Goal: Information Seeking & Learning: Learn about a topic

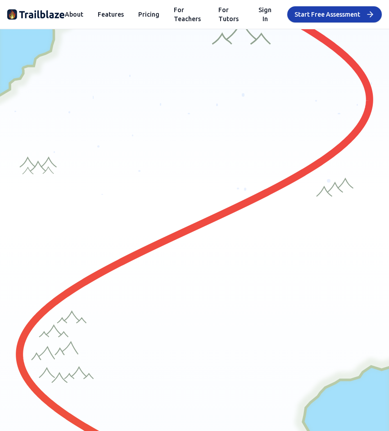
scroll to position [30, 0]
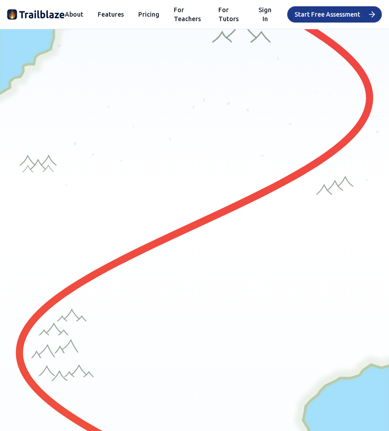
click at [318, 14] on button "Start Free Assessment" at bounding box center [334, 14] width 95 height 16
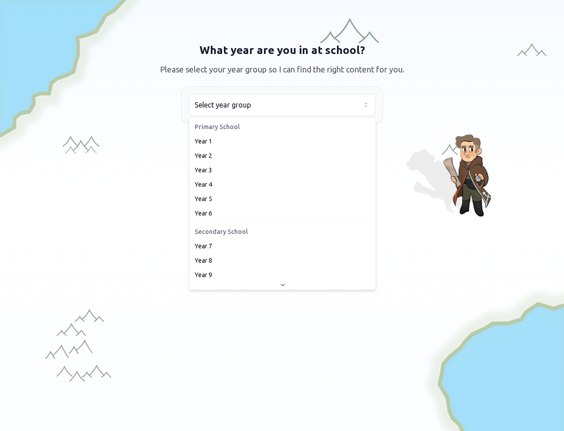
click at [252, 115] on html "We value your privacy We use cookies to enhance your browsing experience, serve…" at bounding box center [282, 215] width 564 height 431
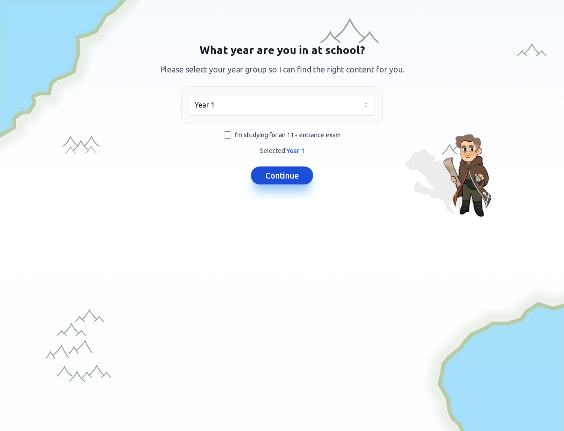
click at [265, 173] on button "Continue" at bounding box center [282, 176] width 62 height 18
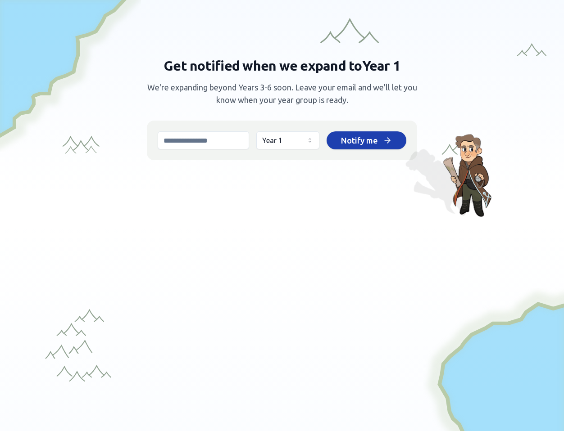
click at [215, 145] on input "email" at bounding box center [203, 140] width 91 height 18
click at [223, 110] on div "Get notified when we expand to Year 1 We're expanding beyond Years 3-6 soon. Le…" at bounding box center [282, 101] width 270 height 117
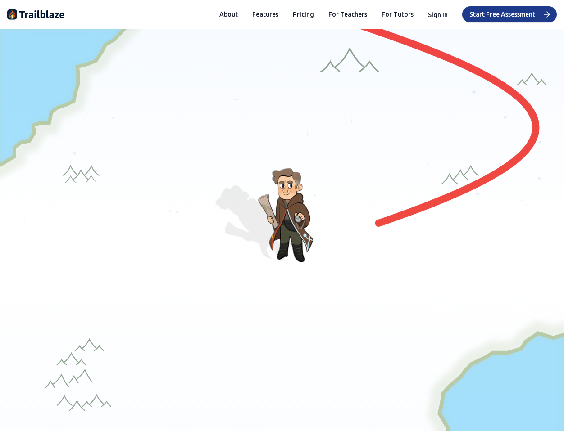
click at [388, 17] on button "Start Free Assessment" at bounding box center [509, 14] width 95 height 16
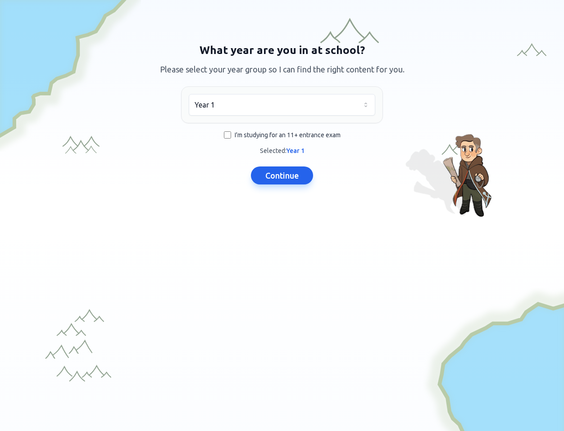
click at [243, 136] on span "I'm studying for an 11+ entrance exam" at bounding box center [288, 135] width 106 height 9
click at [251, 137] on span "I'm studying for an 11+ entrance exam" at bounding box center [288, 135] width 106 height 9
click at [259, 108] on html "We value your privacy We use cookies to enhance your browsing experience, serve…" at bounding box center [282, 215] width 564 height 431
click at [283, 176] on button "Continue" at bounding box center [282, 176] width 62 height 18
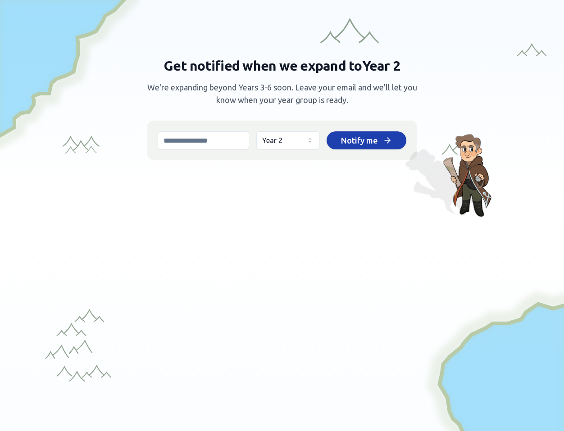
click at [282, 144] on html "We value your privacy We use cookies to enhance your browsing experience, serve…" at bounding box center [282, 215] width 564 height 431
click at [386, 207] on html "We value your privacy We use cookies to enhance your browsing experience, serve…" at bounding box center [282, 215] width 564 height 431
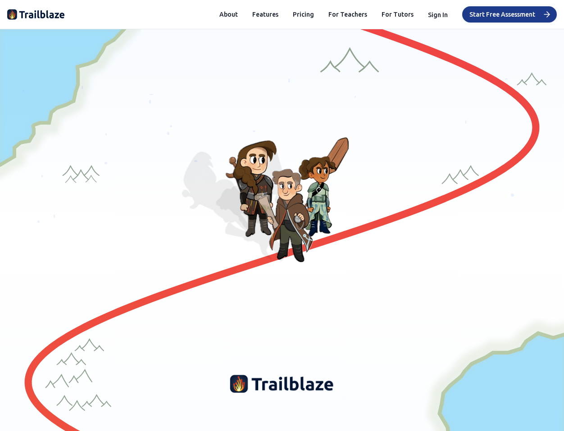
click at [388, 8] on button "Start Free Assessment" at bounding box center [509, 14] width 95 height 16
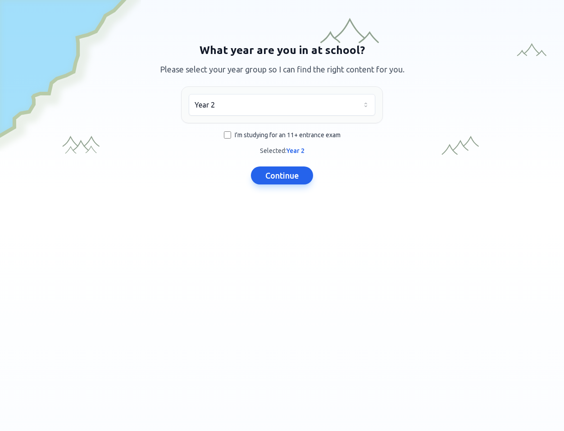
click at [251, 106] on html "We value your privacy We use cookies to enhance your browsing experience, serve…" at bounding box center [282, 215] width 564 height 431
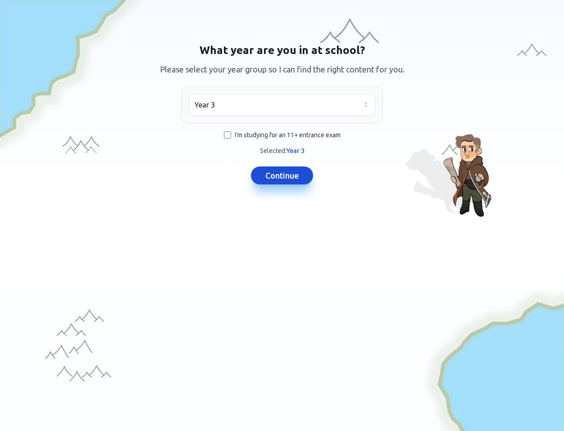
click at [273, 179] on button "Continue" at bounding box center [282, 176] width 62 height 18
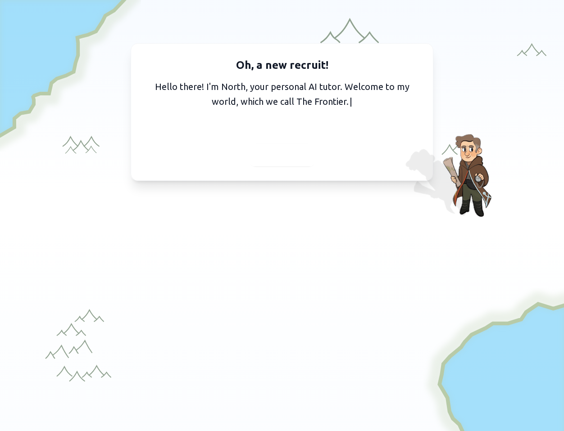
click at [281, 157] on span "Continue" at bounding box center [282, 155] width 35 height 13
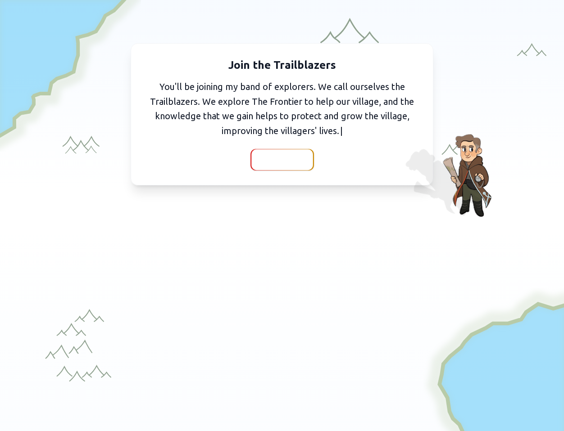
click at [274, 168] on div at bounding box center [281, 159] width 61 height 21
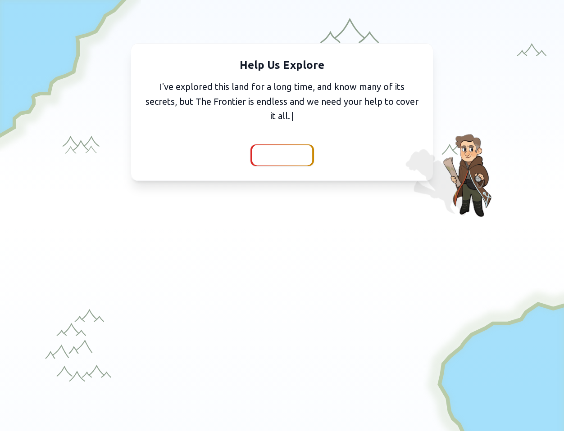
click at [279, 154] on span "Continue" at bounding box center [282, 155] width 35 height 13
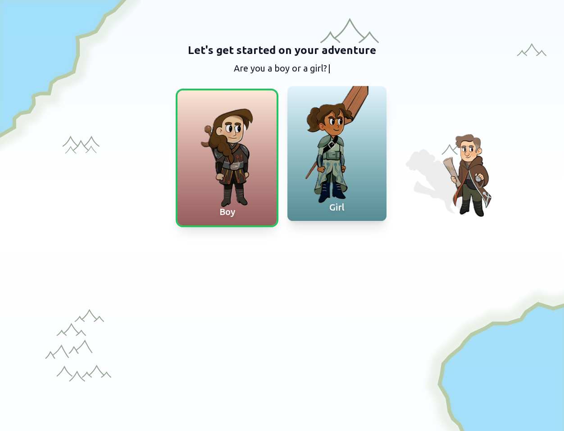
click at [314, 181] on div at bounding box center [336, 153] width 99 height 135
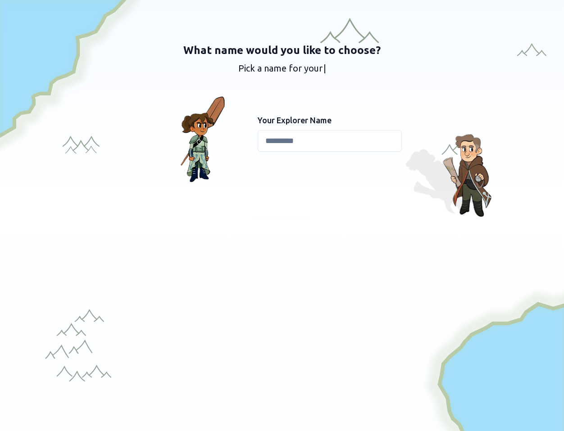
click at [291, 149] on input at bounding box center [329, 141] width 144 height 22
type input "*********"
click at [285, 211] on span "Continue" at bounding box center [282, 207] width 35 height 13
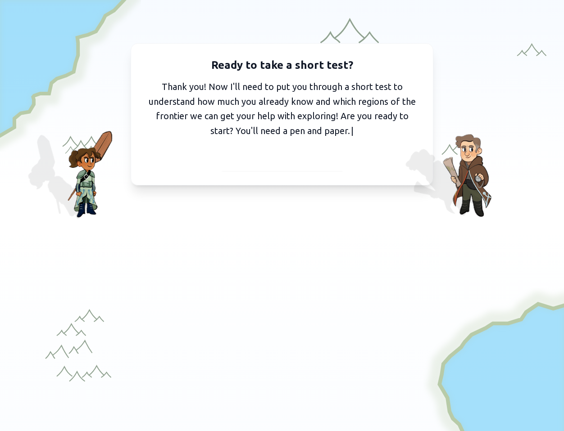
click at [285, 161] on span "I've got my pen and paper" at bounding box center [282, 160] width 99 height 13
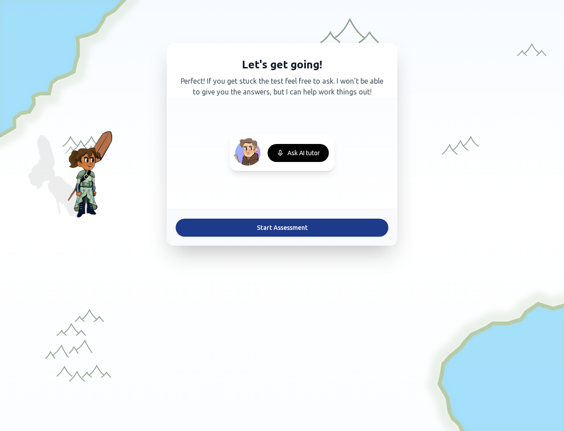
click at [267, 223] on button "Start Assessment" at bounding box center [282, 228] width 212 height 18
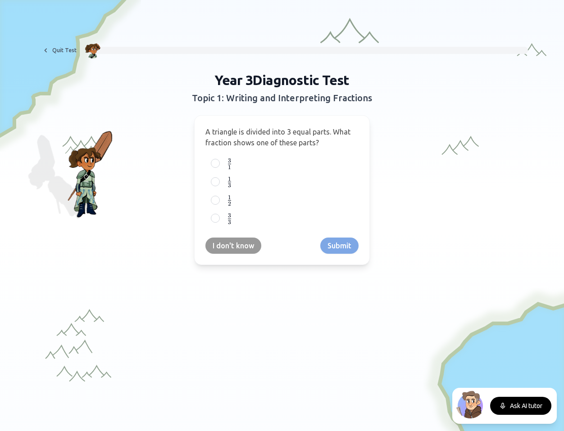
click at [266, 134] on span "A triangle is divided into 3 equal parts. What fraction shows one of these part…" at bounding box center [277, 137] width 145 height 19
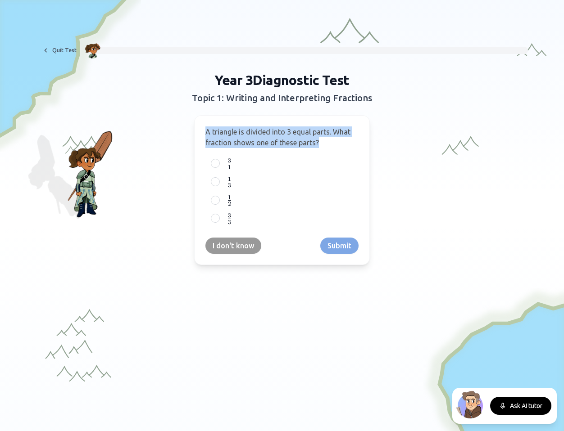
click at [266, 134] on span "A triangle is divided into 3 equal parts. What fraction shows one of these part…" at bounding box center [277, 137] width 145 height 19
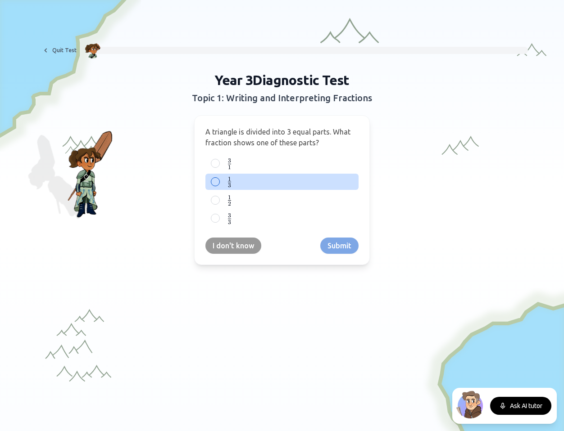
click at [216, 181] on div at bounding box center [215, 181] width 9 height 9
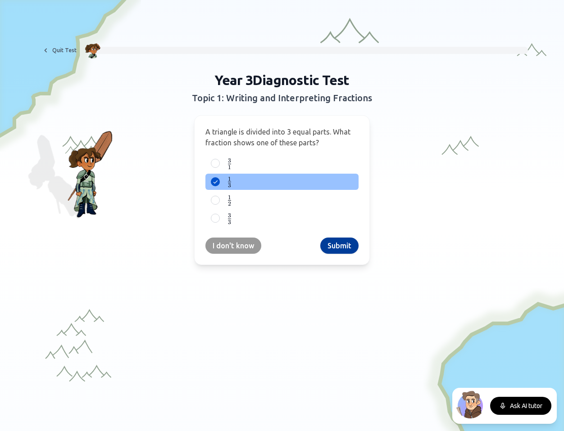
click at [340, 246] on button "Submit" at bounding box center [339, 246] width 38 height 16
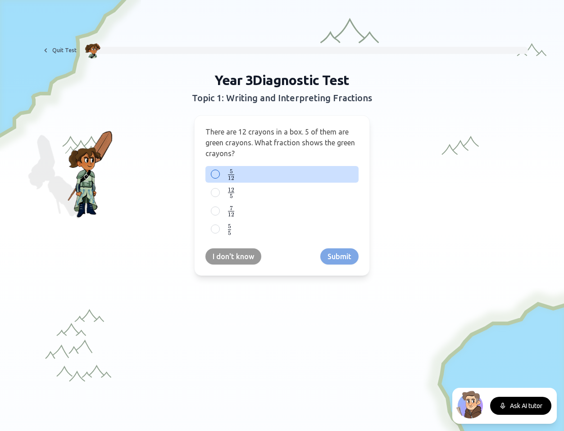
click at [240, 172] on label "5 12 {5 \over 12} 12 5 ​" at bounding box center [289, 174] width 128 height 11
click at [219, 172] on button "5 12 {5 \over 12} 12 5 ​" at bounding box center [215, 174] width 7 height 7
click at [337, 261] on button "Submit" at bounding box center [339, 256] width 38 height 16
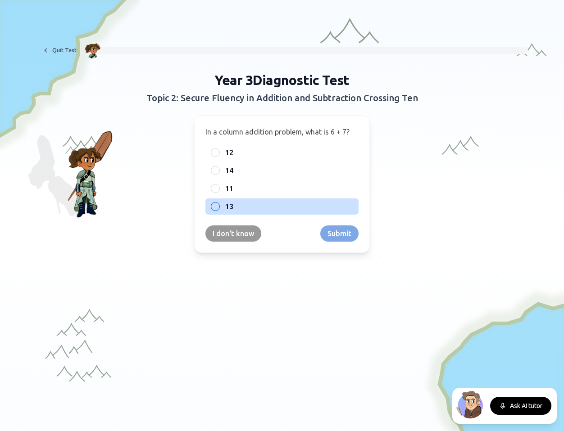
click at [217, 202] on div at bounding box center [215, 206] width 9 height 9
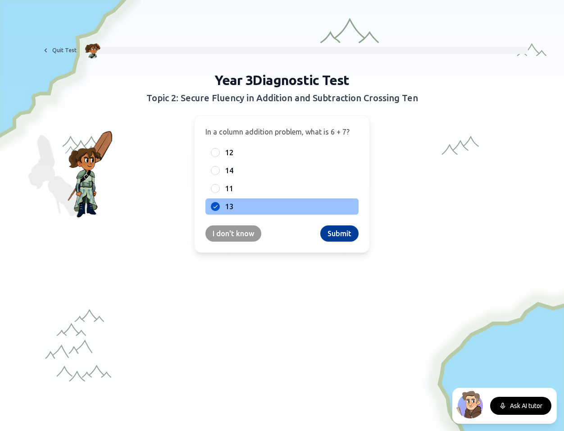
click at [338, 238] on button "Submit" at bounding box center [339, 234] width 38 height 16
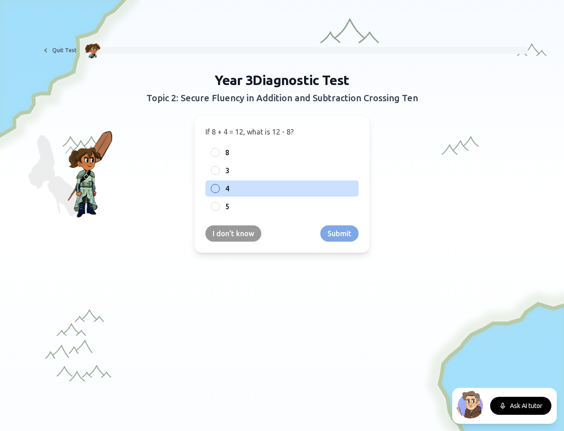
click at [218, 192] on div "4" at bounding box center [281, 189] width 153 height 16
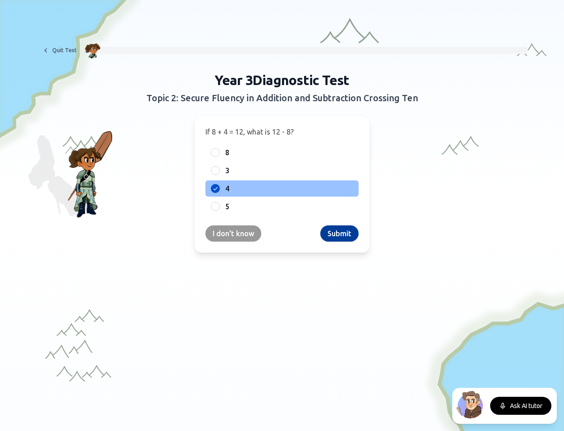
click at [352, 233] on button "Submit" at bounding box center [339, 234] width 38 height 16
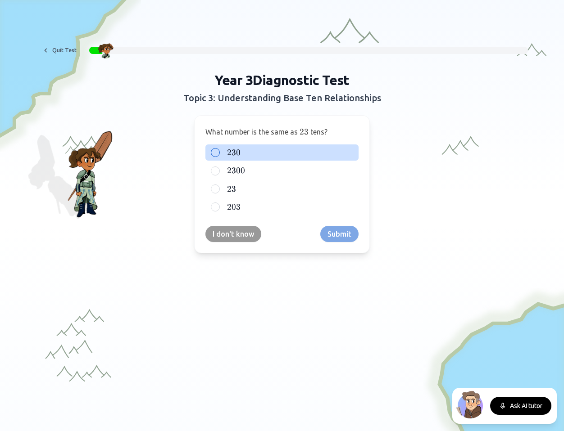
click at [234, 152] on span "230" at bounding box center [234, 153] width 14 height 10
click at [219, 152] on button "230 230 230" at bounding box center [215, 152] width 7 height 7
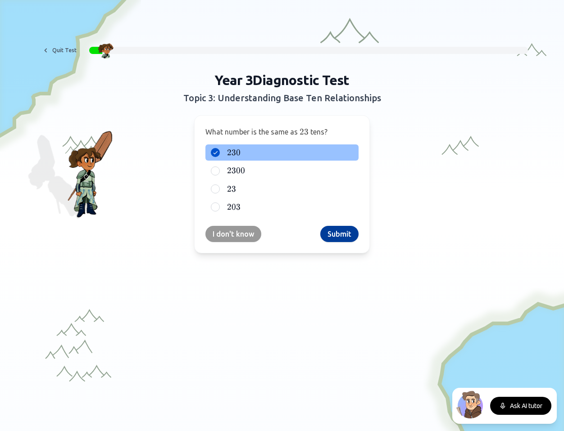
click at [343, 230] on button "Submit" at bounding box center [339, 234] width 38 height 16
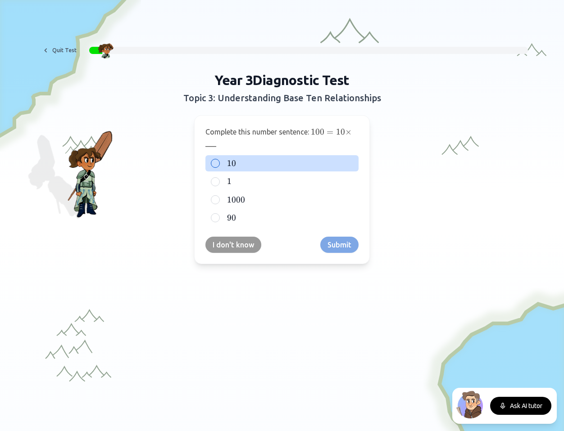
click at [231, 163] on span "10" at bounding box center [231, 163] width 9 height 10
click at [219, 163] on button "10 10 10" at bounding box center [215, 163] width 7 height 7
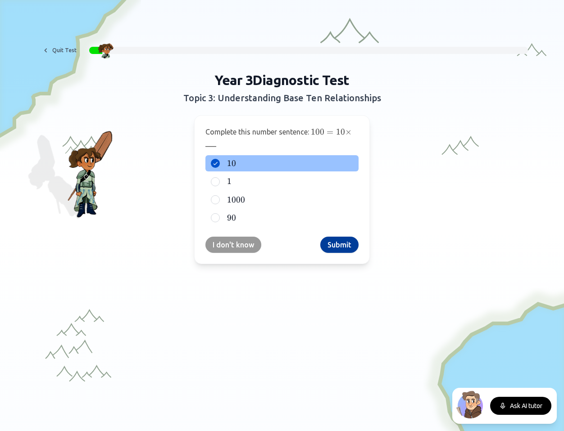
click at [347, 244] on button "Submit" at bounding box center [339, 245] width 38 height 16
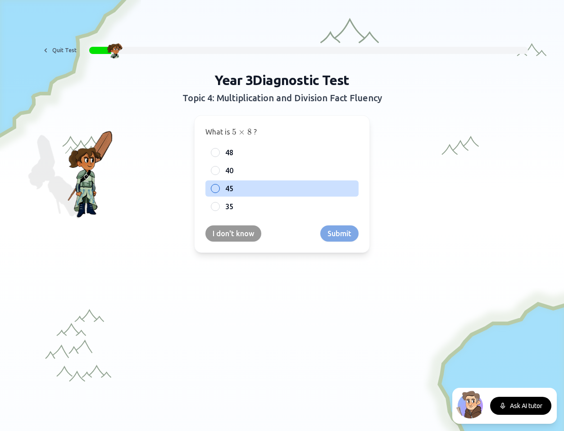
click at [228, 192] on span "45" at bounding box center [229, 188] width 8 height 11
click at [219, 192] on button "45" at bounding box center [215, 188] width 7 height 7
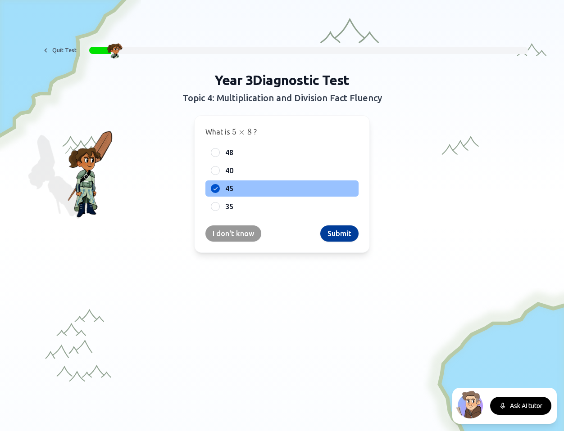
click at [334, 235] on button "Submit" at bounding box center [339, 234] width 38 height 16
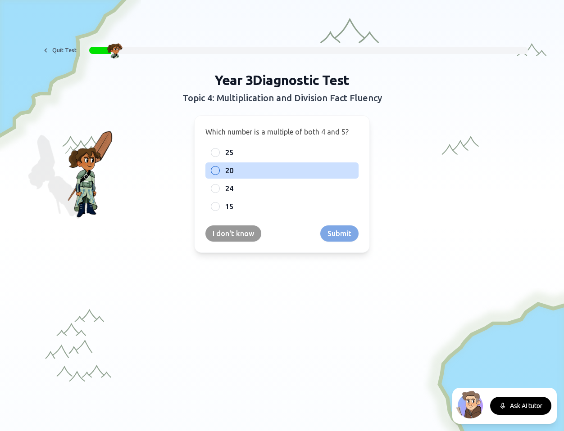
click at [275, 172] on label "20" at bounding box center [289, 170] width 128 height 11
click at [219, 172] on button "20" at bounding box center [215, 170] width 7 height 7
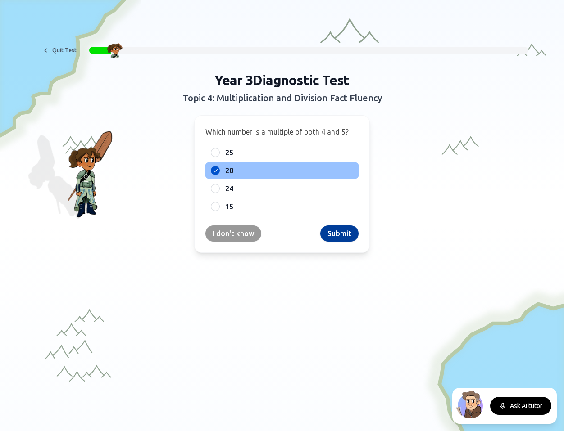
click at [339, 235] on button "Submit" at bounding box center [339, 234] width 38 height 16
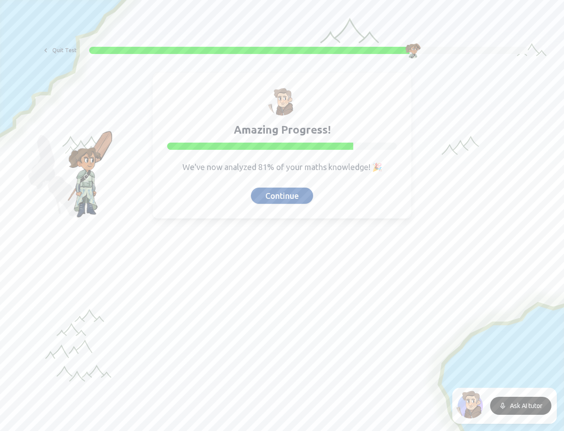
click at [298, 200] on button "Continue" at bounding box center [282, 196] width 62 height 16
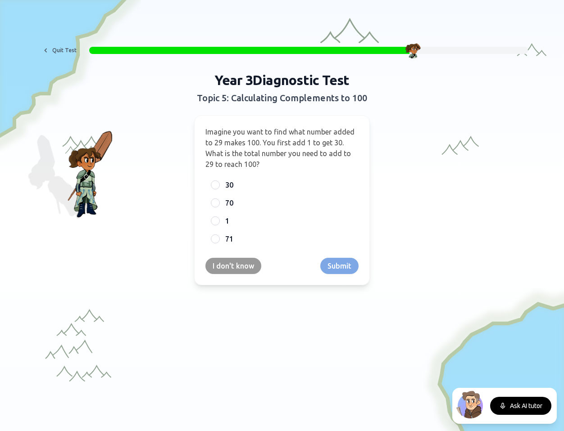
click at [280, 146] on span "Imagine you want to find what number added to 29 makes 100. You first add 1 to …" at bounding box center [279, 148] width 149 height 41
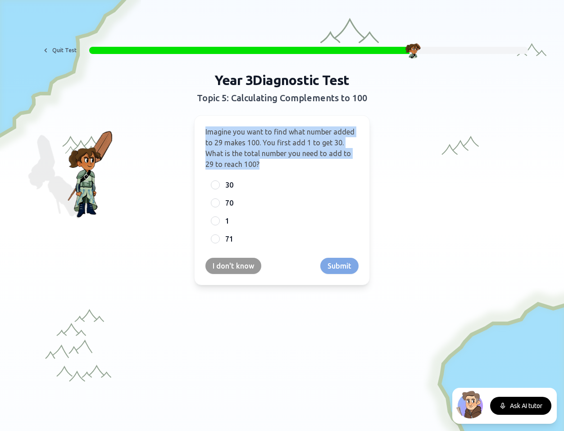
click at [280, 146] on span "Imagine you want to find what number added to 29 makes 100. You first add 1 to …" at bounding box center [279, 148] width 149 height 41
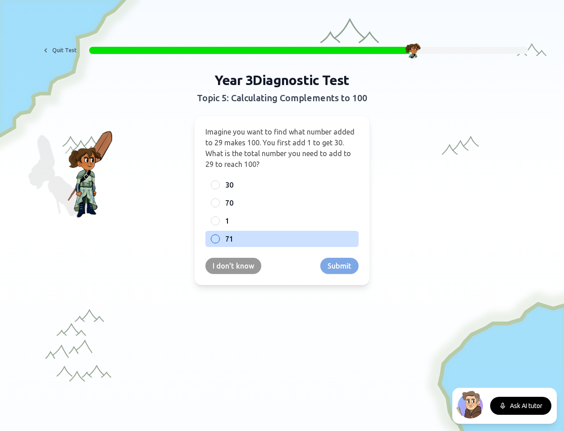
click at [223, 241] on div "71" at bounding box center [281, 239] width 153 height 16
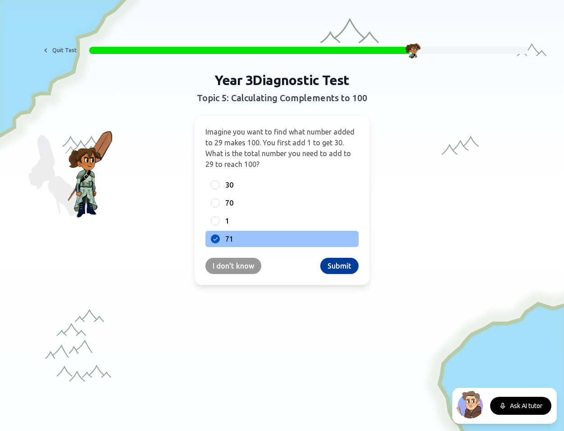
click at [326, 265] on button "Submit" at bounding box center [339, 266] width 38 height 16
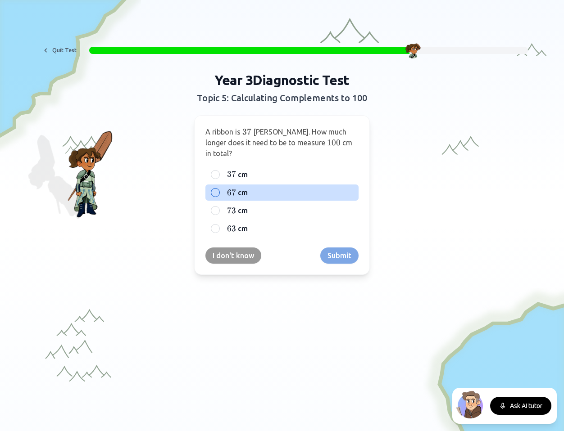
click at [235, 188] on span "67" at bounding box center [231, 193] width 9 height 10
click at [219, 189] on button "67 67 67 cm" at bounding box center [215, 192] width 7 height 7
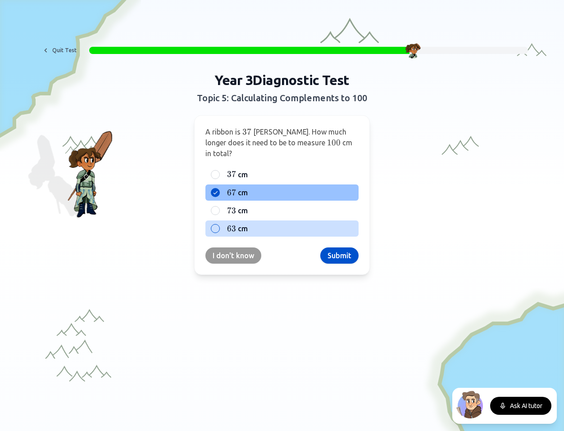
click at [231, 223] on span "63 63 63" at bounding box center [231, 228] width 9 height 11
click at [219, 225] on button "63 63 63 cm" at bounding box center [215, 228] width 7 height 7
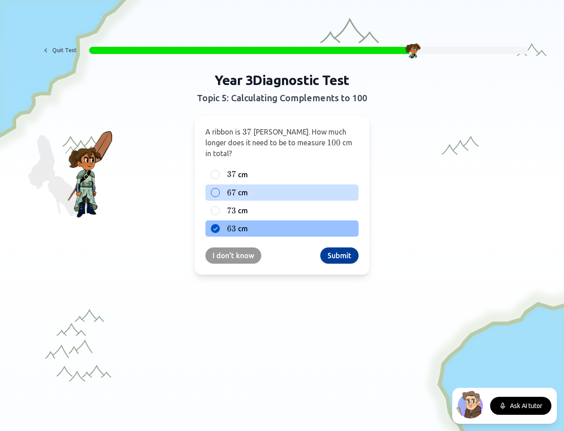
click at [345, 248] on button "Submit" at bounding box center [339, 256] width 38 height 16
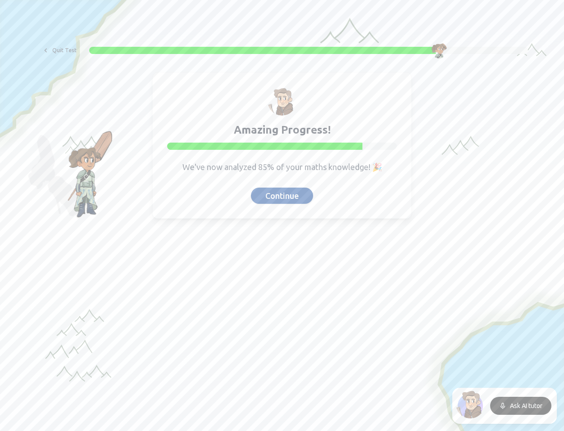
click at [284, 201] on button "Continue" at bounding box center [282, 196] width 62 height 16
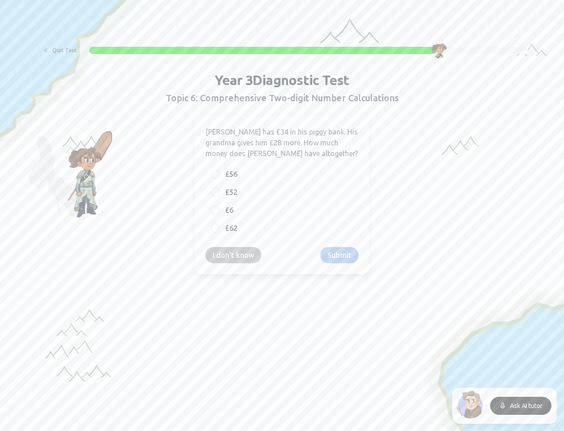
click at [280, 136] on span "Sam has £34 in his piggy bank. His grandma gives him £28 more. How much money d…" at bounding box center [281, 143] width 153 height 30
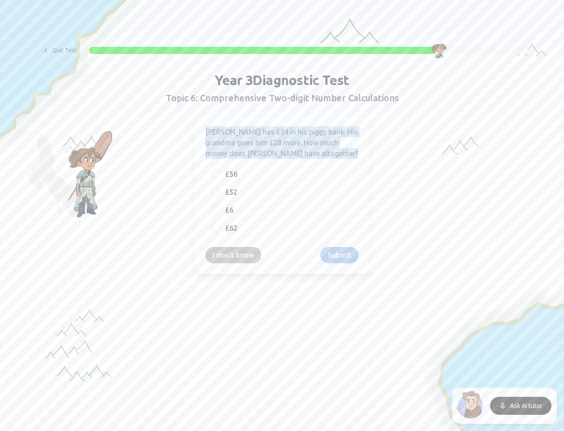
click at [280, 136] on span "Sam has £34 in his piggy bank. His grandma gives him £28 more. How much money d…" at bounding box center [281, 143] width 153 height 30
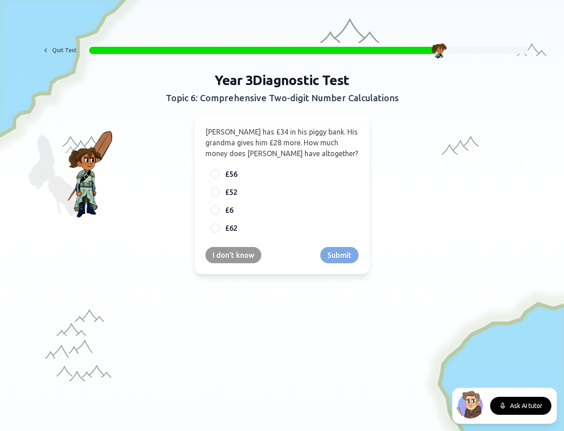
click at [291, 135] on span "Sam has £34 in his piggy bank. His grandma gives him £28 more. How much money d…" at bounding box center [281, 143] width 153 height 30
click at [228, 228] on span "£62" at bounding box center [231, 228] width 12 height 11
click at [219, 228] on button "£62" at bounding box center [215, 228] width 7 height 7
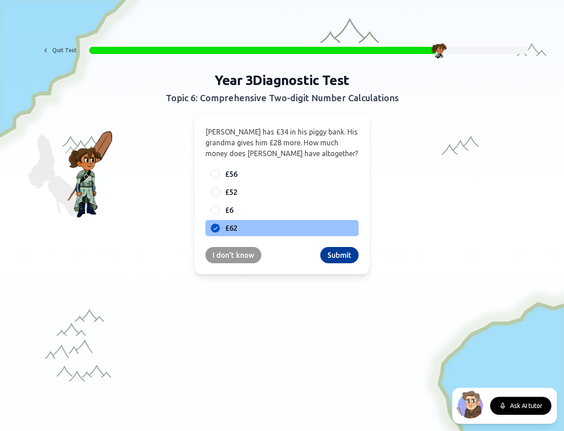
click at [333, 259] on button "Submit" at bounding box center [339, 255] width 38 height 16
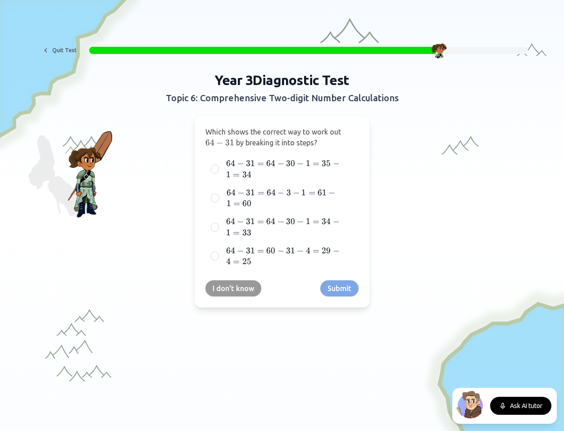
click at [301, 137] on p "Which shows the correct way to work out 64 − 31 64 - 31 64 − 31 by breaking it …" at bounding box center [281, 137] width 153 height 22
click at [294, 146] on span "by breaking it into steps?" at bounding box center [276, 143] width 81 height 8
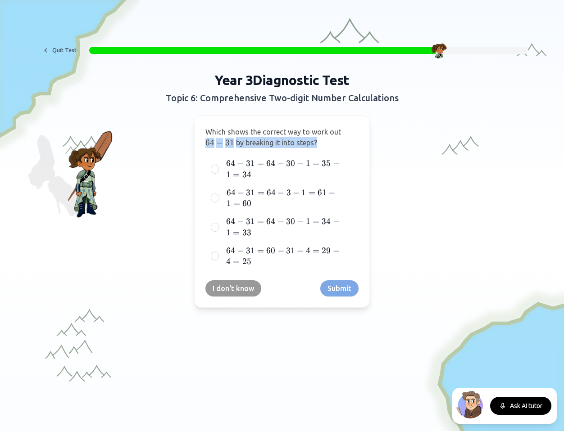
click at [294, 146] on span "by breaking it into steps?" at bounding box center [276, 143] width 81 height 8
click at [289, 136] on p "Which shows the correct way to work out 64 − 31 64 - 31 64 − 31 by breaking it …" at bounding box center [281, 137] width 153 height 22
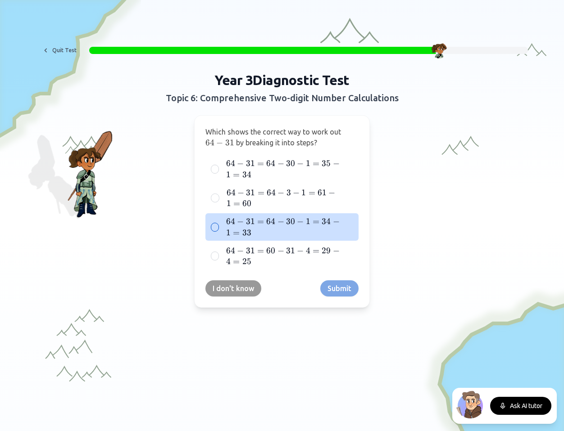
click at [312, 229] on span "64 − 31 = 64 − 30 − 1 = 34 − 1 = 33 64 - 31 = 64 - 30 - 1 = 34 - 1 = 33 64 − 31…" at bounding box center [288, 227] width 125 height 22
click at [218, 229] on button "64 − 31 = 64 − 30 − 1 = 34 − 1 = 33 64 - 31 = 64 - 30 - 1 = 34 - 1 = 33 64 − 31…" at bounding box center [214, 227] width 7 height 7
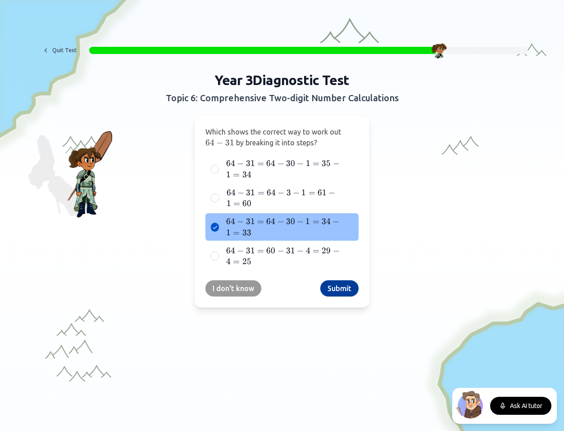
click at [345, 290] on button "Submit" at bounding box center [339, 288] width 38 height 16
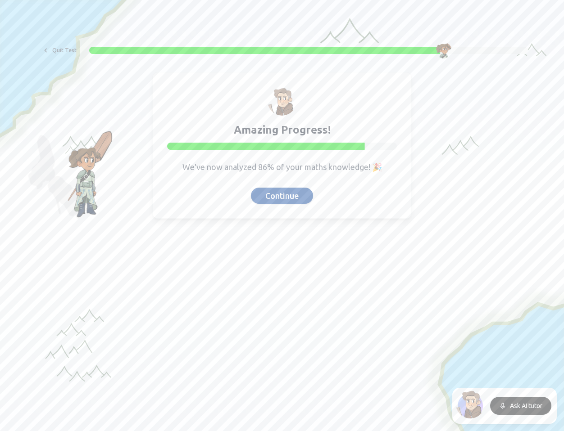
click at [291, 200] on button "Continue" at bounding box center [282, 196] width 62 height 16
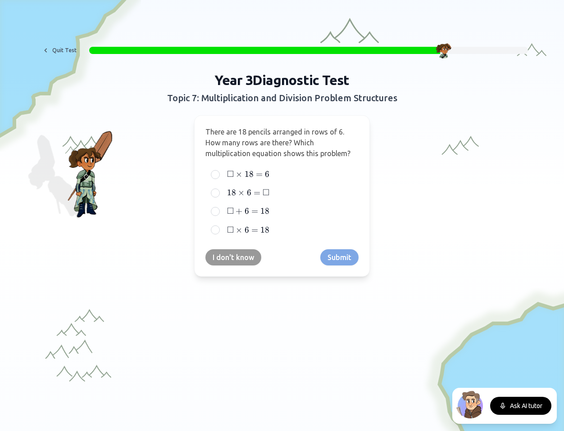
click at [280, 131] on span "There are 18 pencils arranged in rows of 6. How many rows are there? Which mult…" at bounding box center [277, 143] width 145 height 30
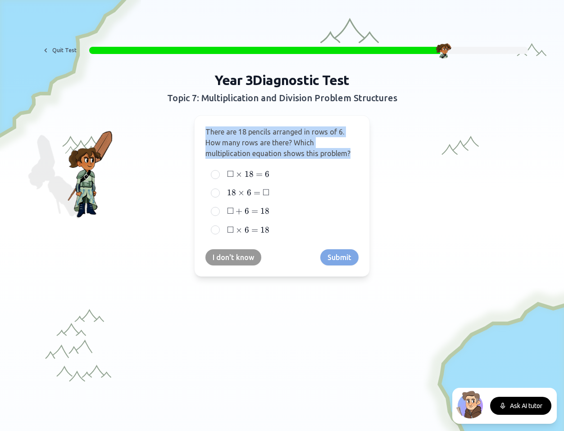
click at [280, 131] on span "There are 18 pencils arranged in rows of 6. How many rows are there? Which mult…" at bounding box center [277, 143] width 145 height 30
click at [279, 136] on p "There are 18 pencils arranged in rows of 6. How many rows are there? Which mult…" at bounding box center [281, 142] width 153 height 32
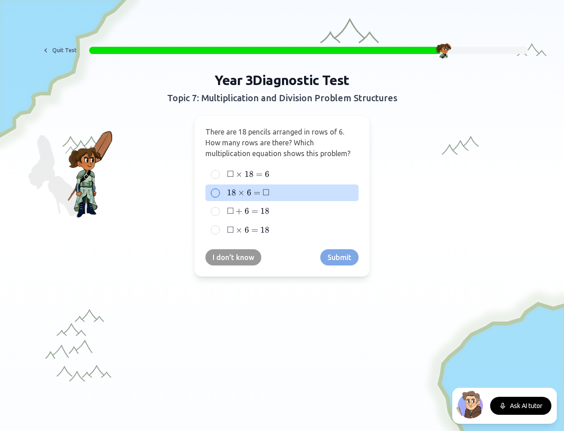
click at [221, 192] on div "18 × 6 = □ 18 \times 6 = \square 18 × 6 = □" at bounding box center [281, 193] width 153 height 17
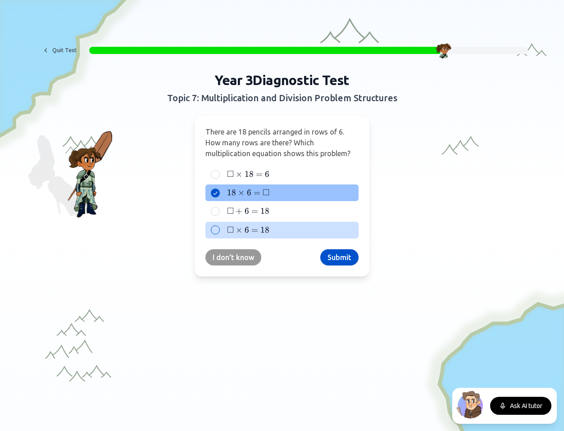
click at [229, 226] on span "□" at bounding box center [230, 230] width 7 height 13
click at [219, 226] on button "□ × 6 = 18 \square \times 6 = 18 □ × 6 = 18" at bounding box center [215, 229] width 7 height 7
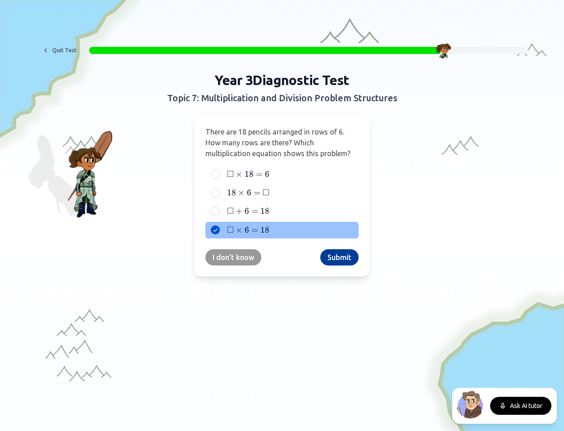
click at [340, 259] on button "Submit" at bounding box center [339, 257] width 38 height 16
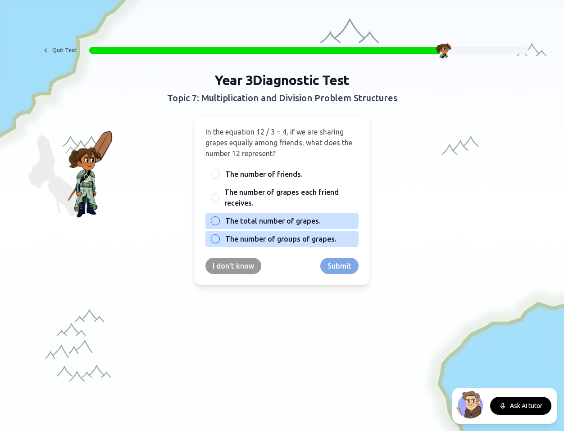
click at [257, 224] on span "The total number of grapes." at bounding box center [272, 221] width 95 height 11
click at [219, 224] on button "The total number of grapes." at bounding box center [215, 220] width 7 height 7
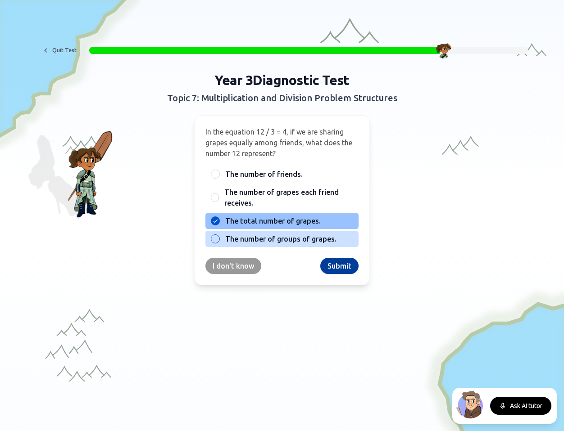
click at [341, 263] on button "Submit" at bounding box center [339, 266] width 38 height 16
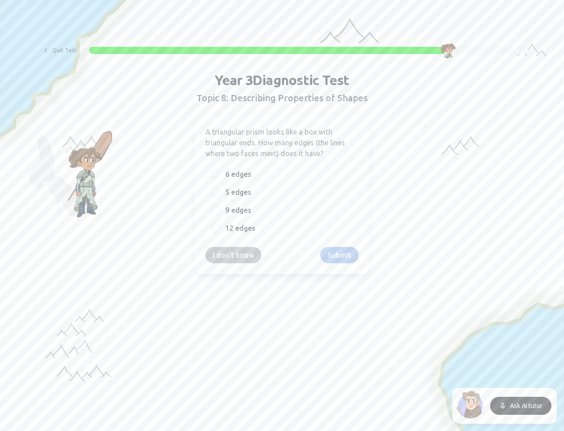
click at [287, 150] on span "A triangular prism looks like a box with triangular ends. How many edges (the l…" at bounding box center [275, 143] width 140 height 30
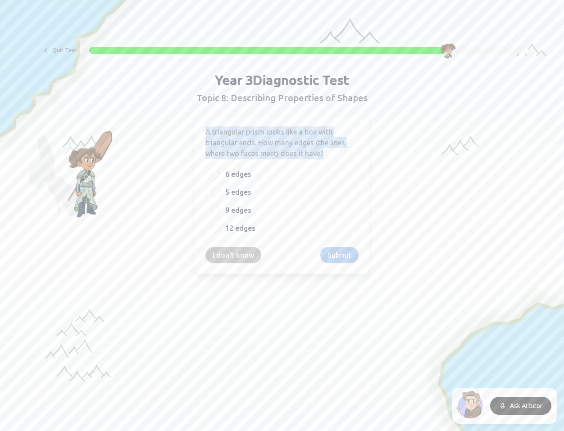
click at [287, 150] on span "A triangular prism looks like a box with triangular ends. How many edges (the l…" at bounding box center [275, 143] width 140 height 30
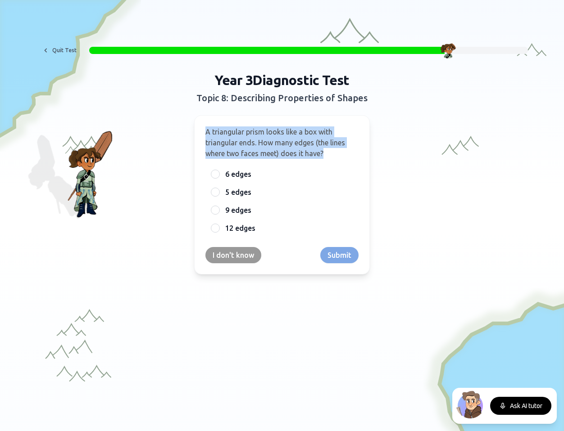
click at [297, 148] on p "A triangular prism looks like a box with triangular ends. How many edges (the l…" at bounding box center [281, 142] width 153 height 32
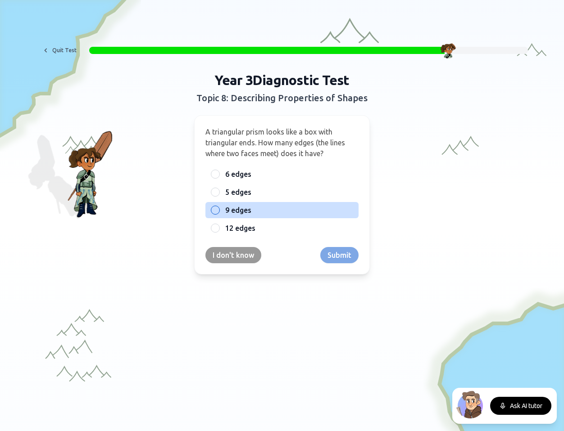
click at [304, 212] on label "9 edges" at bounding box center [289, 210] width 128 height 11
click at [219, 212] on button "9 edges" at bounding box center [215, 210] width 7 height 7
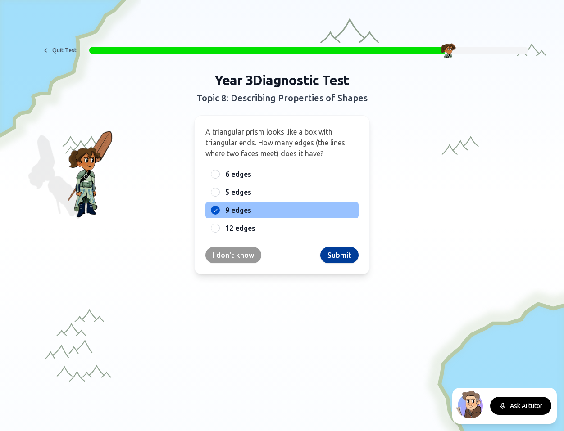
click at [336, 256] on button "Submit" at bounding box center [339, 255] width 38 height 16
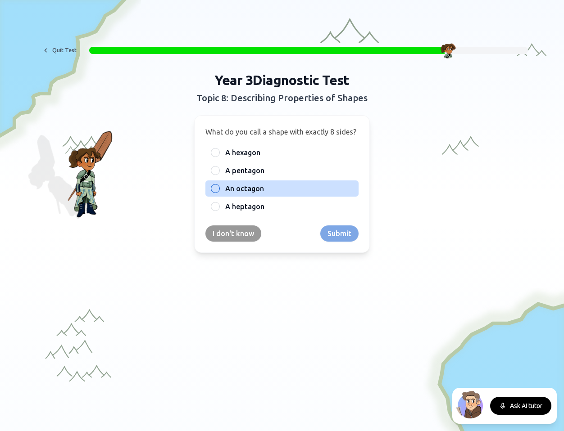
click at [233, 190] on span "An octagon" at bounding box center [244, 188] width 39 height 11
click at [219, 190] on button "An octagon" at bounding box center [215, 188] width 7 height 7
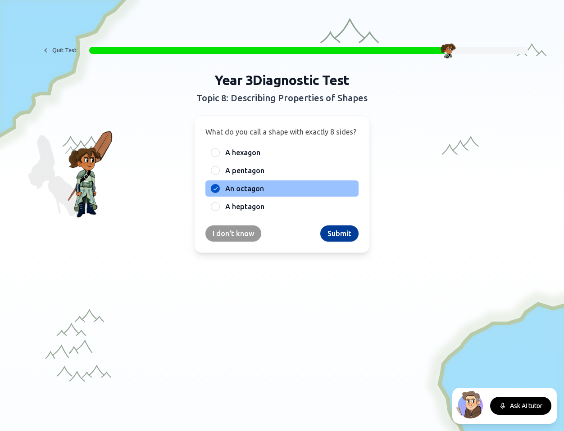
click at [344, 237] on button "Submit" at bounding box center [339, 234] width 38 height 16
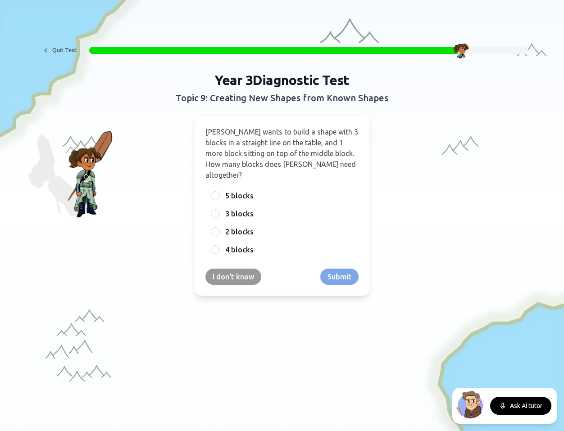
click at [240, 139] on span "Sam wants to build a shape with 3 blocks in a straight line on the table, and 1…" at bounding box center [281, 153] width 153 height 51
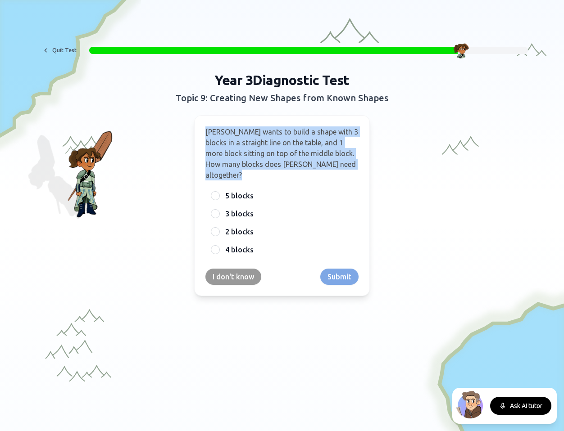
click at [240, 139] on span "Sam wants to build a shape with 3 blocks in a straight line on the table, and 1…" at bounding box center [281, 153] width 153 height 51
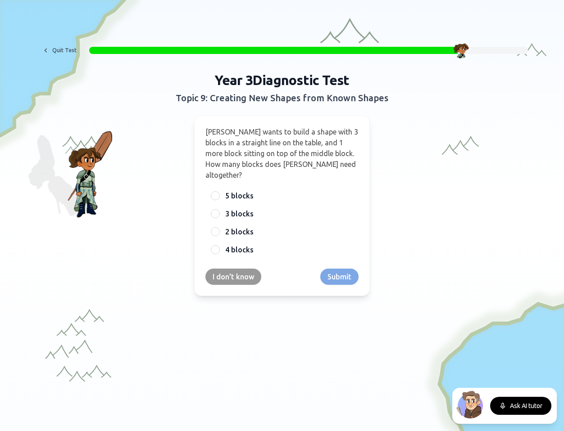
click at [282, 153] on span "Sam wants to build a shape with 3 blocks in a straight line on the table, and 1…" at bounding box center [281, 153] width 153 height 51
click at [258, 148] on p "Sam wants to build a shape with 3 blocks in a straight line on the table, and 1…" at bounding box center [281, 153] width 153 height 54
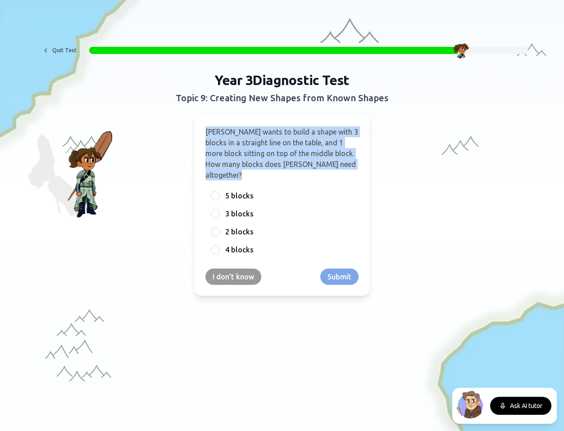
click at [258, 148] on p "Sam wants to build a shape with 3 blocks in a straight line on the table, and 1…" at bounding box center [281, 153] width 153 height 54
click at [300, 159] on p "Sam wants to build a shape with 3 blocks in a straight line on the table, and 1…" at bounding box center [281, 153] width 153 height 54
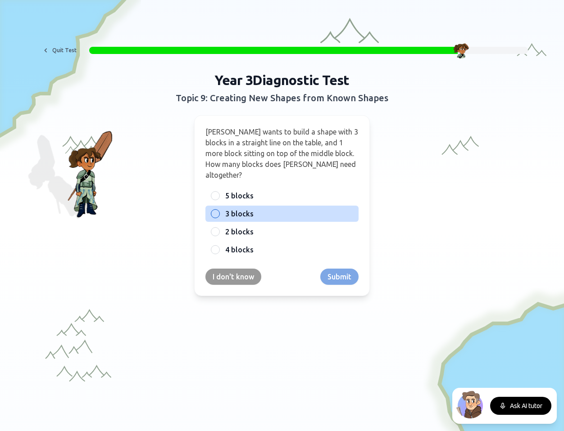
click at [244, 208] on span "3 blocks" at bounding box center [239, 213] width 28 height 11
click at [219, 210] on button "3 blocks" at bounding box center [215, 213] width 7 height 7
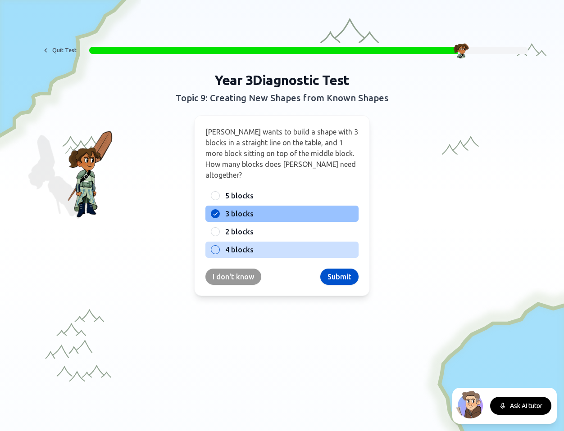
click at [265, 244] on label "4 blocks" at bounding box center [289, 249] width 128 height 11
click at [219, 246] on button "4 blocks" at bounding box center [215, 249] width 7 height 7
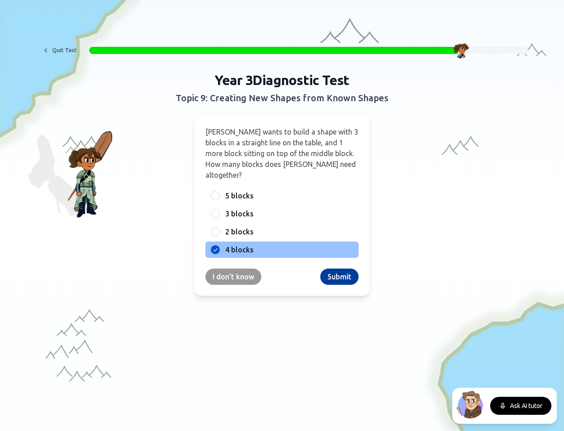
click at [346, 269] on button "Submit" at bounding box center [339, 277] width 38 height 16
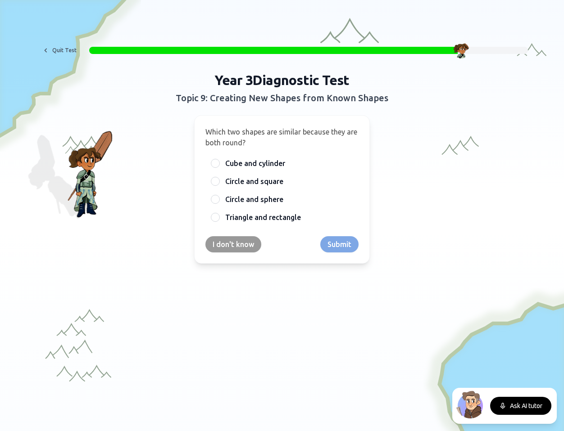
click at [323, 133] on span "Which two shapes are similar because they are both round?" at bounding box center [281, 137] width 152 height 19
click at [268, 200] on span "Circle and sphere" at bounding box center [254, 199] width 58 height 11
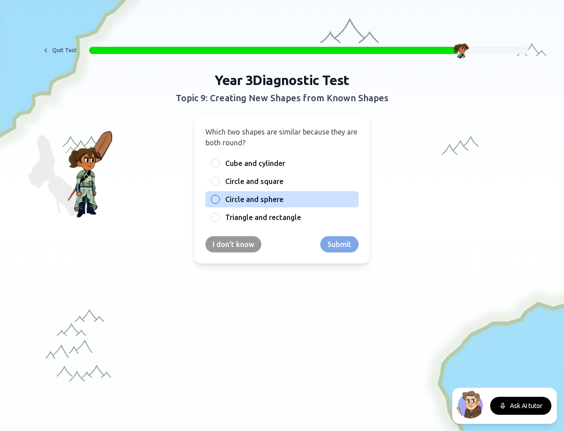
click at [219, 200] on button "Circle and sphere" at bounding box center [215, 199] width 7 height 7
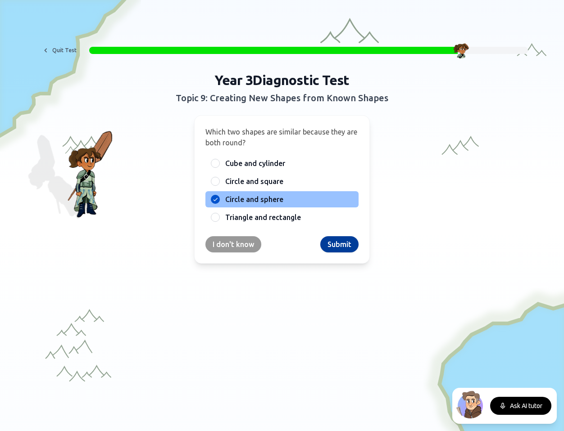
click at [342, 250] on button "Submit" at bounding box center [339, 244] width 38 height 16
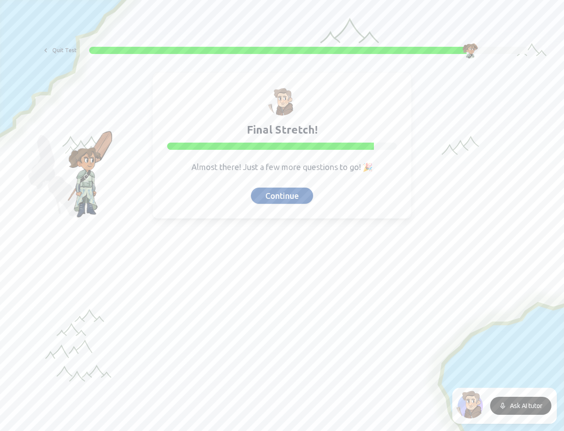
click at [286, 196] on button "Continue" at bounding box center [282, 196] width 62 height 16
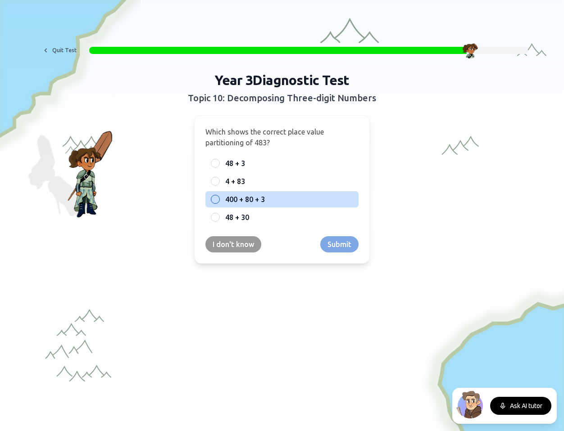
click at [265, 204] on label "400 + 80 + 3" at bounding box center [289, 199] width 128 height 11
click at [219, 203] on button "400 + 80 + 3" at bounding box center [215, 199] width 7 height 7
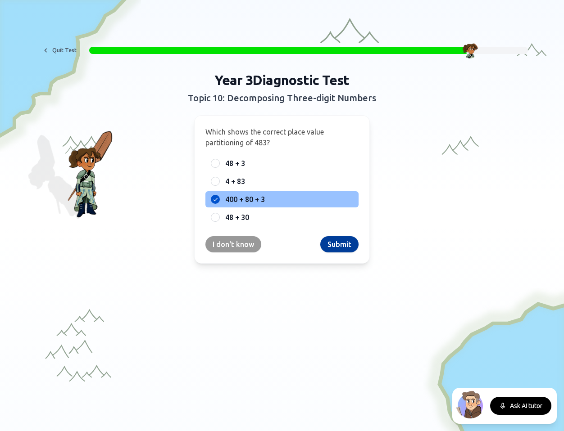
click at [334, 243] on button "Submit" at bounding box center [339, 244] width 38 height 16
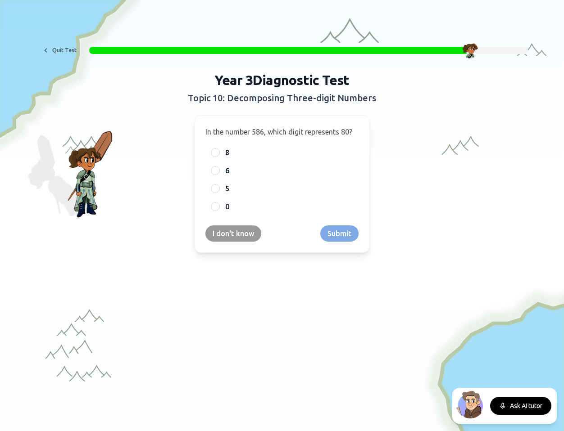
click at [302, 132] on span "In the number 586, which digit represents 80?" at bounding box center [278, 132] width 147 height 8
click at [335, 131] on span "In the number 586, which digit represents 80?" at bounding box center [278, 132] width 147 height 8
click at [240, 149] on label "8" at bounding box center [289, 152] width 128 height 11
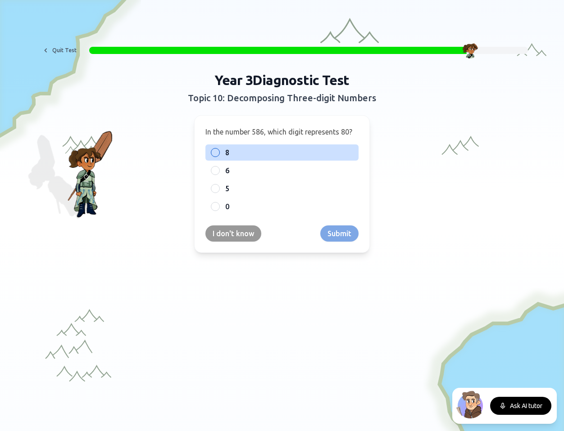
click at [219, 149] on button "8" at bounding box center [215, 152] width 7 height 7
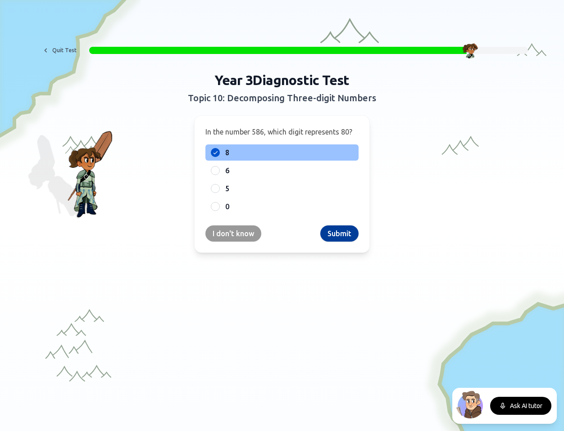
click at [339, 232] on button "Submit" at bounding box center [339, 234] width 38 height 16
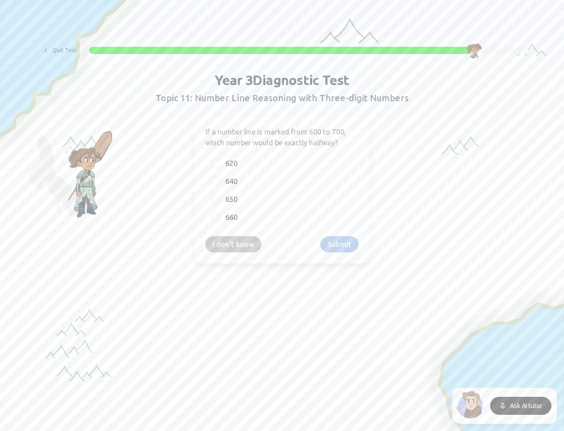
click at [302, 140] on span "If a number line is marked from 600 to 700, which number would be exactly halfw…" at bounding box center [275, 137] width 140 height 19
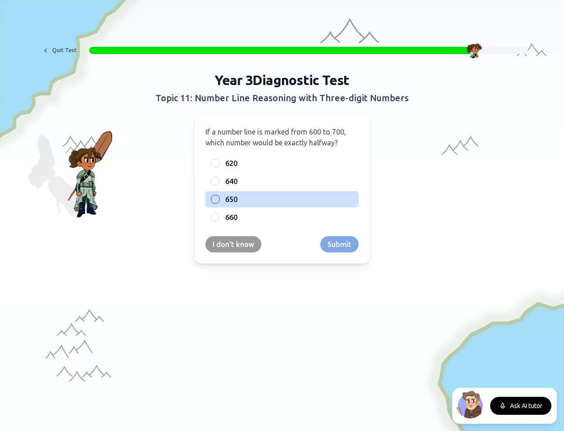
click at [253, 202] on label "650" at bounding box center [289, 199] width 128 height 11
click at [219, 202] on button "650" at bounding box center [215, 199] width 7 height 7
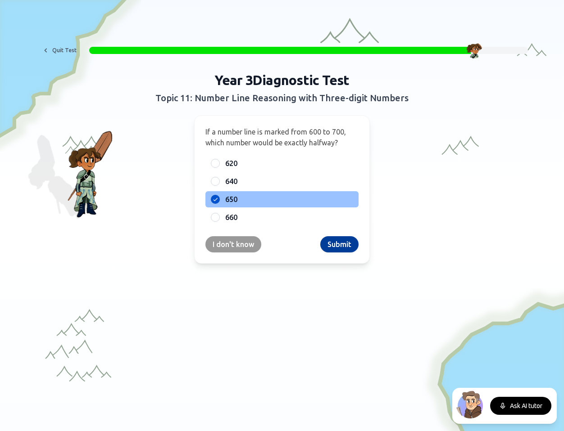
click at [337, 242] on button "Submit" at bounding box center [339, 244] width 38 height 16
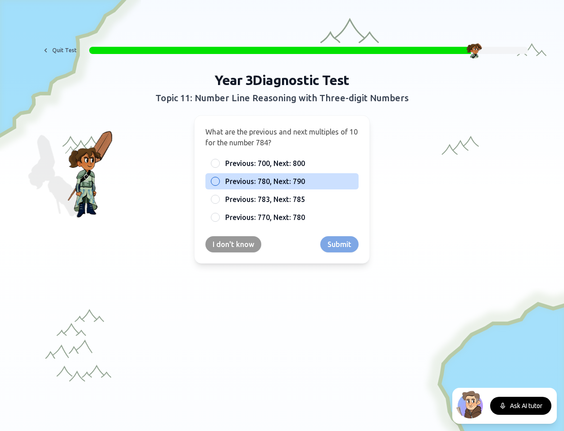
click at [295, 184] on span "Previous: 780, Next: 790" at bounding box center [265, 181] width 80 height 11
click at [219, 184] on button "Previous: 780, Next: 790" at bounding box center [215, 181] width 7 height 7
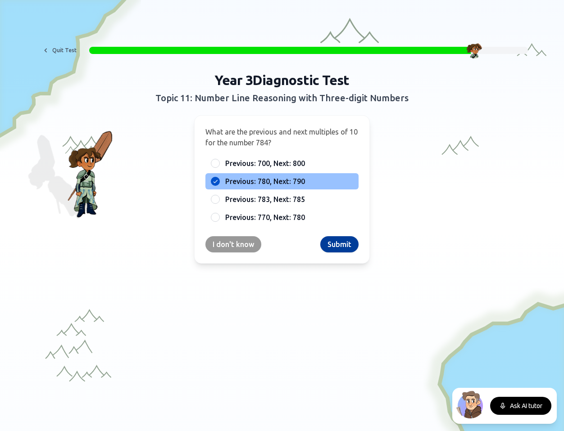
click at [346, 248] on button "Submit" at bounding box center [339, 244] width 38 height 16
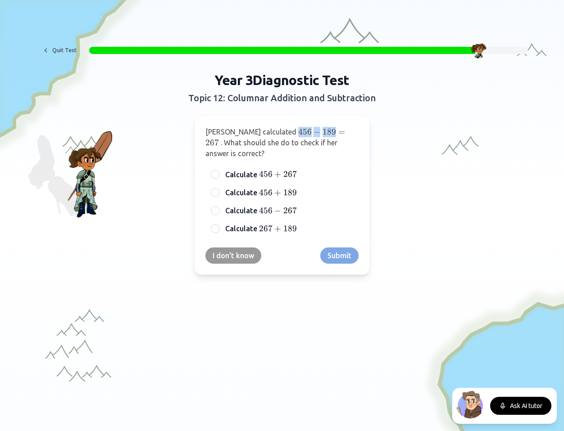
drag, startPoint x: 263, startPoint y: 134, endPoint x: 304, endPoint y: 134, distance: 41.0
click at [304, 134] on span "456 − 189 = 267" at bounding box center [276, 137] width 142 height 21
click at [219, 138] on span "267" at bounding box center [212, 143] width 14 height 10
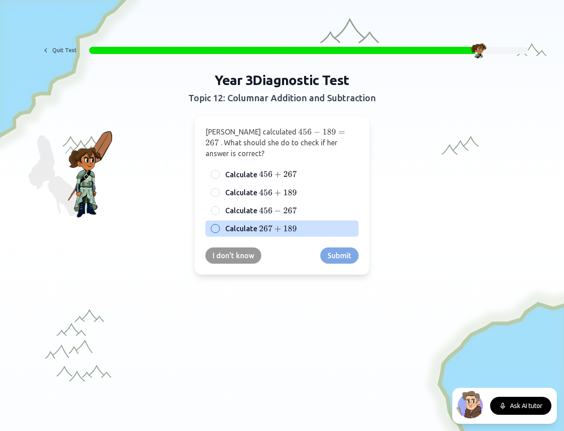
click at [274, 224] on span "+" at bounding box center [277, 229] width 7 height 10
click at [219, 225] on button "Calculate 267 + 189 267 + 189 267 + 189" at bounding box center [215, 228] width 7 height 7
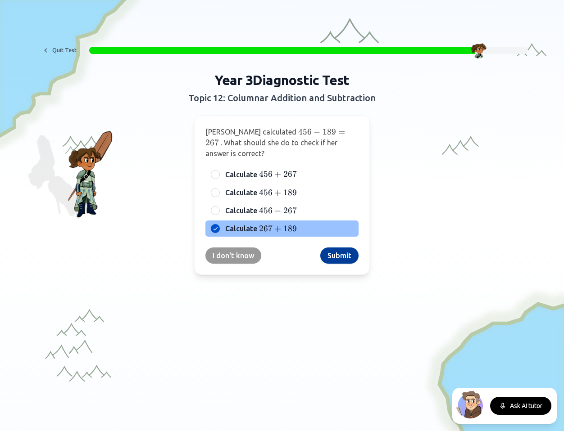
click at [335, 248] on button "Submit" at bounding box center [339, 256] width 38 height 16
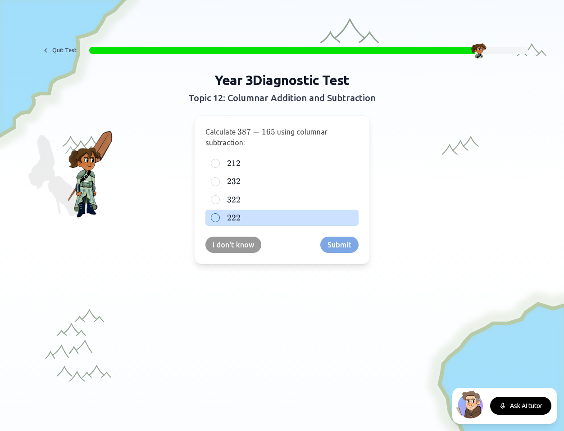
click at [233, 218] on span "222" at bounding box center [234, 218] width 14 height 10
click at [219, 218] on button "222 222 222" at bounding box center [215, 217] width 7 height 7
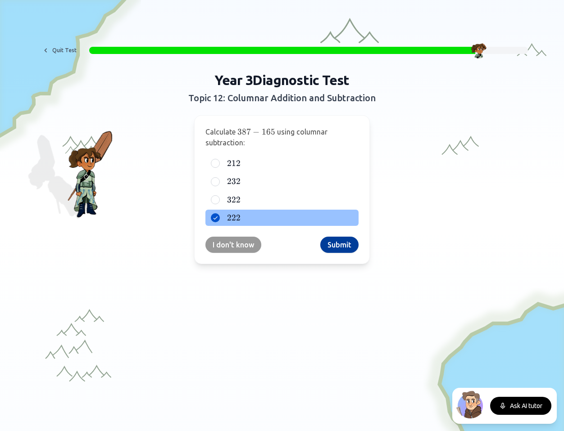
click at [343, 248] on button "Submit" at bounding box center [339, 245] width 38 height 16
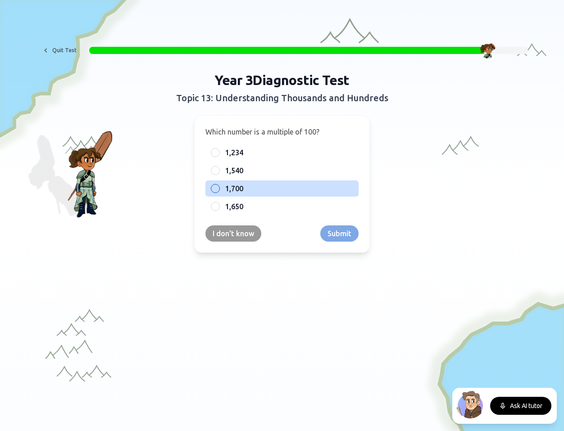
click at [223, 189] on div "1,700" at bounding box center [281, 189] width 153 height 16
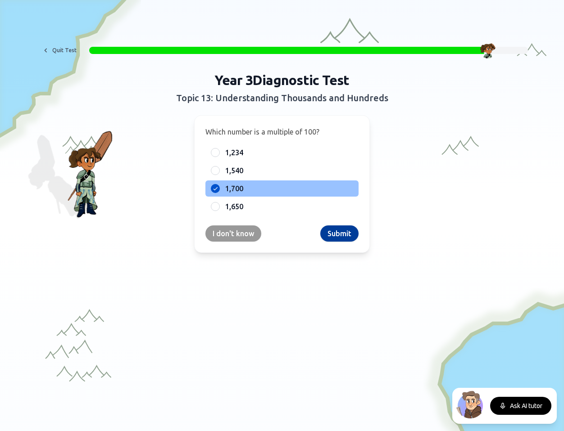
click at [343, 231] on button "Submit" at bounding box center [339, 234] width 38 height 16
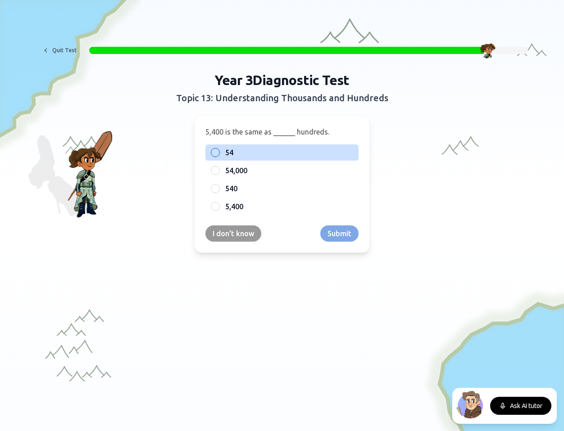
click at [226, 152] on span "54" at bounding box center [229, 152] width 8 height 11
click at [219, 152] on button "54" at bounding box center [215, 152] width 7 height 7
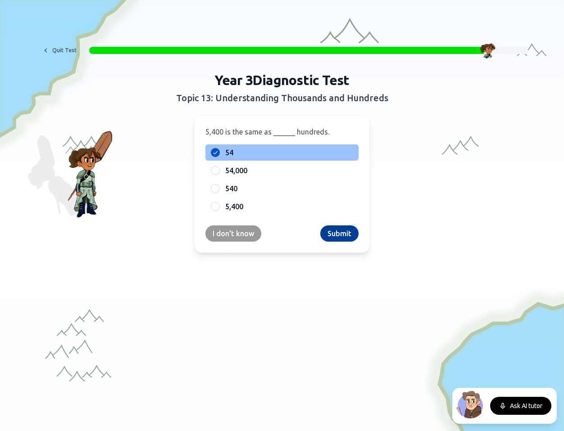
click at [322, 234] on button "Submit" at bounding box center [339, 234] width 38 height 16
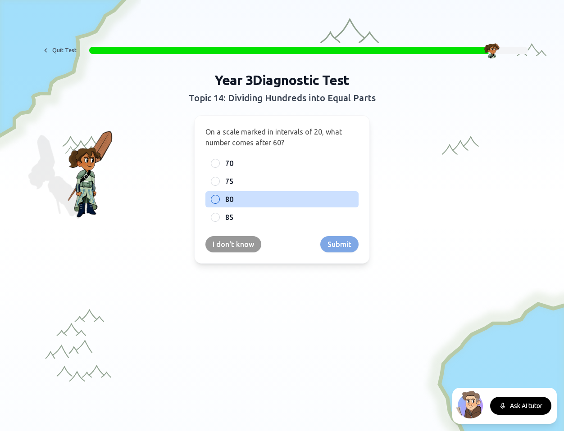
click at [232, 199] on span "80" at bounding box center [229, 199] width 8 height 11
click at [219, 199] on button "80" at bounding box center [215, 199] width 7 height 7
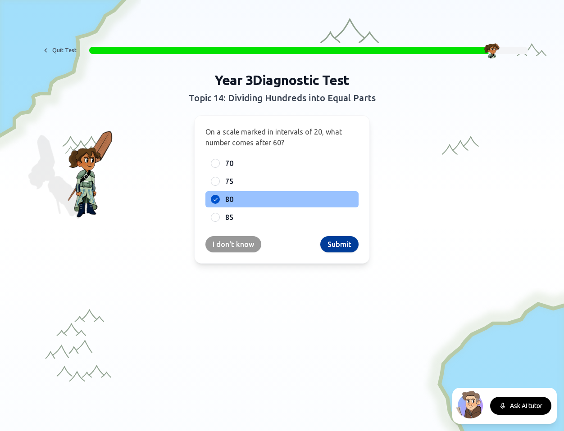
click at [343, 246] on button "Submit" at bounding box center [339, 244] width 38 height 16
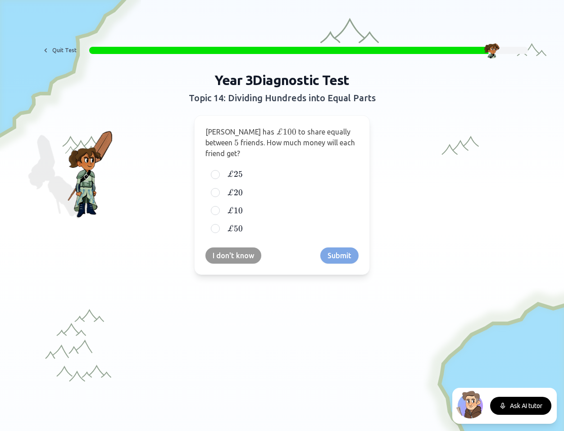
click at [340, 135] on span "to share equally between" at bounding box center [277, 137] width 145 height 19
click at [227, 188] on span "£20" at bounding box center [235, 193] width 16 height 10
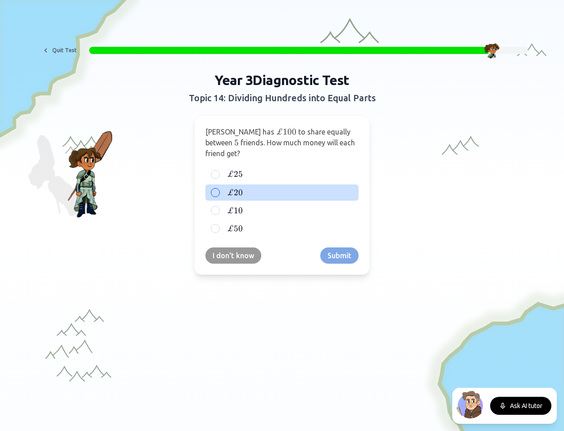
click at [219, 189] on button "£ 20 £20 £20" at bounding box center [215, 192] width 7 height 7
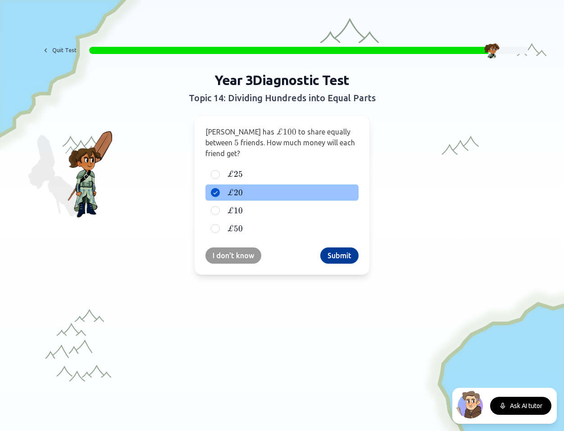
click at [335, 248] on button "Submit" at bounding box center [339, 256] width 38 height 16
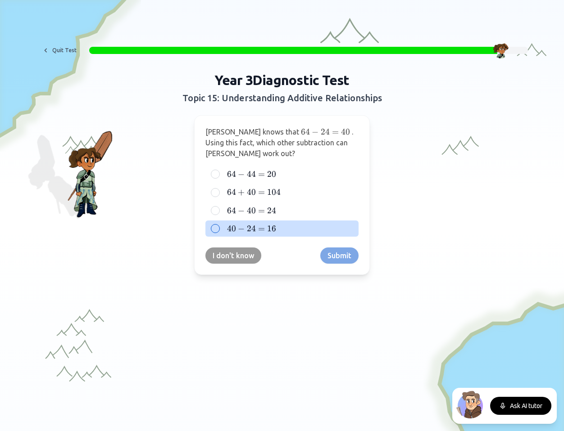
click at [270, 230] on span "16" at bounding box center [271, 229] width 9 height 10
click at [219, 230] on button "40 − 24 = 16 40 - 24 = 16 40 − 24 = 16" at bounding box center [215, 228] width 7 height 7
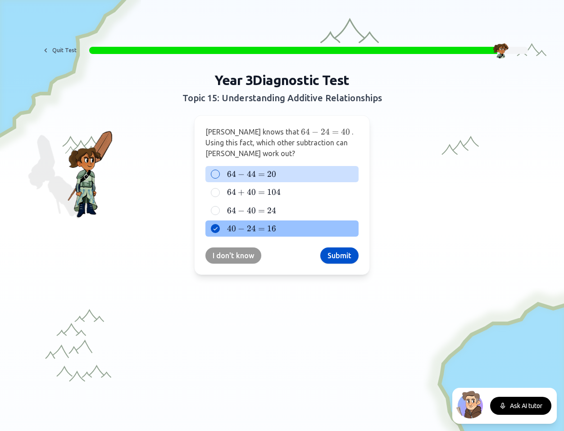
click at [332, 176] on label "64 − 44 = 20 64 - 44 = 20 64 − 44 = 20" at bounding box center [289, 174] width 128 height 11
click at [219, 176] on button "64 − 44 = 20 64 - 44 = 20 64 − 44 = 20" at bounding box center [215, 174] width 7 height 7
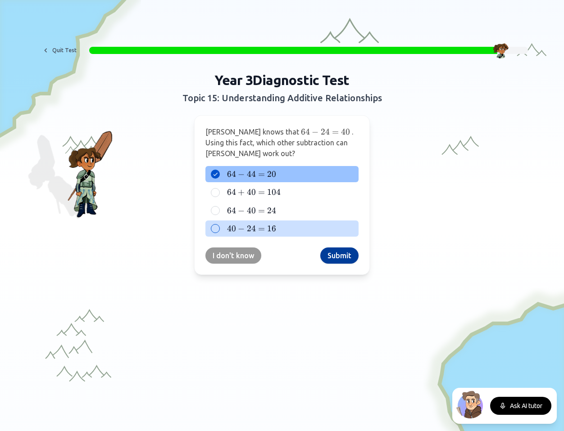
click at [348, 258] on button "Submit" at bounding box center [339, 256] width 38 height 16
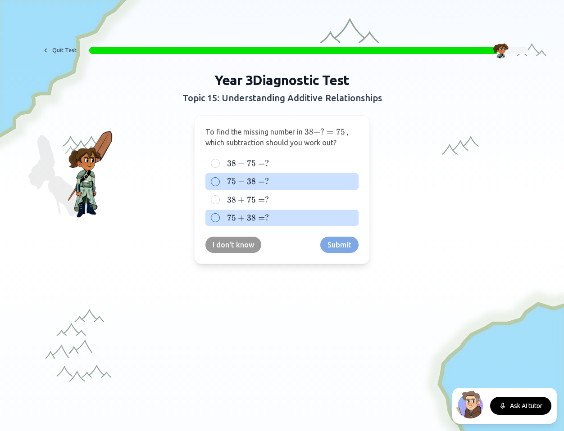
click at [254, 185] on span "38" at bounding box center [251, 181] width 9 height 10
click at [219, 185] on button "75 − 38 = ? 75 - 38 = ? 75 − 38 = ?" at bounding box center [215, 181] width 7 height 7
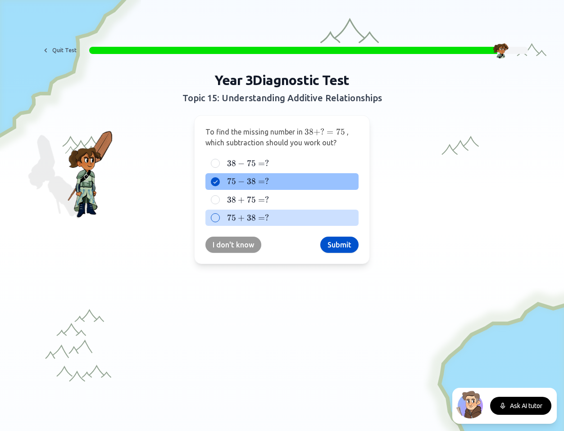
click at [346, 253] on div "To find the missing number in 38 + ? = 75 38 + ? = 75 38 + ? = 75 , which subtr…" at bounding box center [282, 189] width 176 height 149
click at [348, 250] on button "Submit" at bounding box center [339, 245] width 38 height 16
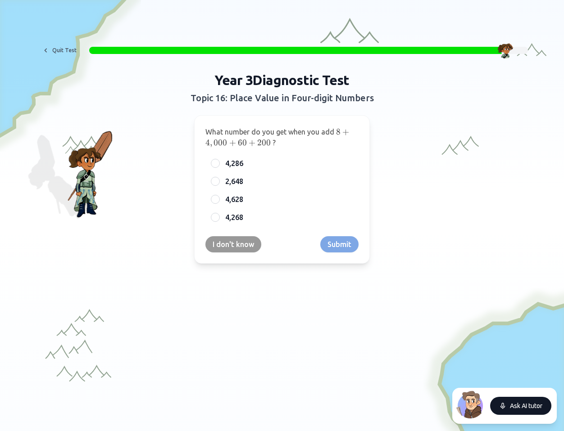
click at [388, 408] on button "Ask AI tutor" at bounding box center [520, 406] width 61 height 18
click at [388, 399] on button "End conversation" at bounding box center [517, 406] width 67 height 18
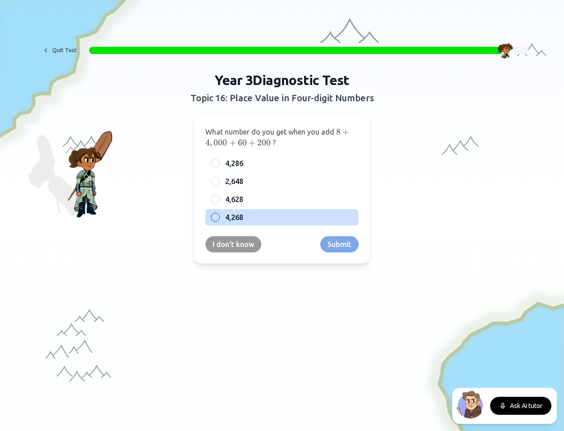
click at [241, 217] on span "4,268" at bounding box center [234, 217] width 18 height 11
click at [219, 217] on button "4,268" at bounding box center [215, 217] width 7 height 7
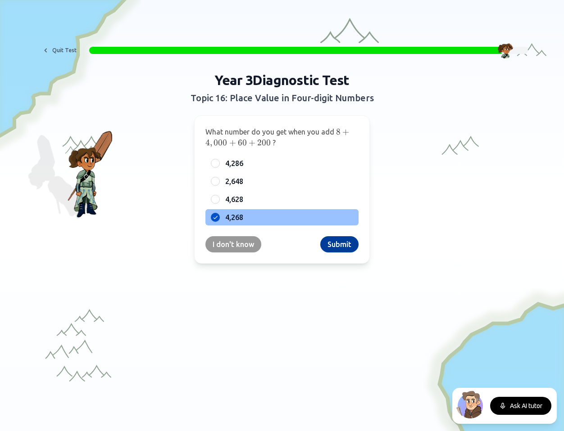
click at [342, 247] on button "Submit" at bounding box center [339, 244] width 38 height 16
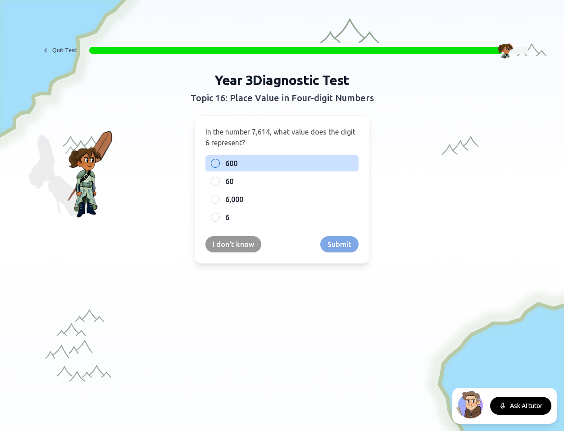
click at [233, 166] on span "600" at bounding box center [231, 163] width 12 height 11
click at [219, 166] on button "600" at bounding box center [215, 163] width 7 height 7
click at [338, 243] on button "Submit" at bounding box center [339, 244] width 38 height 16
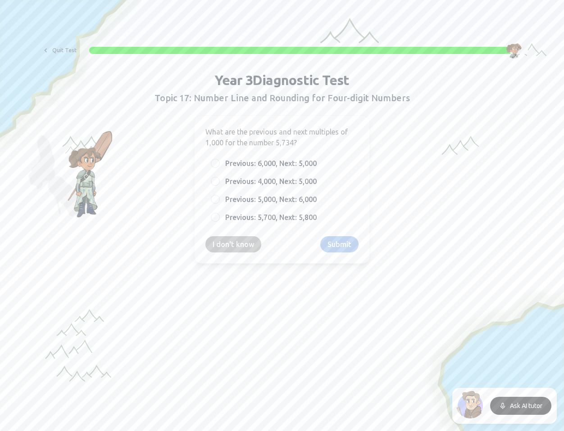
click at [319, 135] on span "What are the previous and next multiples of 1,000 for the number 5,734?" at bounding box center [276, 137] width 142 height 19
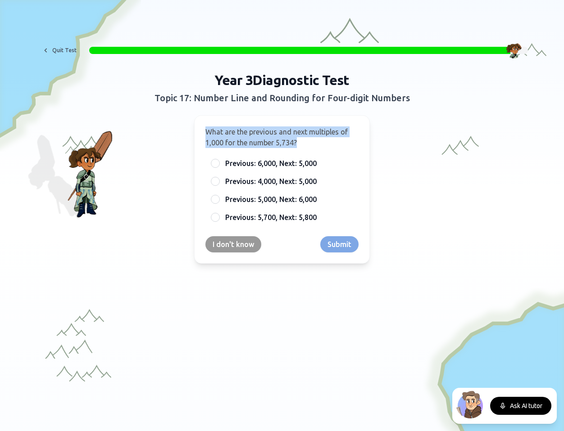
click at [329, 136] on span "What are the previous and next multiples of 1,000 for the number 5,734?" at bounding box center [276, 137] width 142 height 19
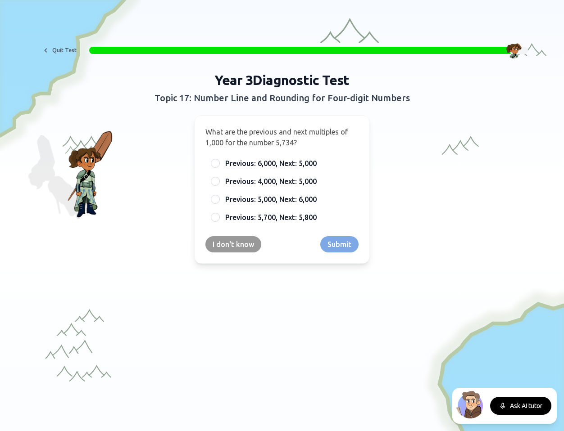
click at [288, 147] on p "What are the previous and next multiples of 1,000 for the number 5,734?" at bounding box center [281, 137] width 153 height 22
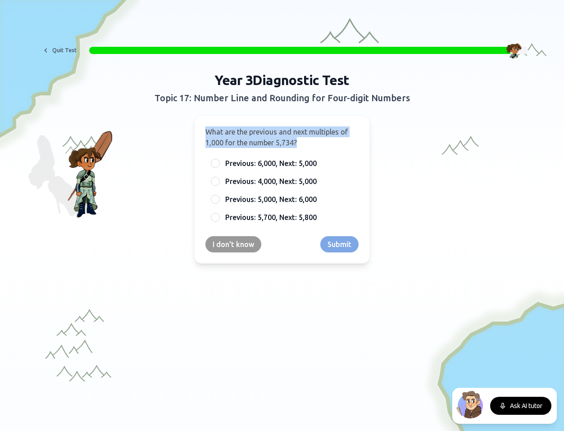
click at [288, 147] on p "What are the previous and next multiples of 1,000 for the number 5,734?" at bounding box center [281, 137] width 153 height 22
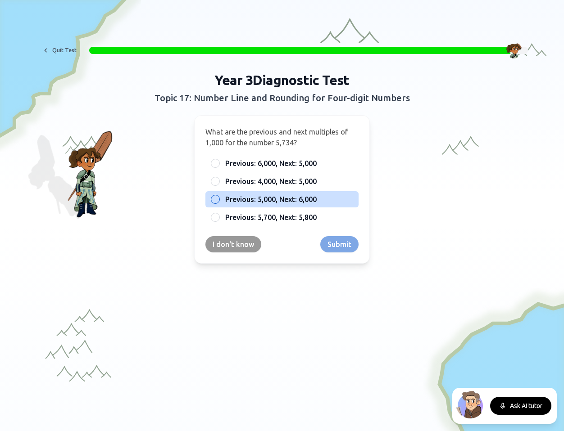
click at [295, 201] on span "Previous: 5,000, Next: 6,000" at bounding box center [270, 199] width 91 height 11
click at [219, 201] on button "Previous: 5,000, Next: 6,000" at bounding box center [215, 199] width 7 height 7
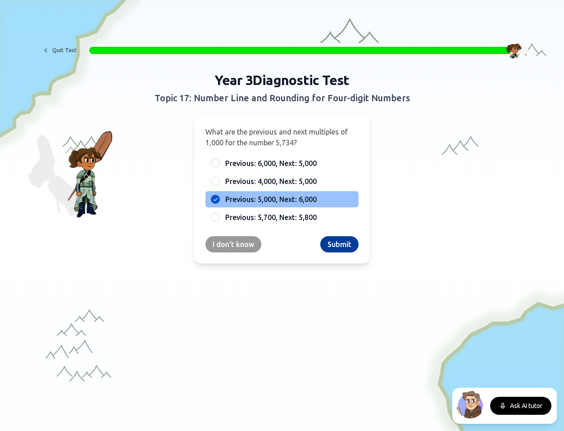
click at [334, 249] on button "Submit" at bounding box center [339, 244] width 38 height 16
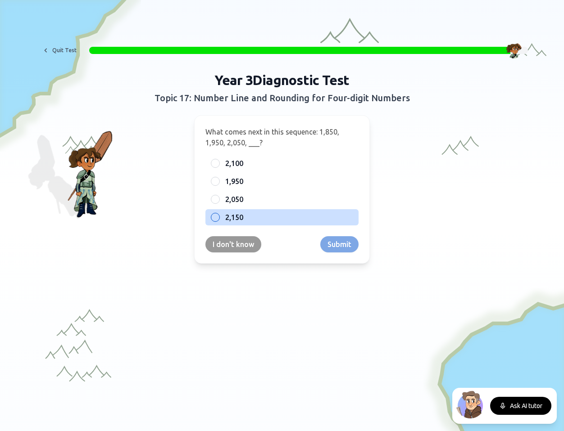
click at [236, 213] on span "2,150" at bounding box center [234, 217] width 18 height 11
click at [219, 214] on button "2,150" at bounding box center [215, 217] width 7 height 7
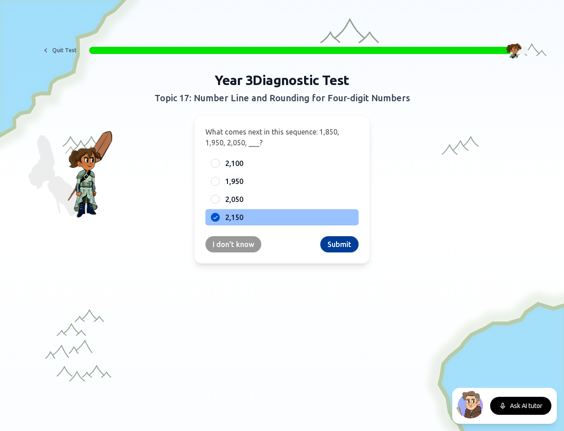
click at [332, 244] on button "Submit" at bounding box center [339, 244] width 38 height 16
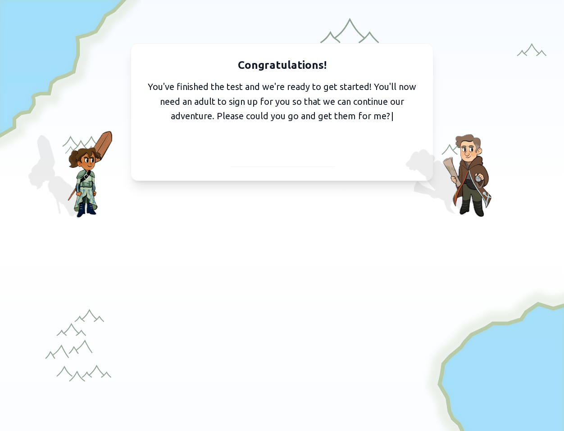
click at [316, 161] on span "I've got them with me" at bounding box center [281, 155] width 83 height 13
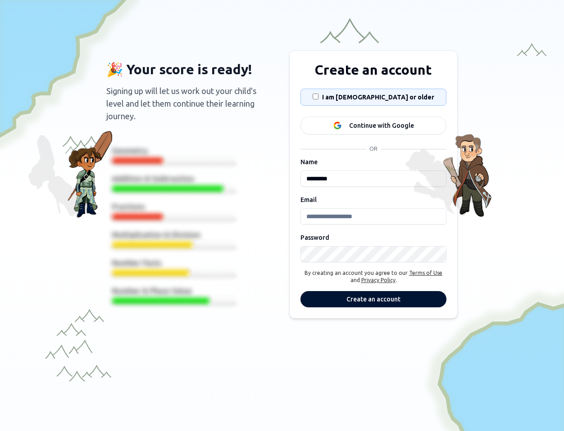
click at [346, 217] on input "Email" at bounding box center [373, 216] width 146 height 16
type input "**********"
click at [362, 300] on button "Create an account" at bounding box center [373, 299] width 146 height 16
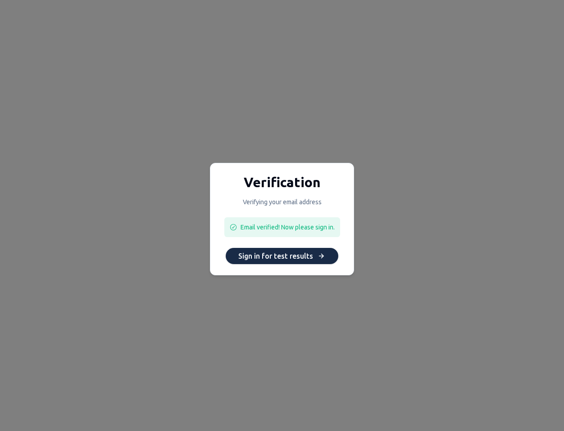
click at [308, 261] on button "Sign in for test results" at bounding box center [282, 256] width 113 height 16
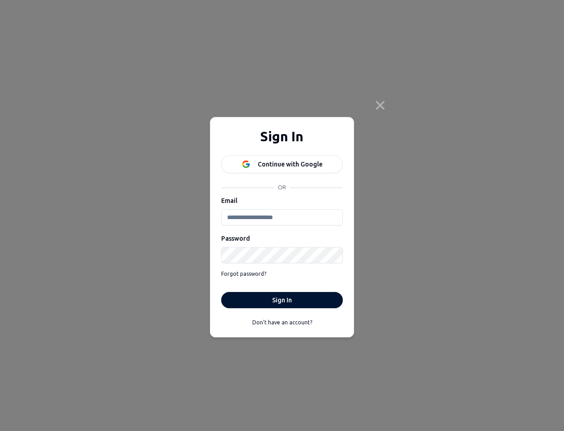
click at [274, 217] on input "Email" at bounding box center [282, 217] width 122 height 16
type input "**********"
click at [284, 302] on button "Sign In" at bounding box center [282, 300] width 122 height 16
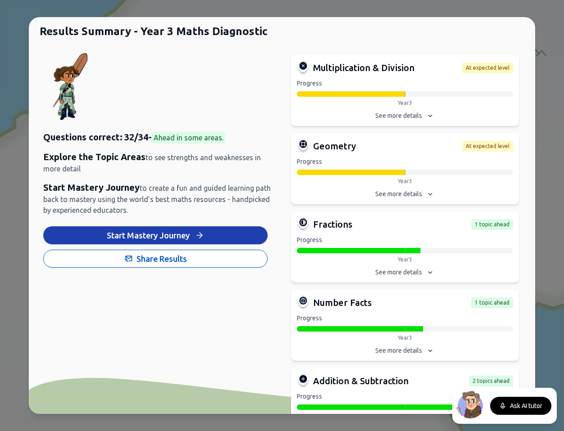
click at [169, 144] on div "Questions correct: 32 / 34 - Ahead in some areas. Explore the Topic Areas to se…" at bounding box center [158, 173] width 231 height 85
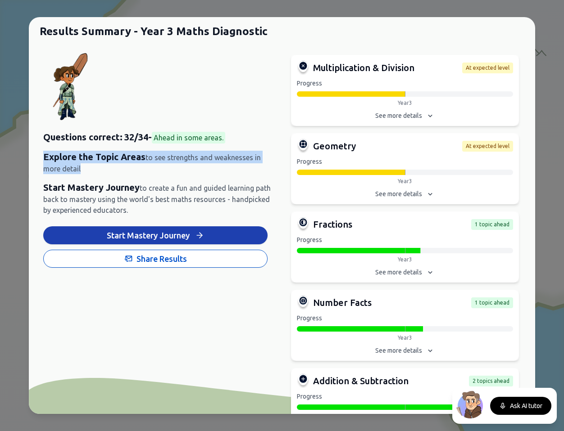
click at [169, 144] on div "Questions correct: 32 / 34 - Ahead in some areas. Explore the Topic Areas to se…" at bounding box center [158, 173] width 231 height 85
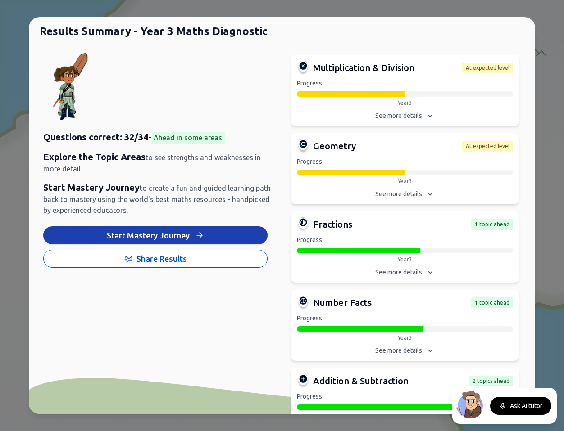
click at [172, 190] on span "to create a fun and guided learning path back to mastery using the world's best…" at bounding box center [156, 199] width 227 height 30
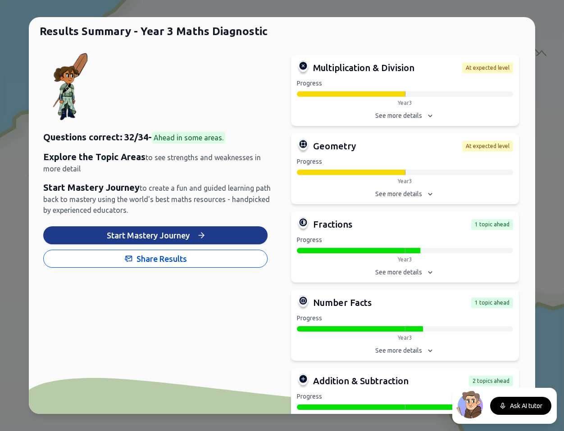
click at [163, 235] on button "Start Mastery Journey" at bounding box center [155, 235] width 224 height 18
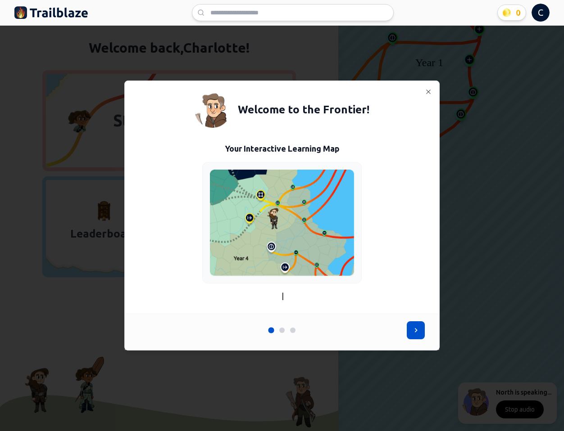
click at [282, 331] on div at bounding box center [281, 330] width 5 height 5
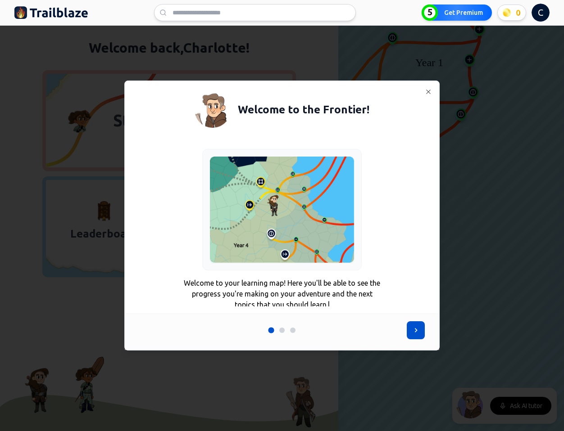
scroll to position [24, 0]
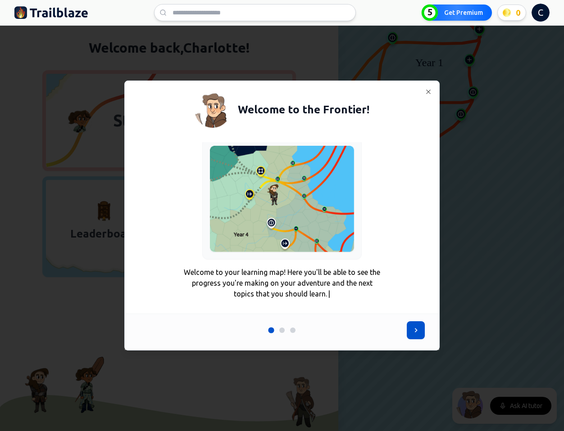
click at [278, 330] on div at bounding box center [281, 330] width 27 height 5
click at [410, 333] on button at bounding box center [416, 330] width 18 height 18
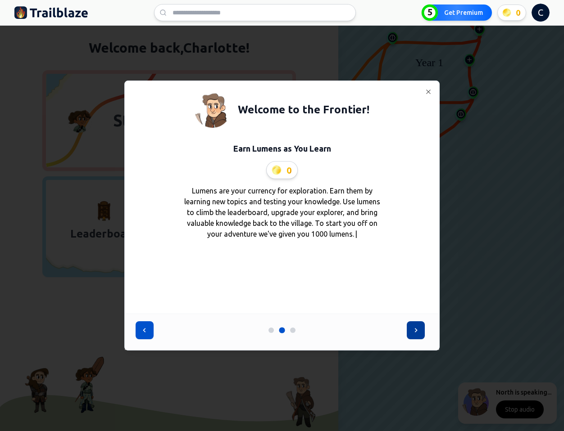
click at [419, 334] on icon at bounding box center [415, 330] width 9 height 9
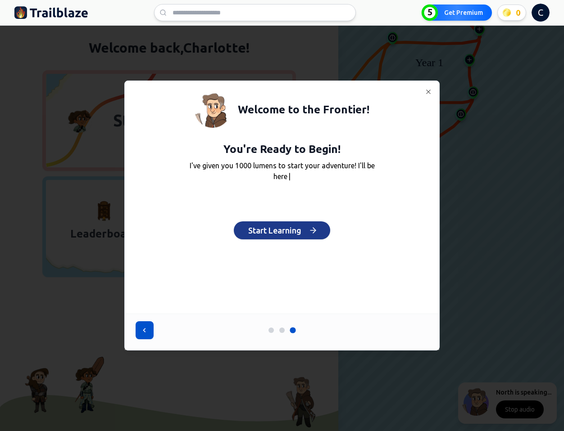
click at [292, 235] on button "Start Learning" at bounding box center [282, 230] width 96 height 18
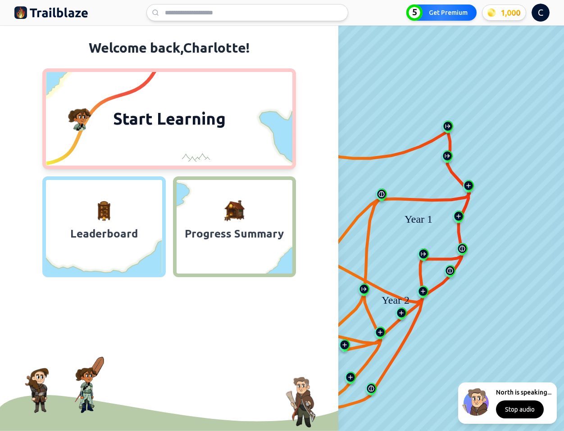
click at [155, 111] on span "Start Learning" at bounding box center [169, 119] width 123 height 22
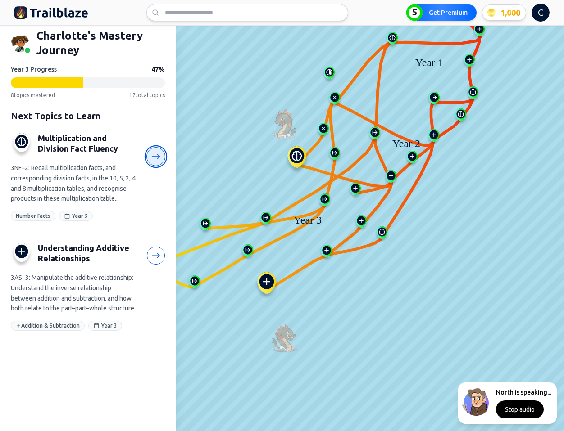
click at [157, 159] on icon at bounding box center [155, 156] width 9 height 9
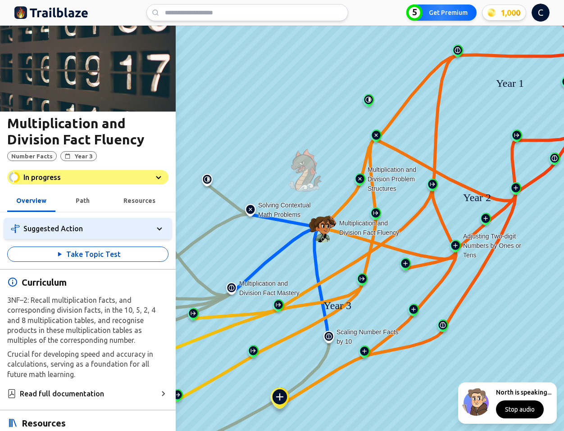
scroll to position [13, 0]
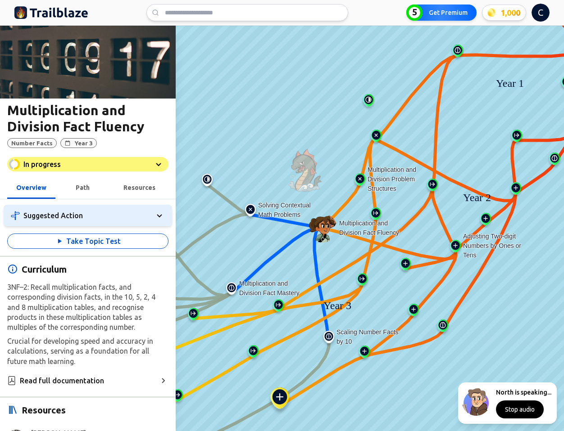
click at [158, 217] on icon "Suggested Action" at bounding box center [159, 215] width 11 height 11
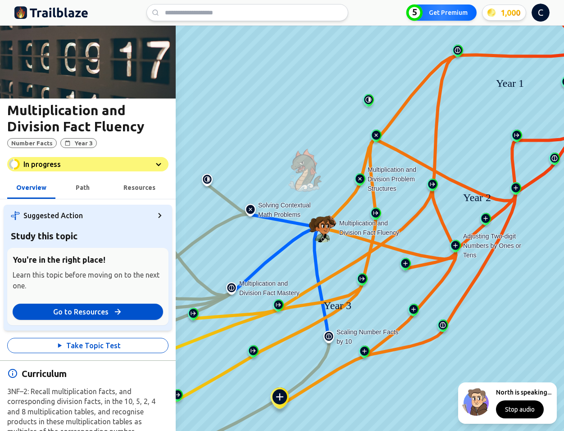
click at [158, 217] on icon "Suggested Action" at bounding box center [159, 215] width 11 height 11
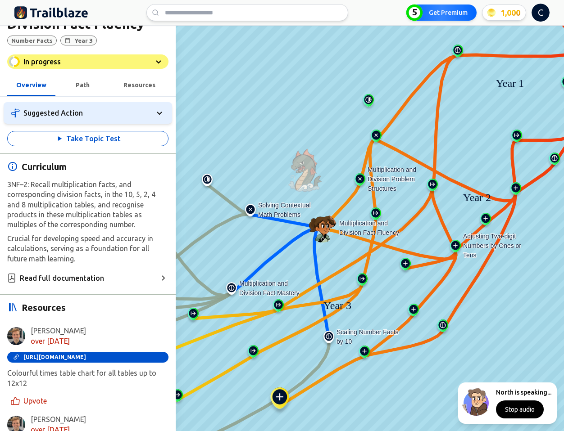
scroll to position [119, 0]
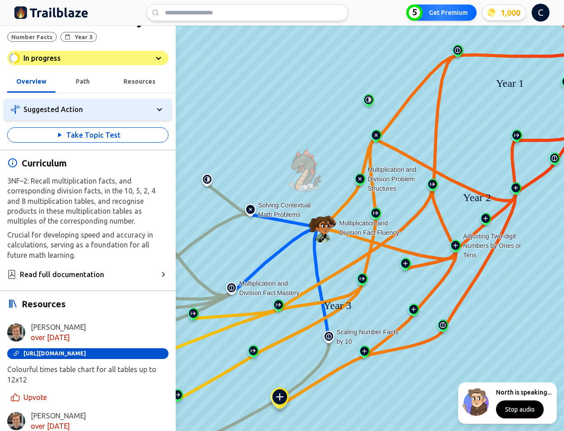
click at [82, 177] on div "3NF–2: Recall multiplication facts, and corresponding division facts, in the 10…" at bounding box center [87, 218] width 161 height 84
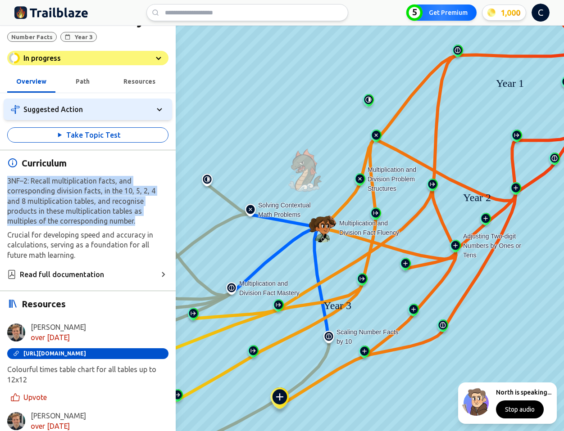
click at [82, 177] on div "3NF–2: Recall multiplication facts, and corresponding division facts, in the 10…" at bounding box center [87, 218] width 161 height 84
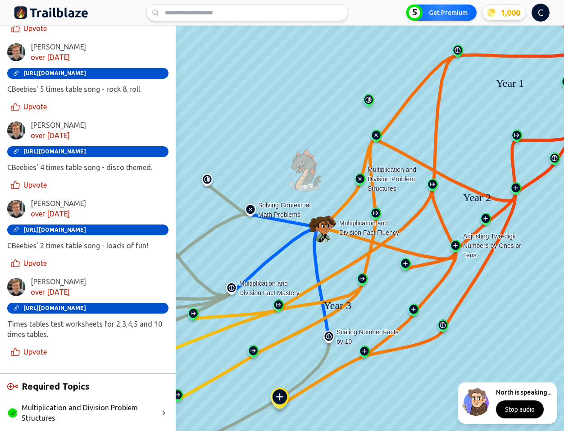
scroll to position [576, 0]
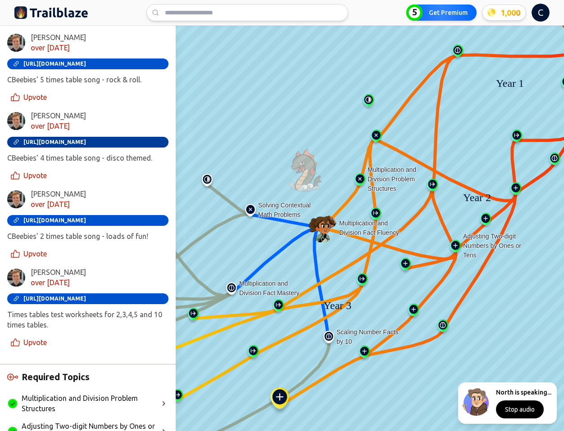
click at [79, 139] on span "[URL][DOMAIN_NAME]" at bounding box center [54, 142] width 63 height 6
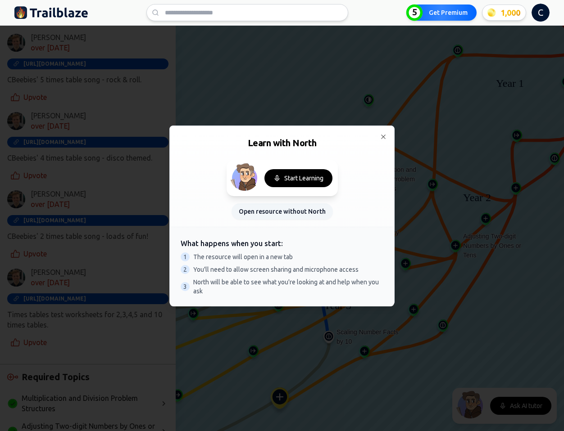
click at [295, 211] on button "Open resource without North" at bounding box center [281, 211] width 101 height 16
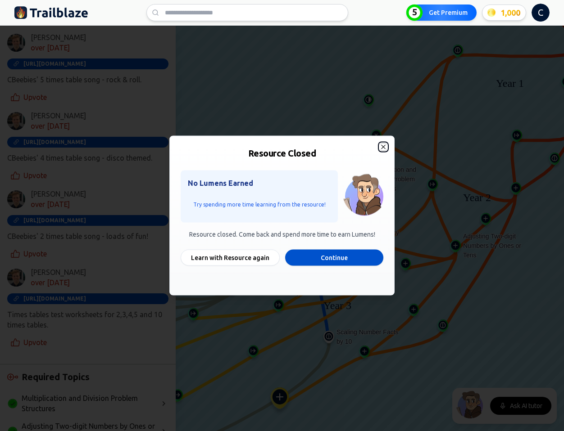
click at [383, 147] on icon "button" at bounding box center [383, 147] width 4 height 4
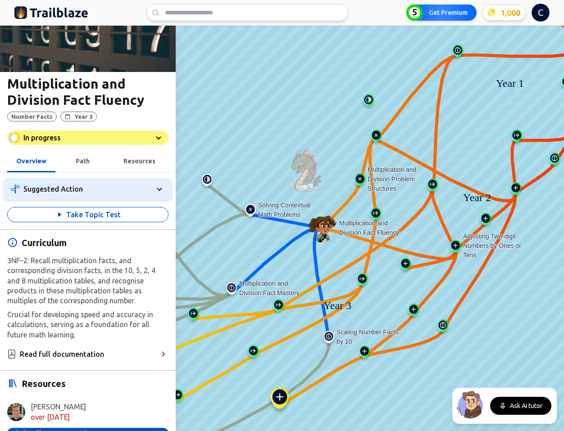
scroll to position [46, 0]
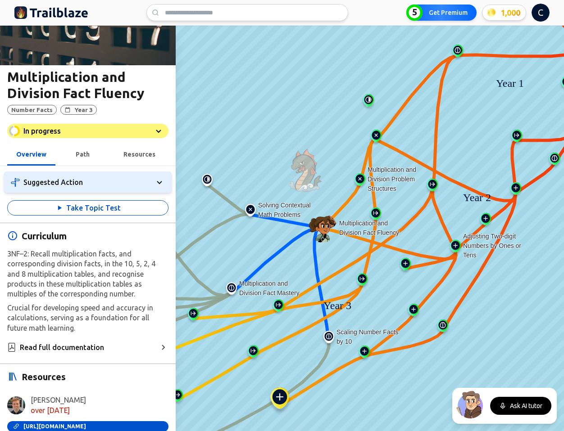
click at [80, 158] on div "Path" at bounding box center [83, 154] width 14 height 11
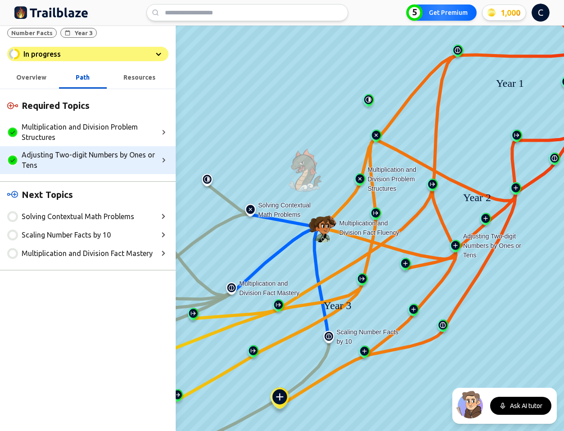
scroll to position [117, 0]
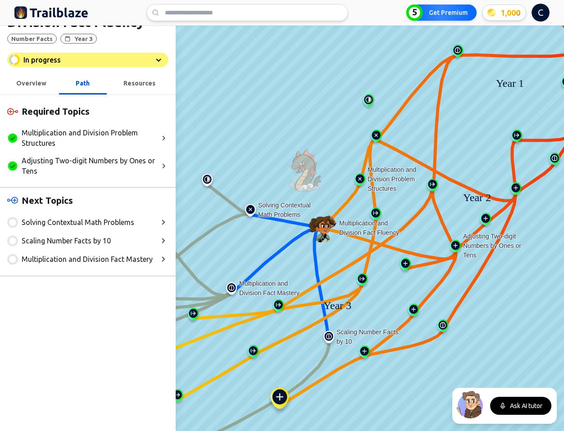
click at [131, 83] on span "Resources" at bounding box center [139, 83] width 32 height 7
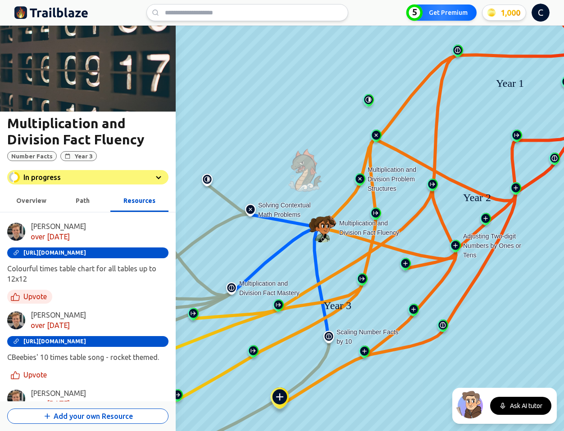
click at [28, 298] on span "Upvote" at bounding box center [34, 297] width 23 height 10
click at [36, 294] on span "Upvote" at bounding box center [34, 297] width 23 height 10
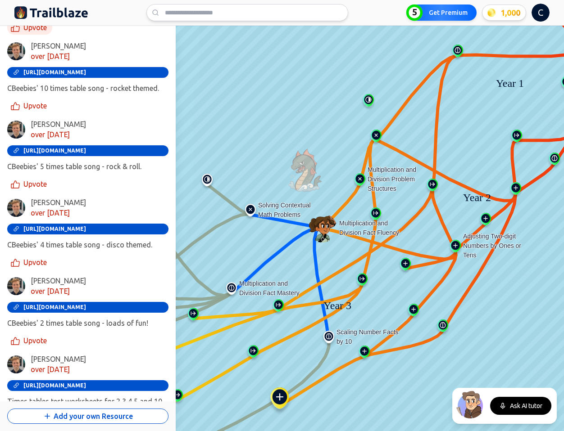
scroll to position [313, 0]
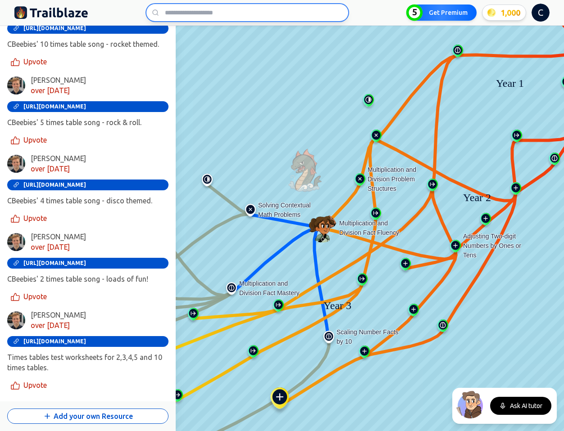
click at [175, 11] on input at bounding box center [247, 12] width 202 height 17
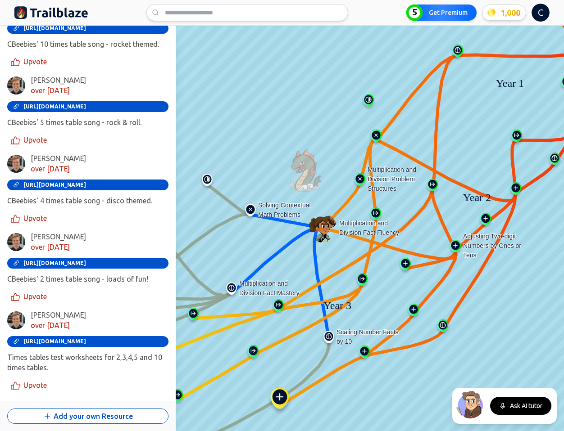
click at [163, 243] on div "Hugo Cheyne over 1 year ago" at bounding box center [87, 242] width 161 height 21
click at [71, 416] on button "Add your own Resource" at bounding box center [87, 416] width 161 height 15
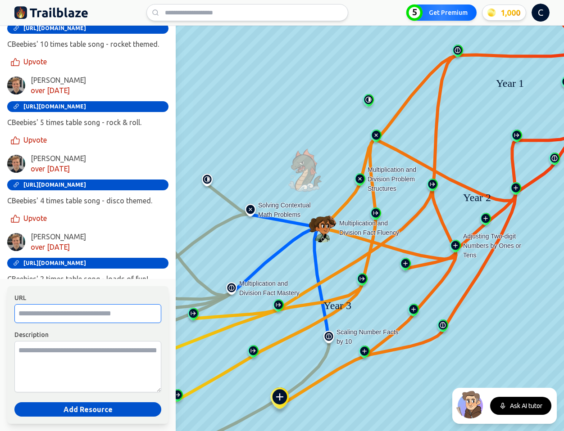
click at [96, 312] on input "URL" at bounding box center [87, 313] width 147 height 19
click at [133, 213] on div "Hugo Cheyne over 1 year ago https://www.youtube.com/watch?v=TXoKhcB9a1o CBeebie…" at bounding box center [87, 190] width 161 height 72
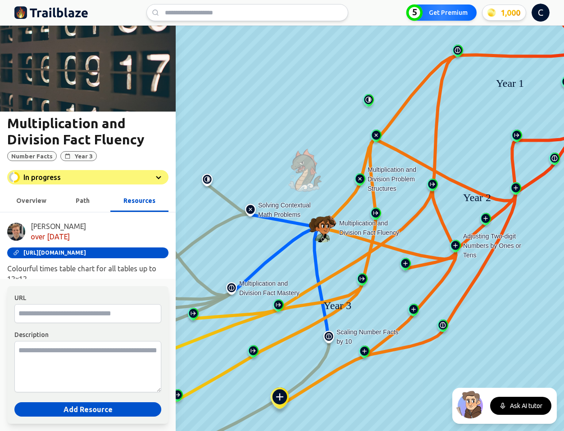
click at [48, 14] on img at bounding box center [51, 12] width 74 height 14
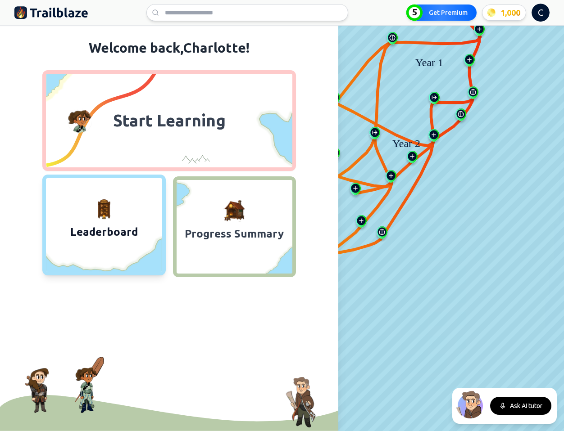
click at [124, 242] on icon at bounding box center [104, 254] width 116 height 36
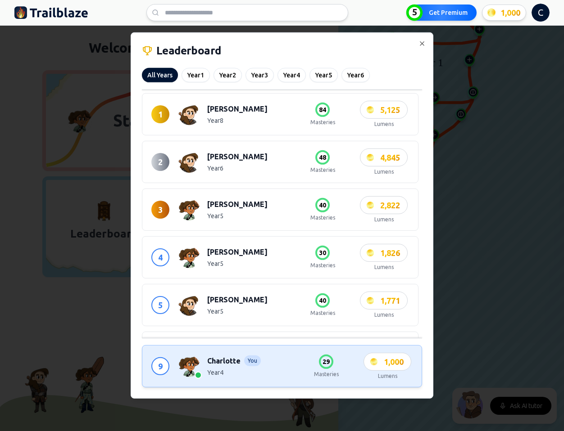
click at [468, 150] on div at bounding box center [282, 215] width 564 height 431
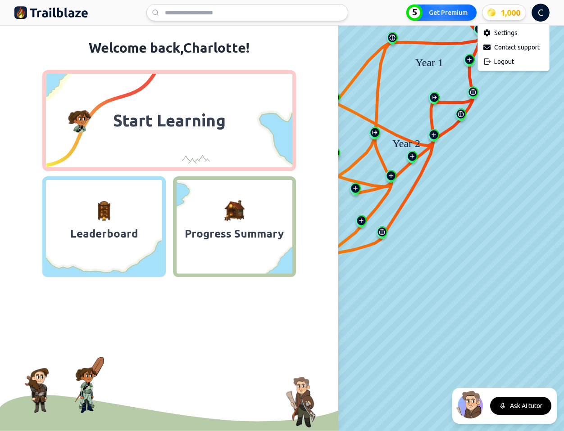
click at [535, 14] on html "We value your privacy We use cookies to enhance your browsing experience, serve…" at bounding box center [282, 215] width 564 height 431
click at [519, 32] on div "Settings" at bounding box center [513, 33] width 68 height 14
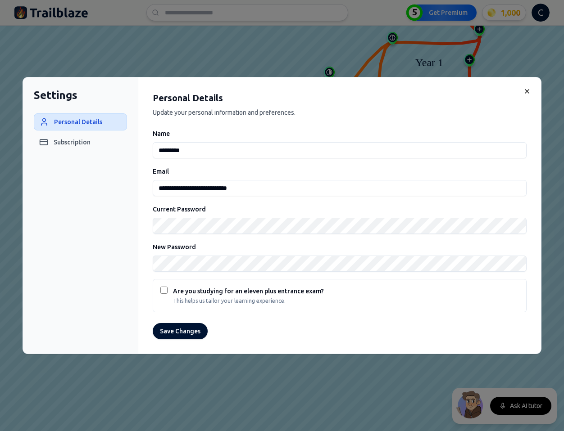
click at [219, 151] on input "*********" at bounding box center [340, 150] width 374 height 16
type input "**********"
click at [289, 108] on div "Personal Details Update your personal information and preferences." at bounding box center [340, 104] width 374 height 25
click at [186, 329] on button "Save Changes" at bounding box center [180, 331] width 55 height 16
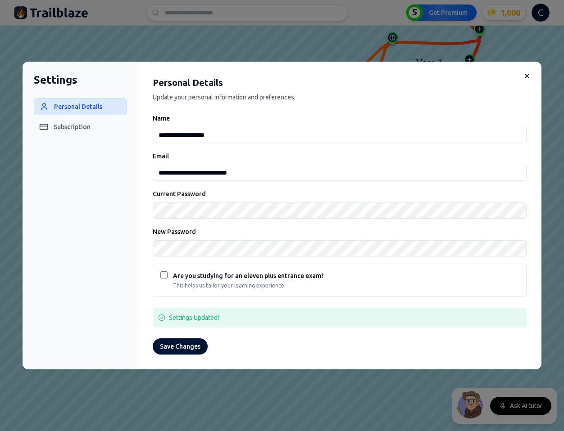
click at [398, 33] on img at bounding box center [392, 40] width 14 height 16
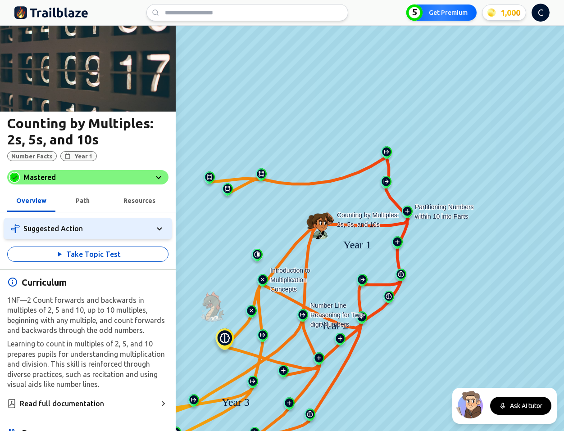
drag, startPoint x: 259, startPoint y: 308, endPoint x: 354, endPoint y: 198, distance: 145.6
click at [262, 285] on icon at bounding box center [260, 312] width 4 height 55
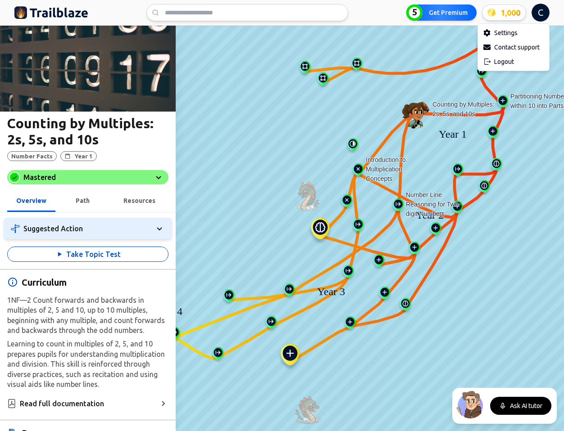
click at [544, 12] on html "We value your privacy We use cookies to enhance your browsing experience, serve…" at bounding box center [282, 215] width 564 height 431
click at [512, 11] on html "We value your privacy We use cookies to enhance your browsing experience, serve…" at bounding box center [282, 215] width 564 height 431
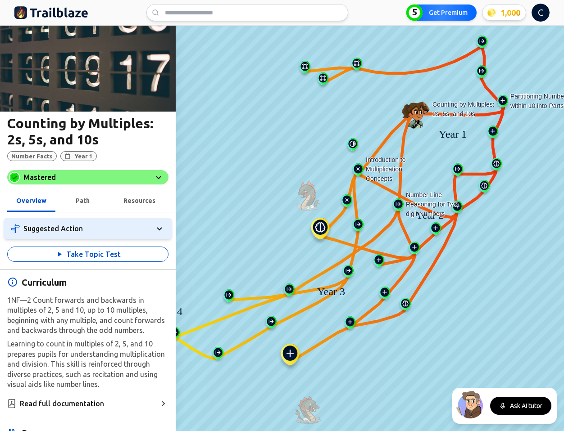
click at [74, 3] on div "5 Get Premium 1,000 C 1,000 5 C" at bounding box center [281, 12] width 535 height 25
click at [55, 16] on img at bounding box center [51, 12] width 74 height 14
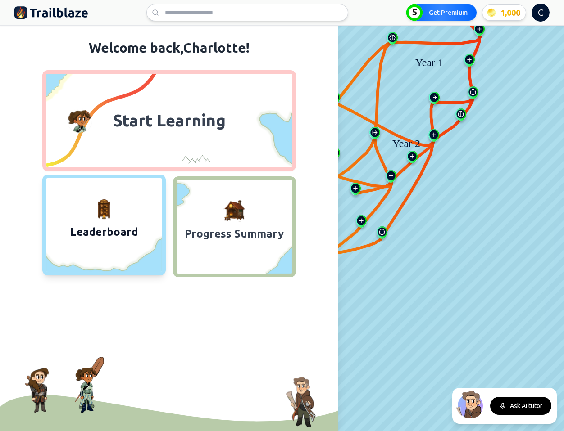
click at [135, 212] on button "Leaderboard" at bounding box center [103, 225] width 123 height 101
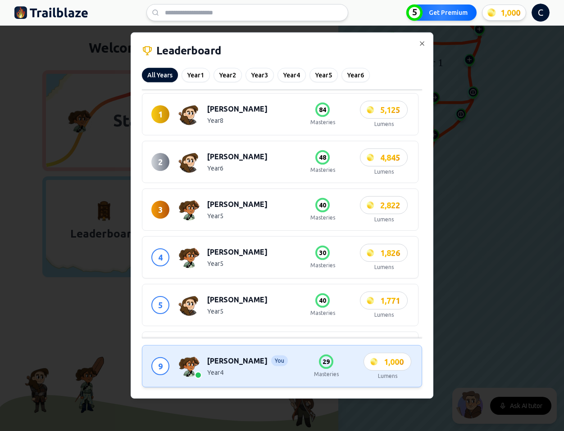
click at [262, 259] on p "Year 5" at bounding box center [251, 263] width 88 height 9
click at [236, 251] on h3 "Antoine Drogon" at bounding box center [237, 252] width 60 height 11
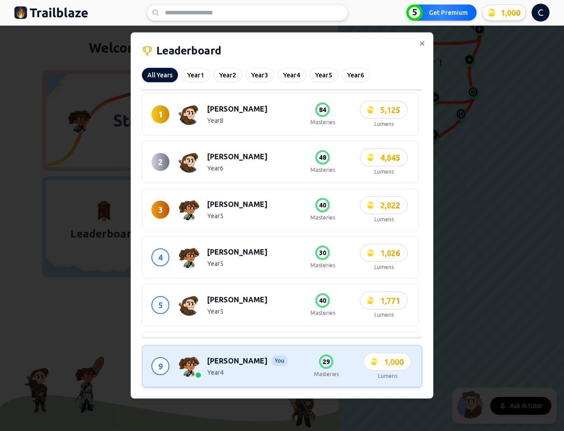
click at [476, 167] on div at bounding box center [282, 215] width 564 height 431
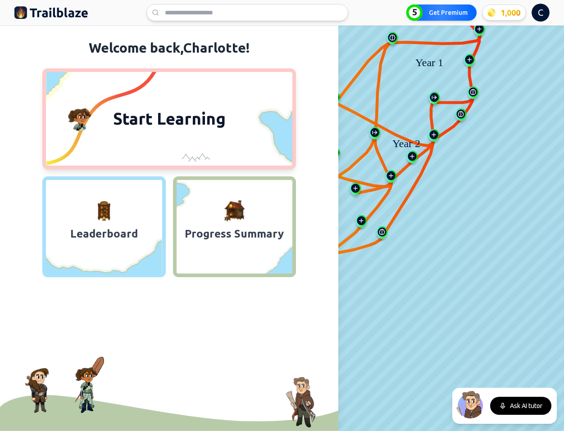
click at [194, 136] on button "Start Learning" at bounding box center [168, 118] width 253 height 101
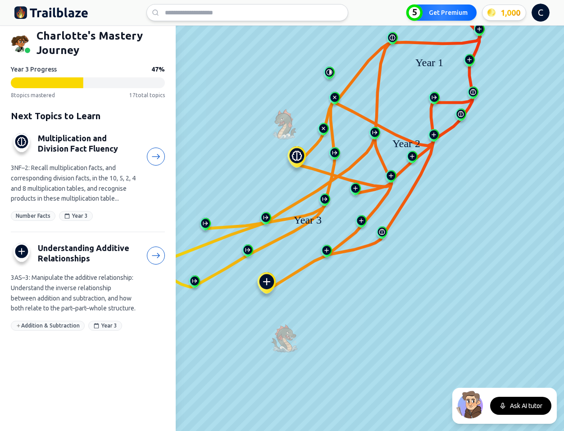
click at [69, 142] on h3 "Multiplication and Division Fact Fluency" at bounding box center [87, 143] width 98 height 20
click at [70, 161] on div "Multiplication and Division Fact Fluency 3NF–2: Recall multiplication facts, an…" at bounding box center [88, 177] width 154 height 88
click at [157, 158] on icon at bounding box center [155, 156] width 9 height 9
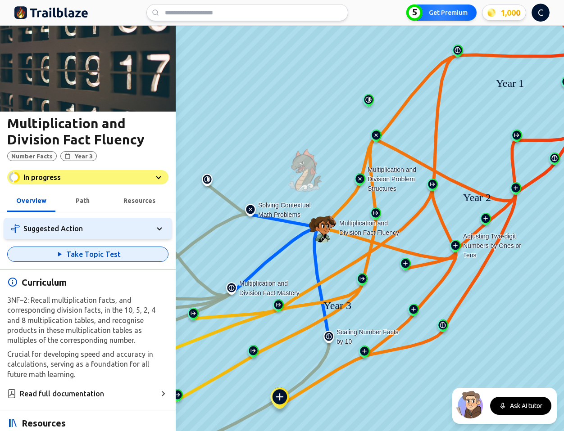
click at [89, 252] on button "Take Topic Test" at bounding box center [87, 254] width 161 height 15
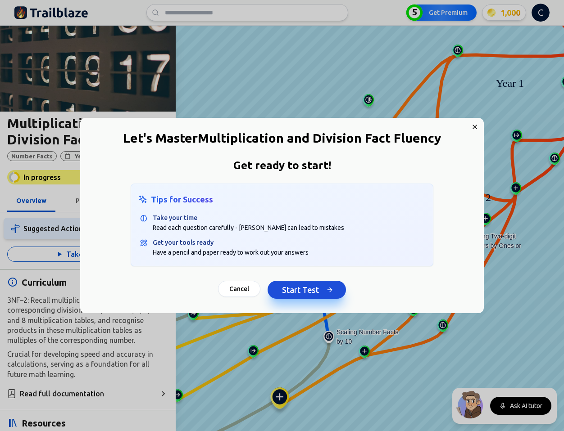
click at [314, 285] on button "Start Test" at bounding box center [306, 290] width 78 height 18
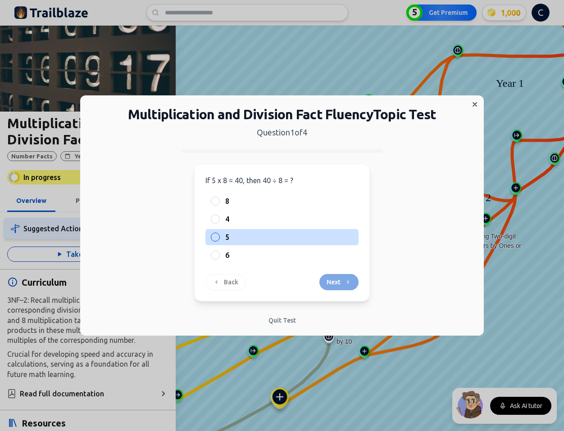
click at [219, 236] on div at bounding box center [215, 237] width 9 height 9
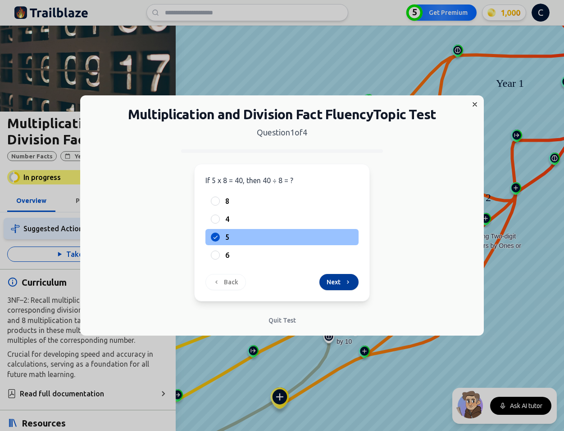
click at [347, 284] on icon at bounding box center [347, 282] width 7 height 7
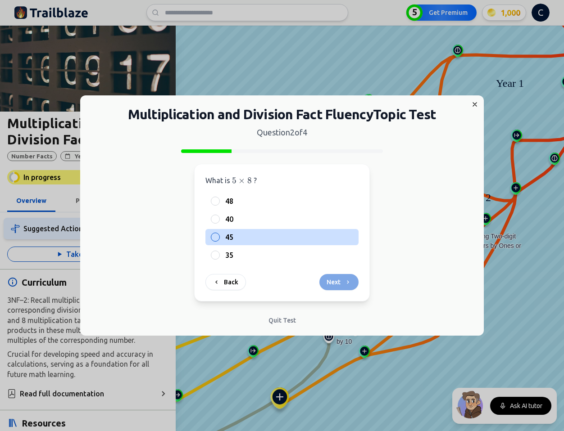
click at [226, 238] on span "45" at bounding box center [229, 237] width 8 height 11
click at [219, 238] on button "45" at bounding box center [215, 237] width 7 height 7
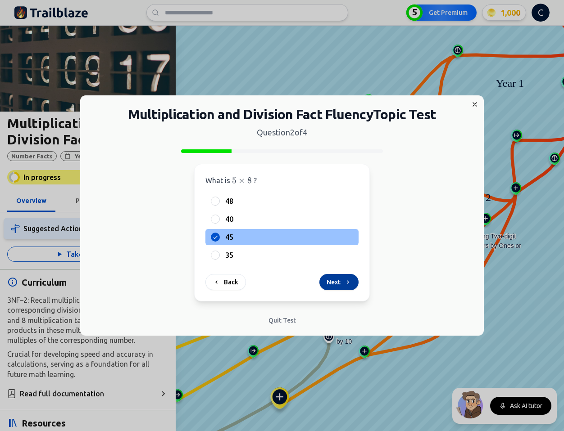
click at [348, 281] on icon at bounding box center [347, 282] width 7 height 7
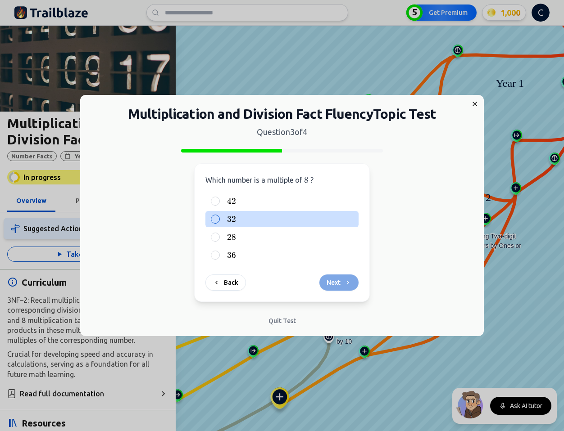
click at [236, 222] on label "32 32 32" at bounding box center [289, 219] width 128 height 11
click at [219, 222] on button "32 32 32" at bounding box center [215, 219] width 7 height 7
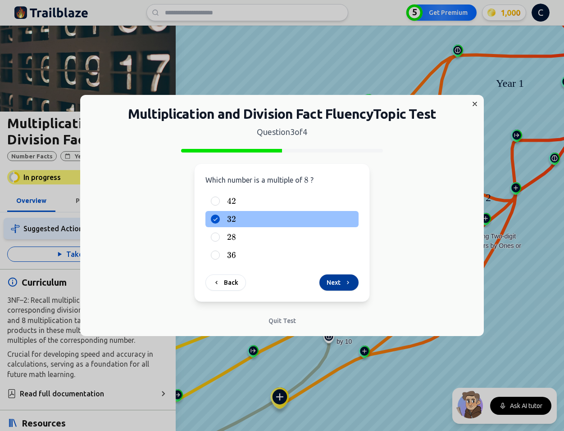
click at [333, 278] on button "Next" at bounding box center [338, 283] width 39 height 16
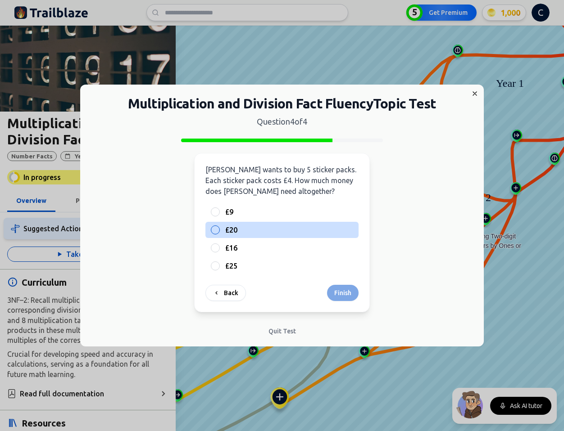
click at [239, 227] on label "£20" at bounding box center [289, 230] width 128 height 11
click at [219, 227] on button "£20" at bounding box center [215, 229] width 7 height 7
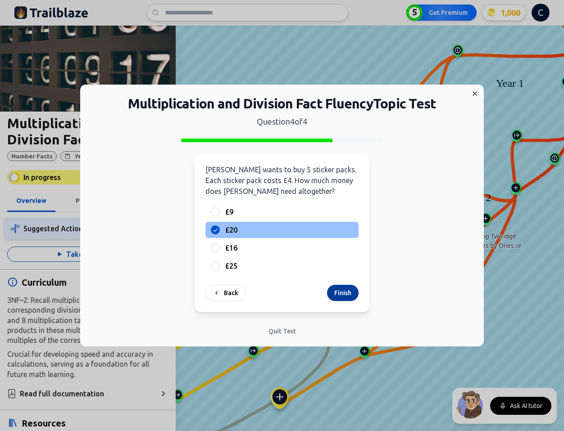
click at [347, 290] on button "Finish" at bounding box center [343, 293] width 32 height 16
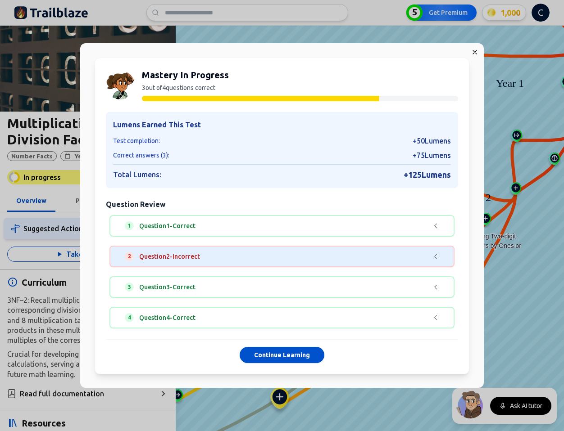
click at [337, 262] on button "2 Question 2 - Incorrect" at bounding box center [281, 257] width 329 height 20
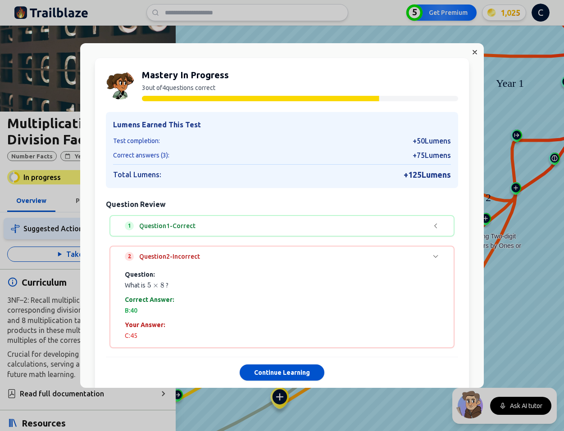
scroll to position [82, 0]
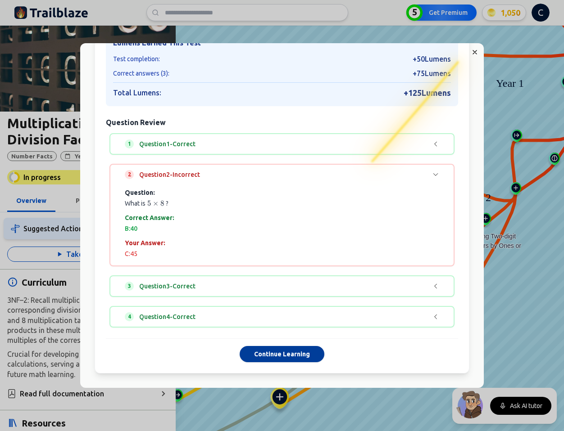
click at [285, 356] on button "Continue Learning" at bounding box center [281, 354] width 85 height 16
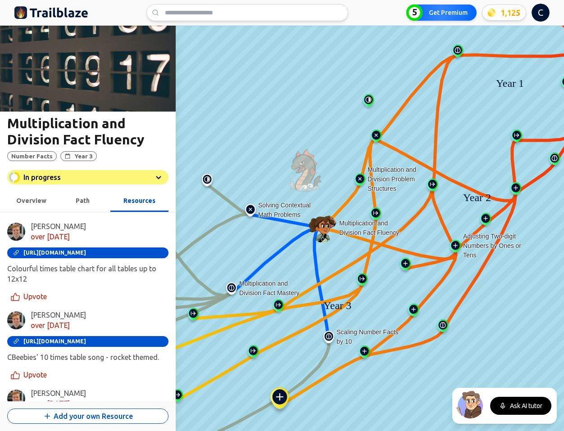
click at [27, 196] on div "Overview" at bounding box center [31, 200] width 30 height 11
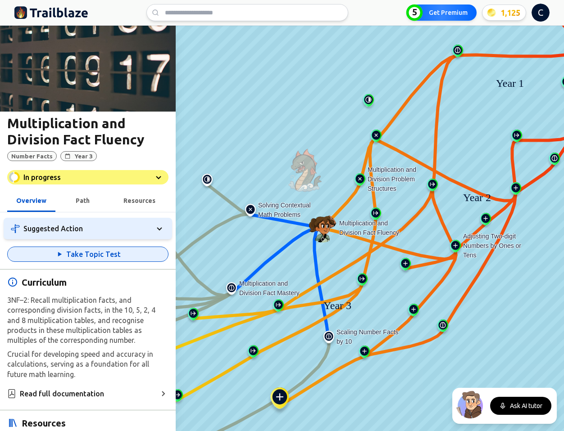
click at [38, 250] on button "Take Topic Test" at bounding box center [87, 254] width 161 height 15
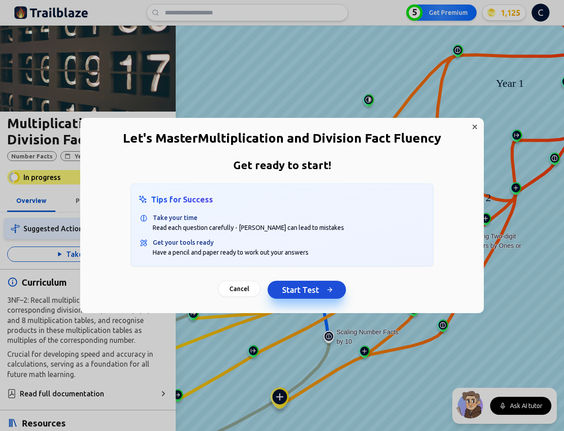
click at [307, 295] on button "Start Test" at bounding box center [306, 290] width 78 height 18
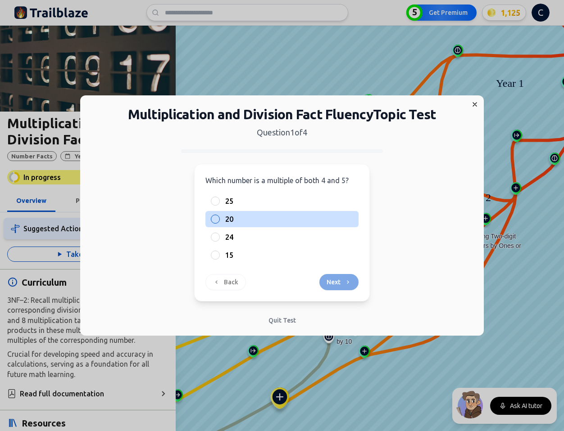
click at [239, 215] on label "20" at bounding box center [289, 219] width 128 height 11
click at [219, 216] on button "20" at bounding box center [215, 219] width 7 height 7
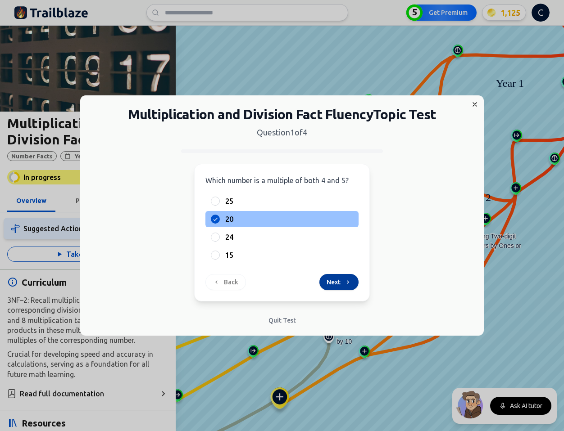
click at [343, 285] on button "Next" at bounding box center [338, 282] width 39 height 16
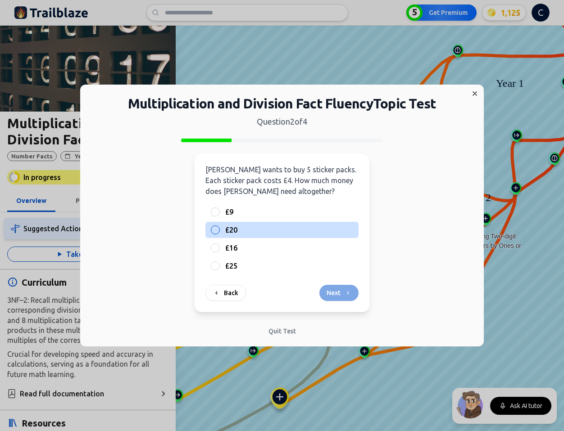
click at [237, 233] on span "£20" at bounding box center [231, 230] width 12 height 11
click at [219, 233] on button "£20" at bounding box center [215, 229] width 7 height 7
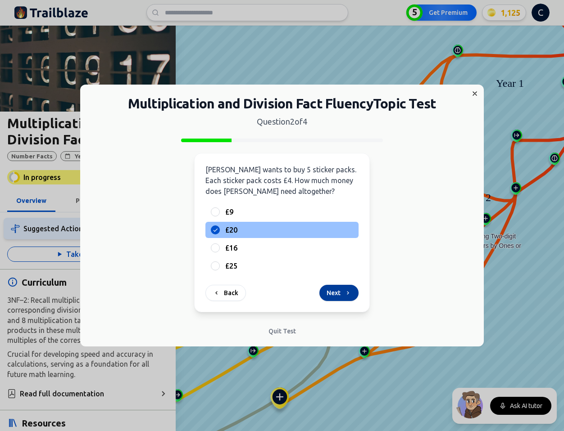
click at [350, 293] on icon at bounding box center [347, 292] width 7 height 7
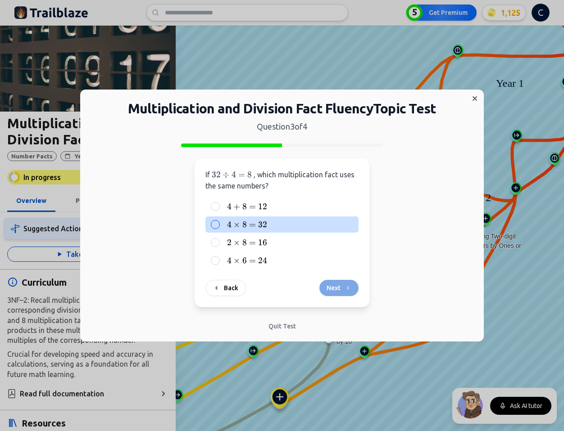
click at [273, 222] on label "4 × 8 = 32 4 \times 8 = 32 4 × 8 = 32" at bounding box center [289, 224] width 128 height 11
click at [219, 222] on button "4 × 8 = 32 4 \times 8 = 32 4 × 8 = 32" at bounding box center [215, 224] width 7 height 7
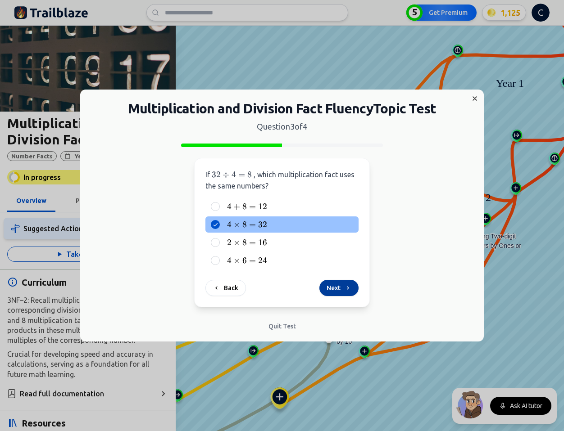
click at [343, 289] on button "Next" at bounding box center [338, 288] width 39 height 16
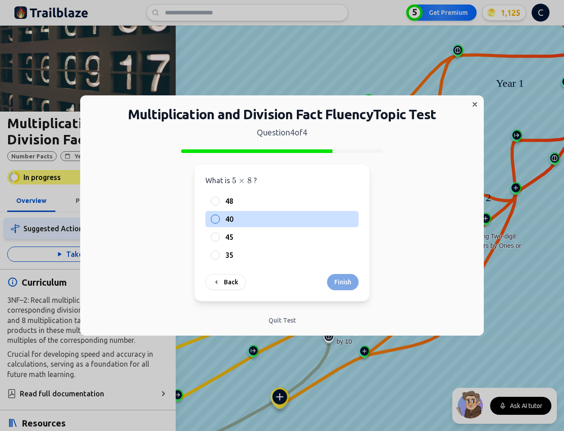
click at [226, 220] on span "40" at bounding box center [229, 219] width 8 height 11
click at [219, 220] on button "40" at bounding box center [215, 219] width 7 height 7
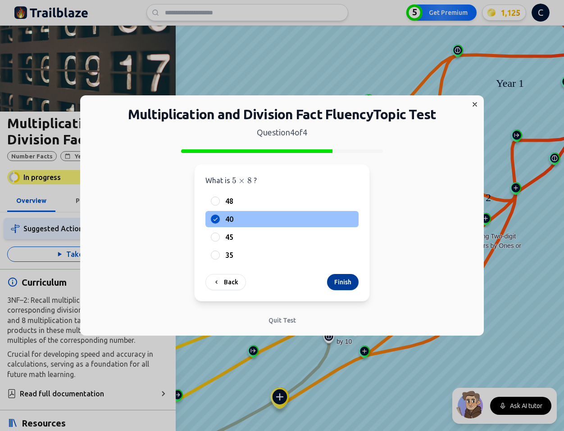
click at [348, 283] on button "Finish" at bounding box center [343, 282] width 32 height 16
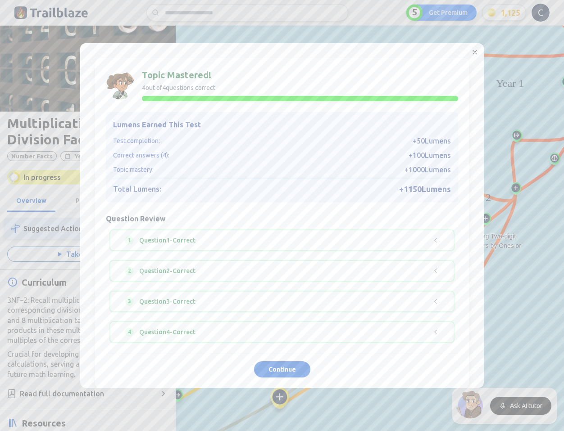
scroll to position [15, 0]
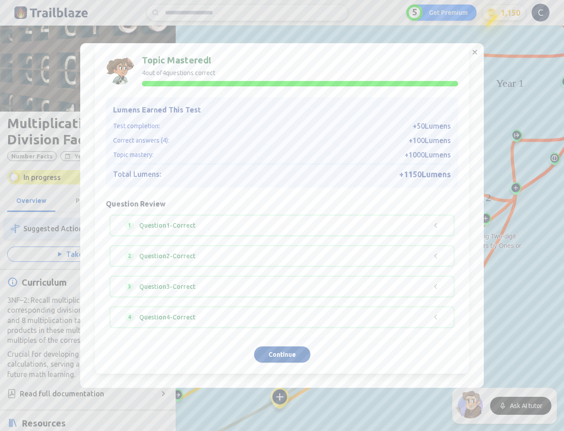
click at [279, 355] on button "Continue" at bounding box center [282, 355] width 56 height 16
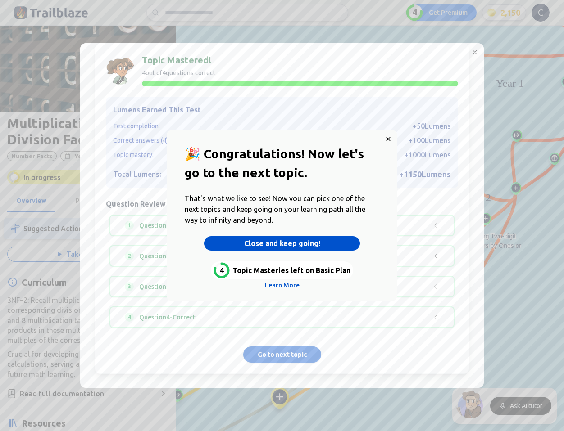
click at [298, 244] on button "Close and keep going!" at bounding box center [282, 243] width 156 height 14
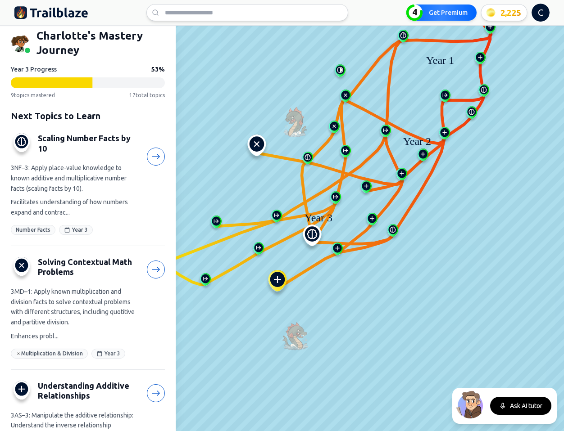
click at [77, 140] on h3 "Scaling Number Facts by 10" at bounding box center [87, 143] width 98 height 20
click at [154, 156] on icon at bounding box center [155, 156] width 9 height 9
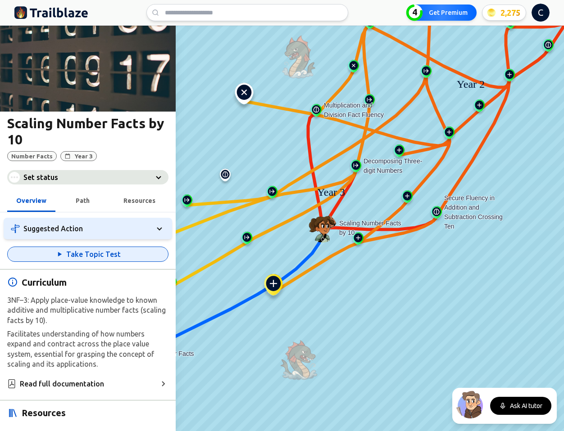
click at [119, 253] on button "Take Topic Test" at bounding box center [87, 254] width 161 height 15
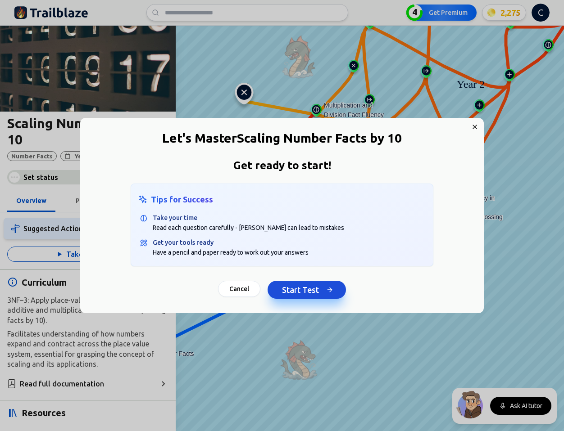
click at [295, 289] on button "Start Test" at bounding box center [306, 290] width 78 height 18
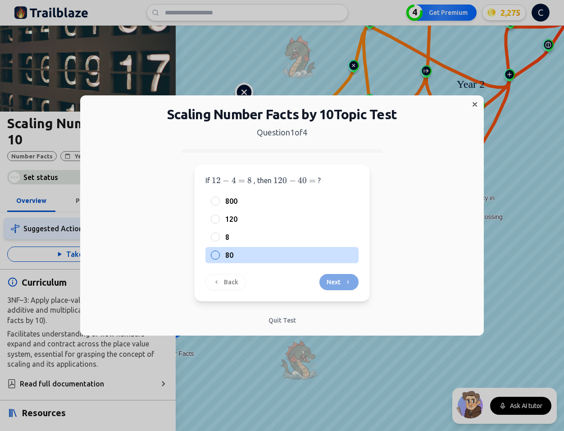
click at [234, 255] on label "80" at bounding box center [289, 255] width 128 height 11
click at [219, 255] on button "80" at bounding box center [215, 255] width 7 height 7
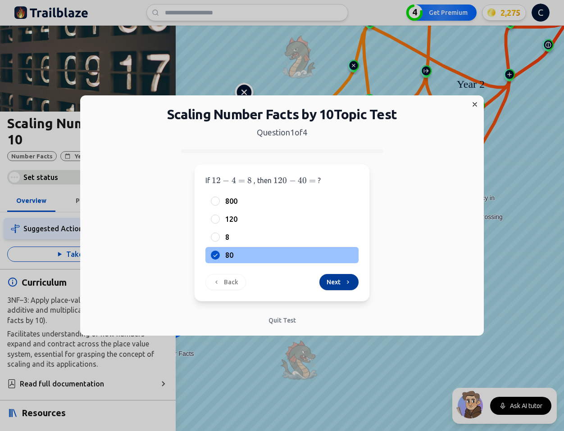
click at [341, 279] on button "Next" at bounding box center [338, 282] width 39 height 16
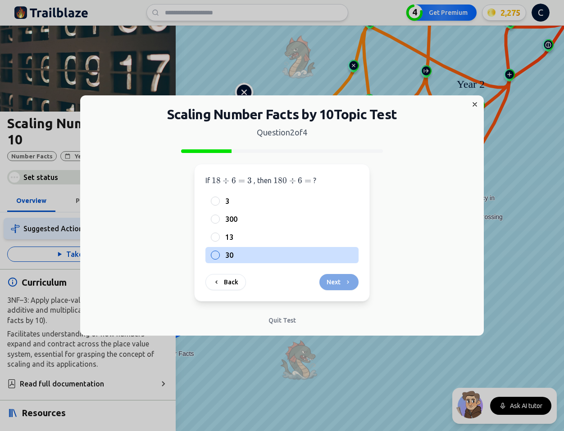
click at [234, 258] on label "30" at bounding box center [289, 255] width 128 height 11
click at [219, 258] on button "30" at bounding box center [215, 255] width 7 height 7
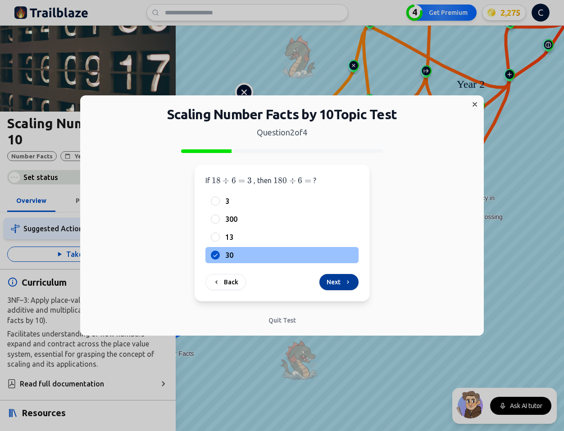
click at [339, 284] on button "Next" at bounding box center [338, 282] width 39 height 16
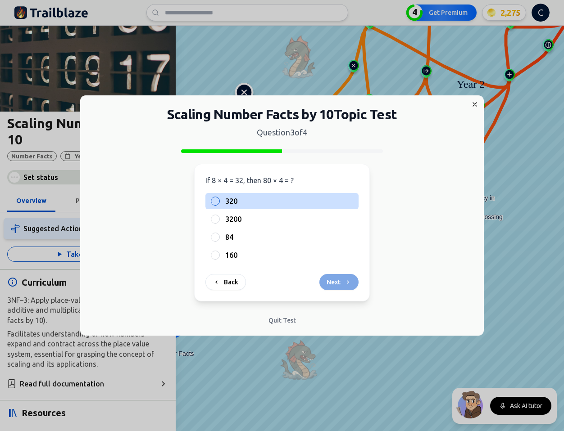
click at [305, 197] on label "320" at bounding box center [289, 201] width 128 height 11
click at [219, 198] on button "320" at bounding box center [215, 201] width 7 height 7
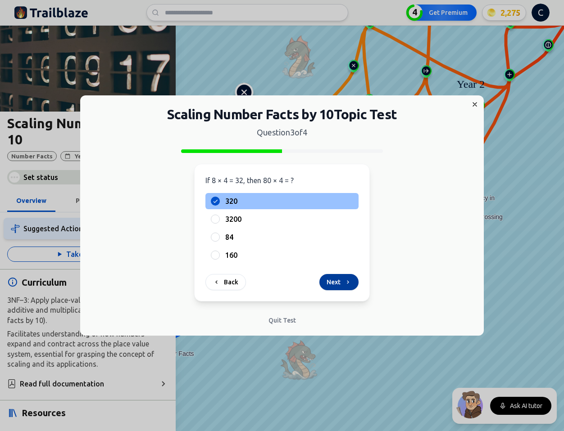
click at [336, 284] on button "Next" at bounding box center [338, 282] width 39 height 16
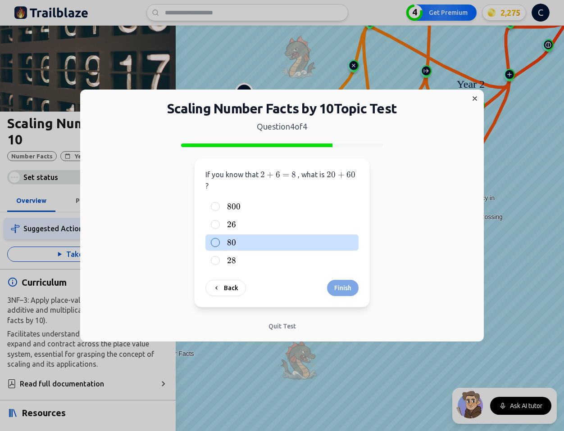
click at [264, 243] on label "80 80 80" at bounding box center [289, 242] width 128 height 11
click at [219, 243] on button "80 80 80" at bounding box center [215, 242] width 7 height 7
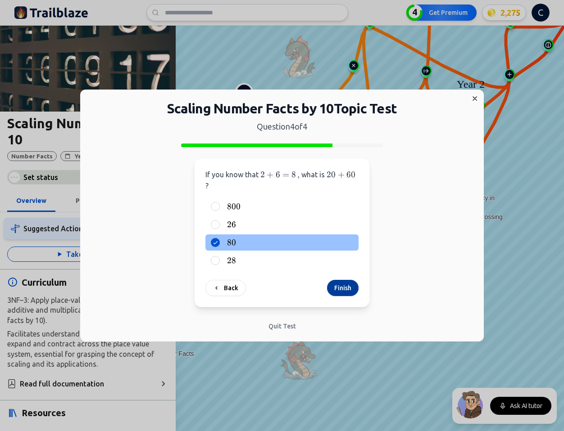
click at [339, 289] on button "Finish" at bounding box center [343, 288] width 32 height 16
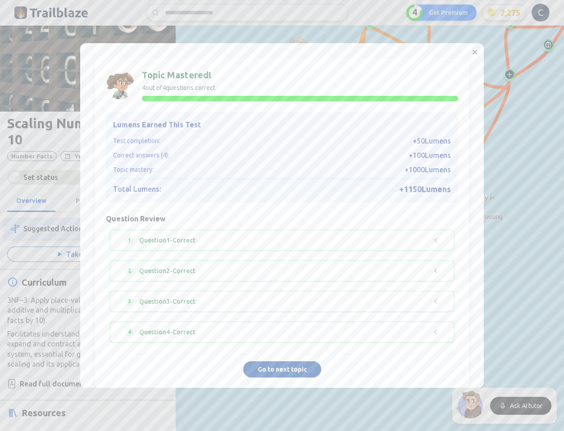
click at [290, 371] on button "Go to next topic" at bounding box center [282, 369] width 78 height 16
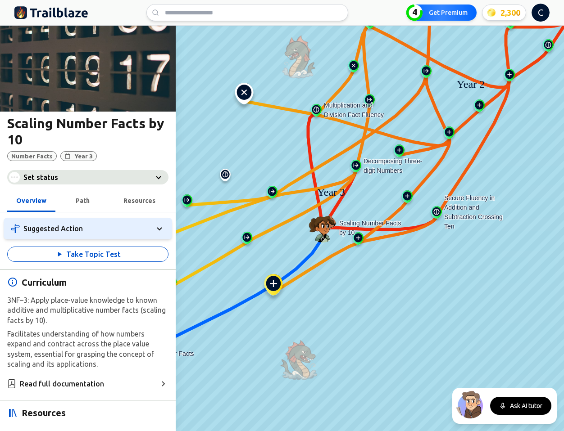
click at [74, 182] on div "Set status" at bounding box center [87, 177] width 161 height 14
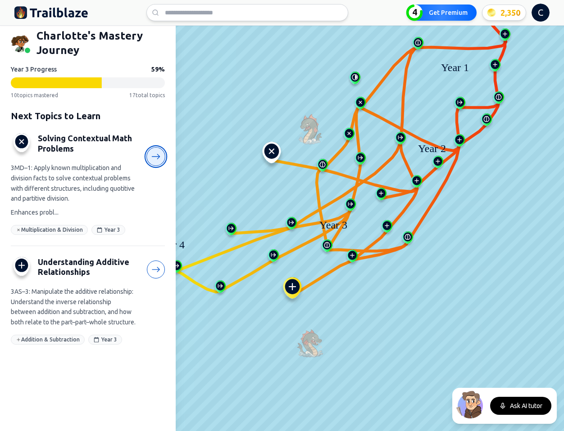
click at [156, 160] on icon at bounding box center [155, 156] width 9 height 9
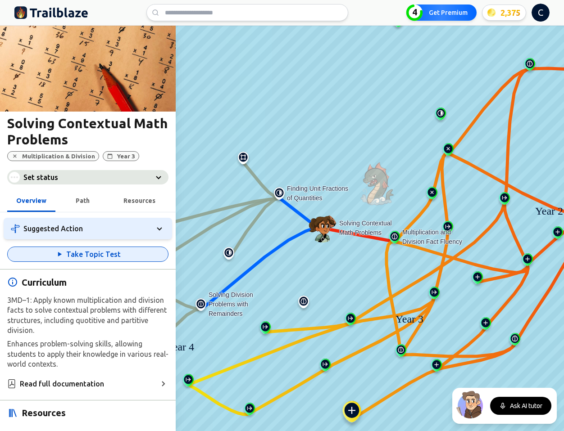
click at [74, 254] on button "Take Topic Test" at bounding box center [87, 254] width 161 height 15
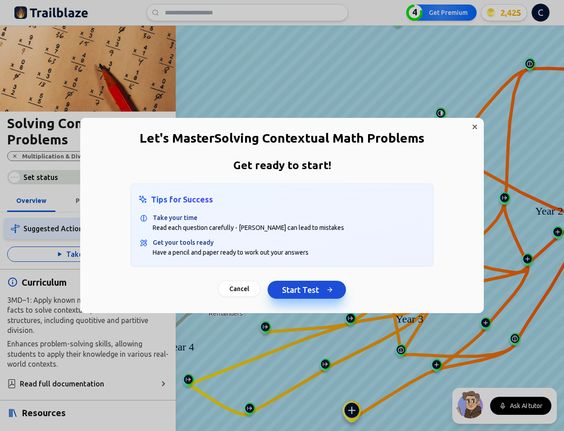
click at [304, 294] on button "Start Test" at bounding box center [306, 290] width 78 height 18
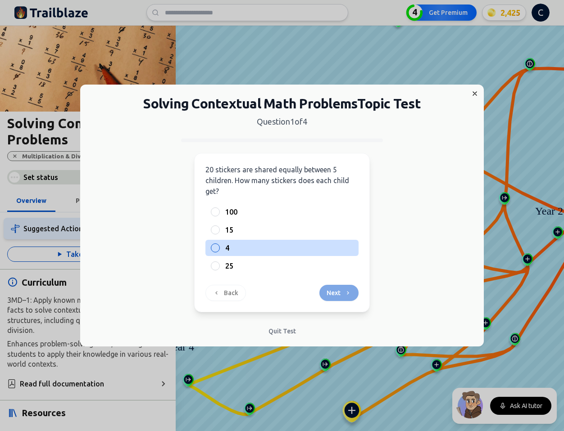
click at [229, 249] on span "4" at bounding box center [227, 248] width 4 height 11
click at [219, 249] on button "4" at bounding box center [215, 247] width 7 height 7
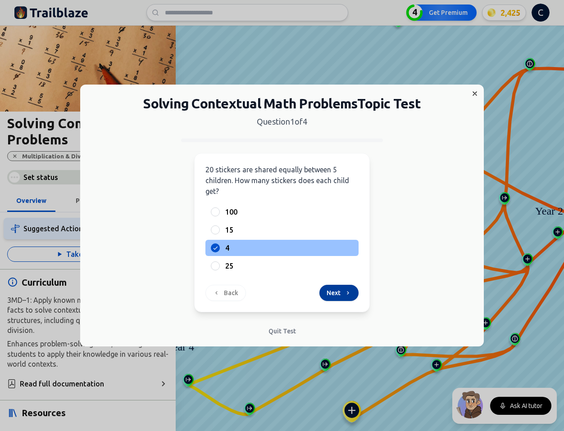
click at [349, 292] on icon at bounding box center [347, 292] width 7 height 7
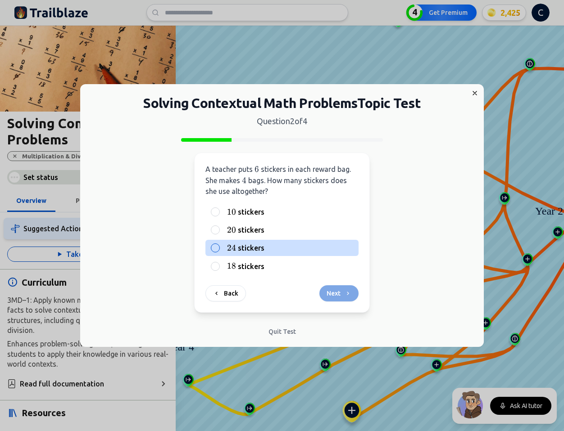
click at [254, 253] on span "stickers" at bounding box center [251, 248] width 27 height 11
click at [219, 252] on button "24 24 24 stickers" at bounding box center [215, 247] width 7 height 7
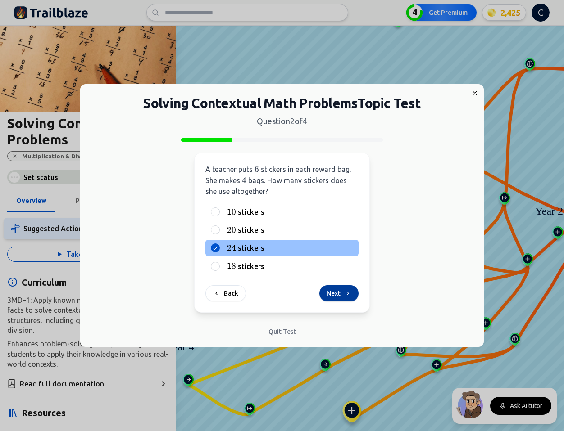
click at [336, 292] on button "Next" at bounding box center [338, 293] width 39 height 16
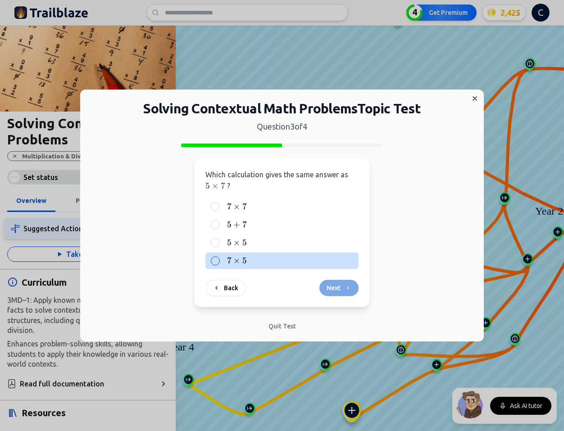
click at [261, 262] on label "7 × 5 7 \times 5 7 × 5" at bounding box center [289, 260] width 128 height 11
click at [219, 262] on button "7 × 5 7 \times 5 7 × 5" at bounding box center [215, 260] width 7 height 7
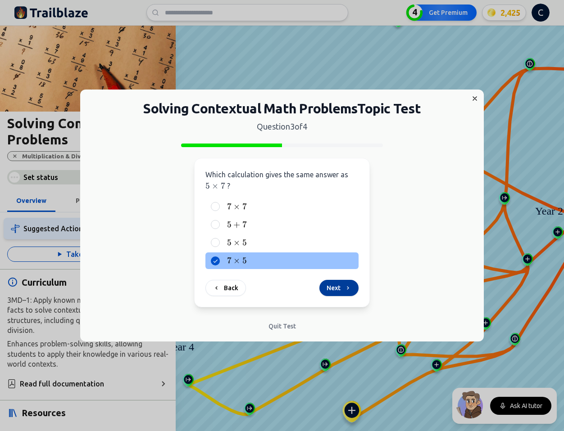
click at [352, 291] on button "Next" at bounding box center [338, 288] width 39 height 16
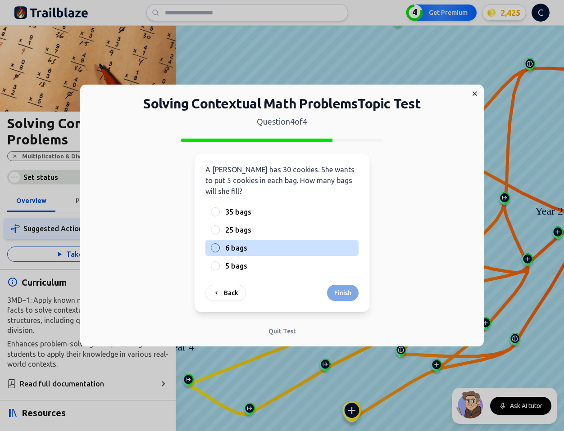
click at [244, 249] on span "6 bags" at bounding box center [236, 248] width 22 height 11
click at [219, 249] on button "6 bags" at bounding box center [215, 247] width 7 height 7
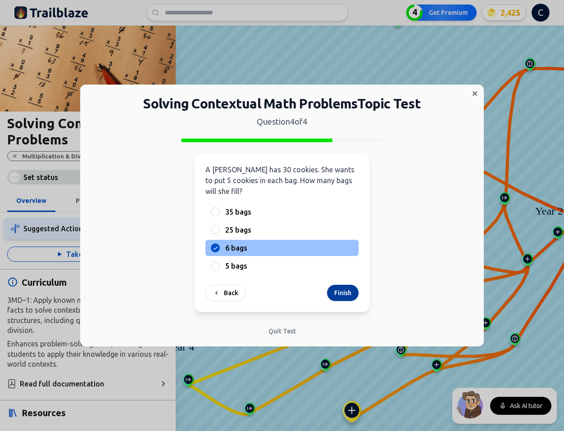
click at [349, 295] on button "Finish" at bounding box center [343, 293] width 32 height 16
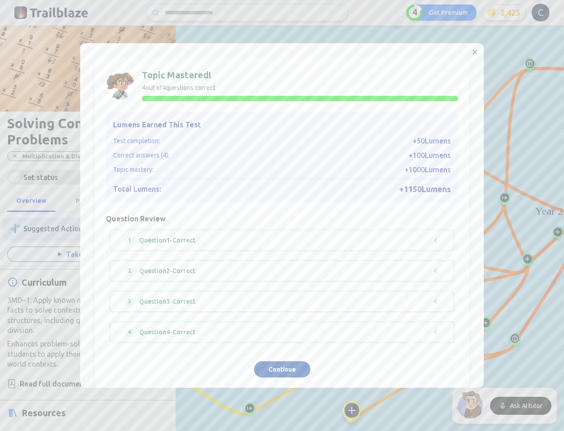
click at [289, 368] on button "Continue" at bounding box center [282, 369] width 56 height 16
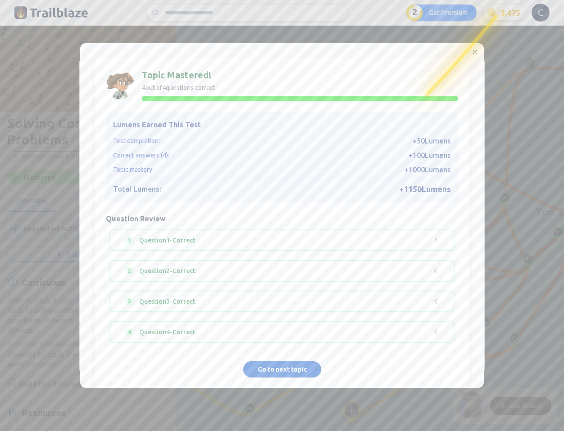
click at [281, 372] on div "Keep track of progress with Premium 2 Masteries left on Basic Plan Basic £0 /mo…" at bounding box center [281, 216] width 405 height 315
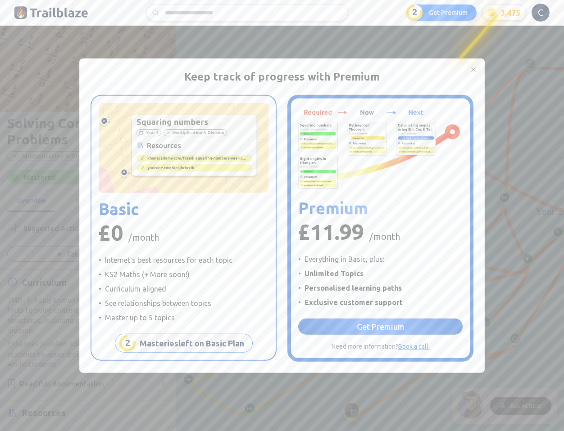
click at [281, 372] on div "Keep track of progress with Premium 2 Masteries left on Basic Plan Basic £0 /mo…" at bounding box center [281, 216] width 405 height 315
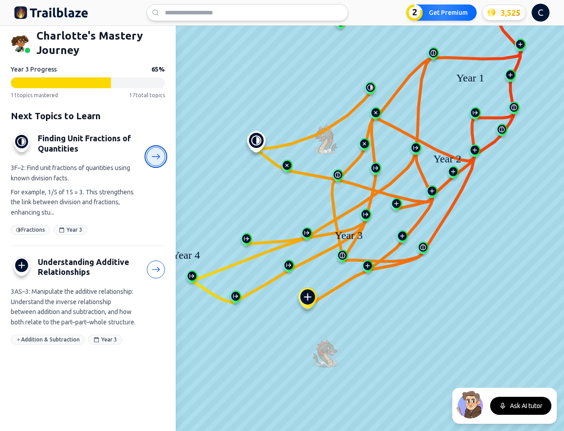
click at [156, 158] on icon at bounding box center [155, 156] width 9 height 9
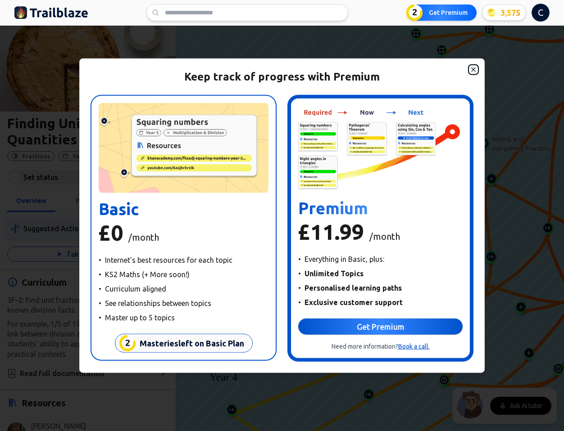
click at [475, 68] on icon "button" at bounding box center [473, 69] width 7 height 7
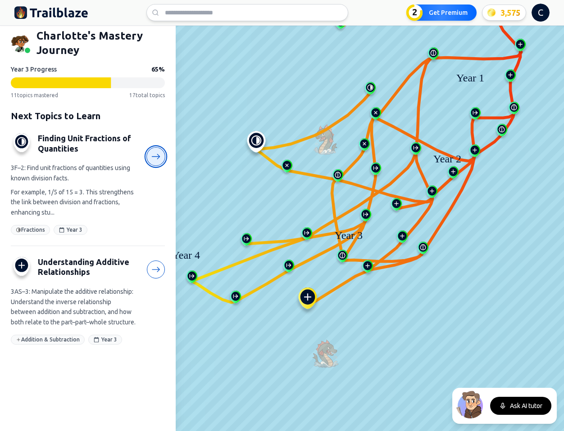
click at [158, 154] on icon at bounding box center [155, 156] width 9 height 9
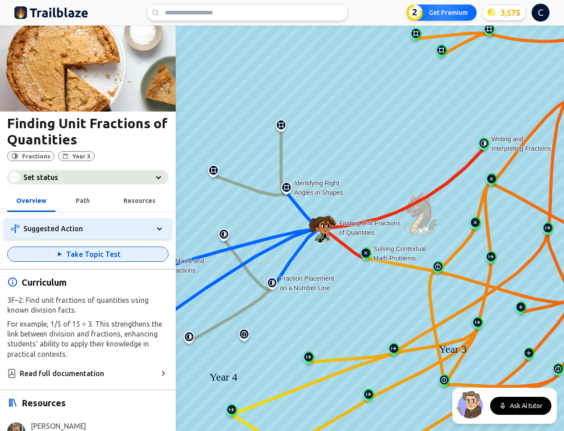
click at [97, 252] on button "Take Topic Test" at bounding box center [87, 254] width 161 height 15
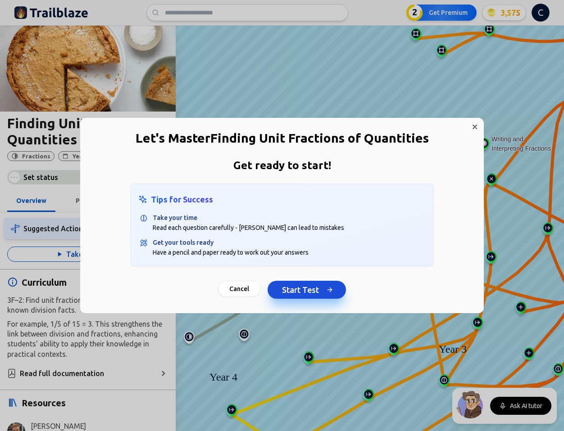
click at [287, 291] on button "Start Test" at bounding box center [306, 290] width 78 height 18
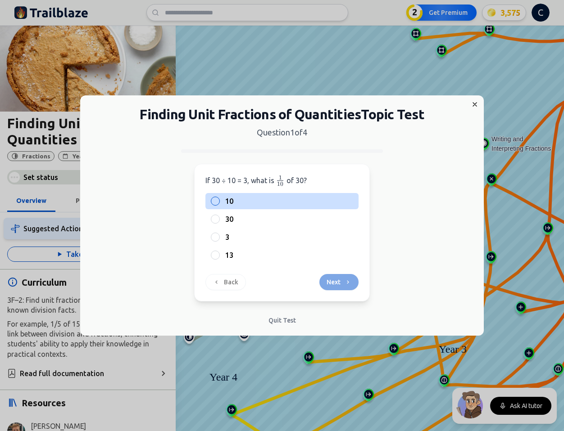
click at [227, 202] on span "10" at bounding box center [229, 201] width 8 height 11
click at [219, 202] on button "10" at bounding box center [215, 201] width 7 height 7
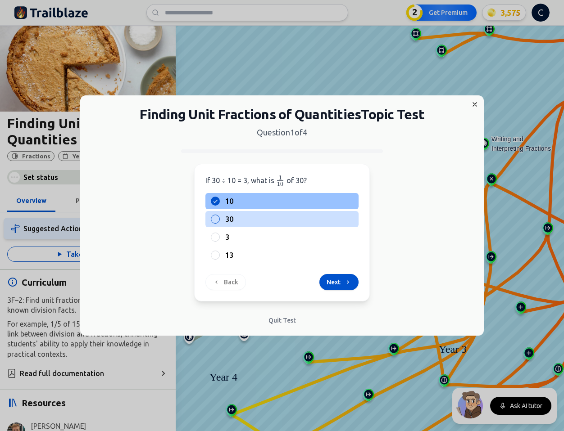
click at [227, 219] on span "30" at bounding box center [229, 219] width 8 height 11
click at [219, 219] on button "30" at bounding box center [215, 219] width 7 height 7
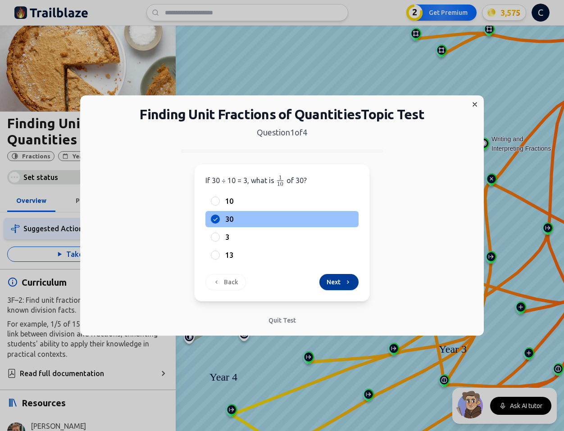
click at [348, 287] on button "Next" at bounding box center [338, 282] width 39 height 16
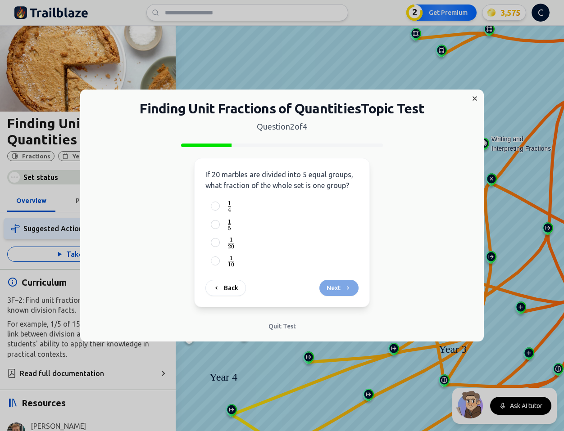
click at [327, 181] on p "If 20 marbles are divided into 5 equal groups, what fraction of the whole set i…" at bounding box center [281, 180] width 153 height 22
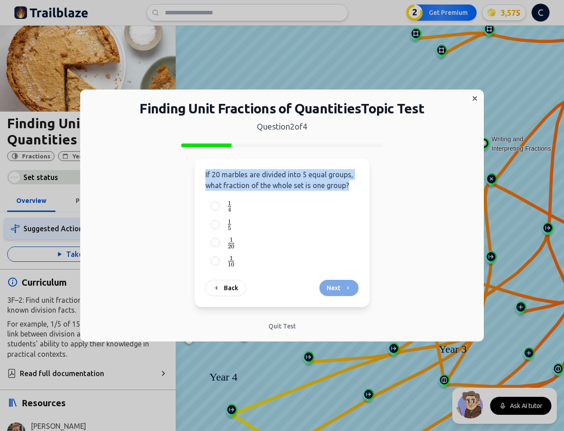
click at [327, 181] on p "If 20 marbles are divided into 5 equal groups, what fraction of the whole set i…" at bounding box center [281, 180] width 153 height 22
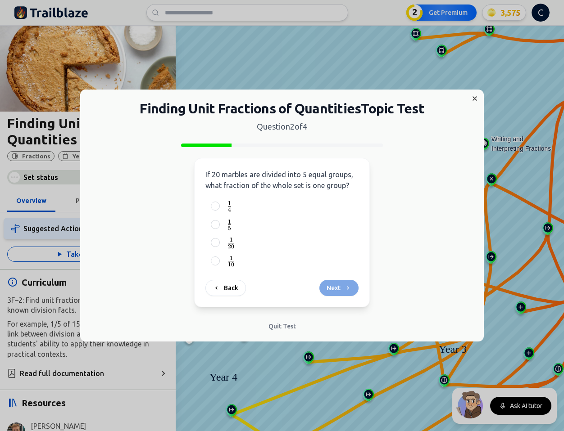
click at [327, 181] on p "If 20 marbles are divided into 5 equal groups, what fraction of the whole set i…" at bounding box center [281, 180] width 153 height 22
click at [259, 226] on label "1 5 \frac{1}{5} 5 1 ​" at bounding box center [289, 224] width 128 height 11
click at [219, 226] on button "1 5 \frac{1}{5} 5 1 ​" at bounding box center [215, 224] width 7 height 7
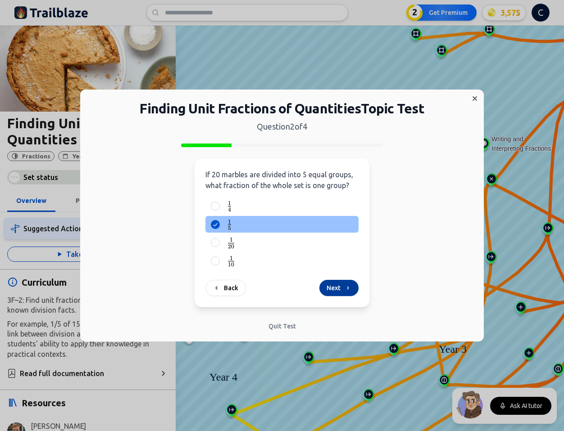
click at [344, 286] on icon at bounding box center [347, 288] width 7 height 7
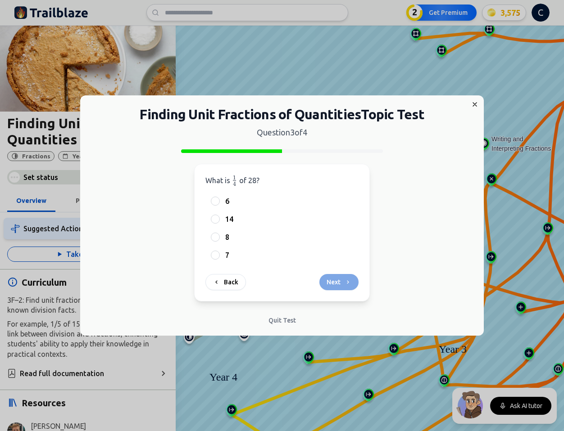
drag, startPoint x: 233, startPoint y: 180, endPoint x: 266, endPoint y: 180, distance: 32.9
click at [266, 180] on p "What is 1 4 \frac{1}{4} 4 1 ​ of 28?" at bounding box center [281, 180] width 153 height 11
click at [253, 180] on span "of 28?" at bounding box center [249, 180] width 20 height 8
click at [253, 181] on span "of 28?" at bounding box center [249, 180] width 20 height 8
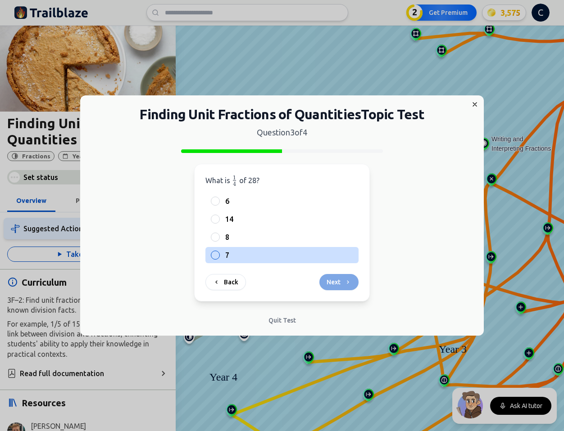
click at [217, 258] on div at bounding box center [215, 255] width 9 height 9
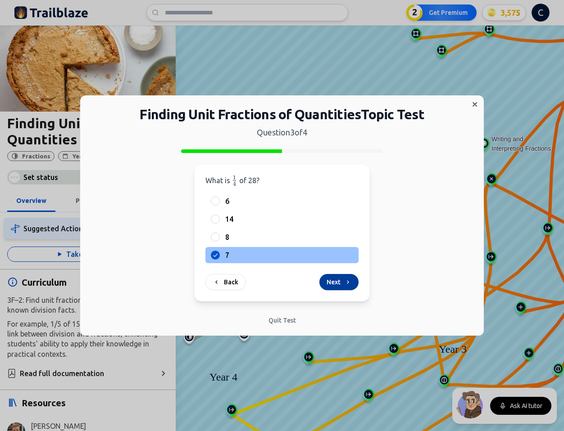
click at [338, 284] on button "Next" at bounding box center [338, 282] width 39 height 16
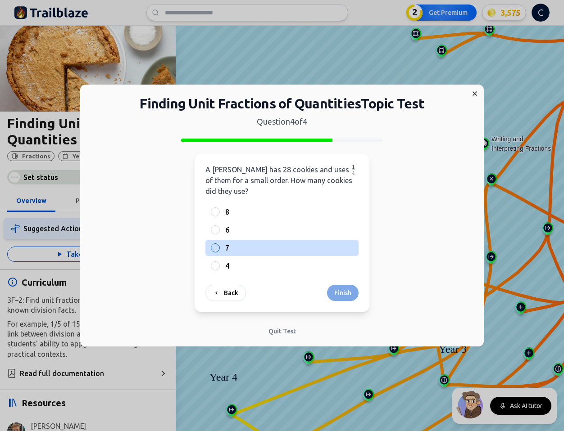
click at [220, 248] on div "7" at bounding box center [281, 248] width 153 height 16
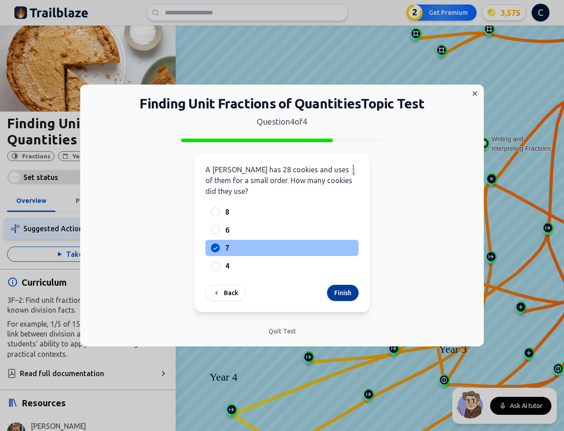
click at [347, 294] on button "Finish" at bounding box center [343, 293] width 32 height 16
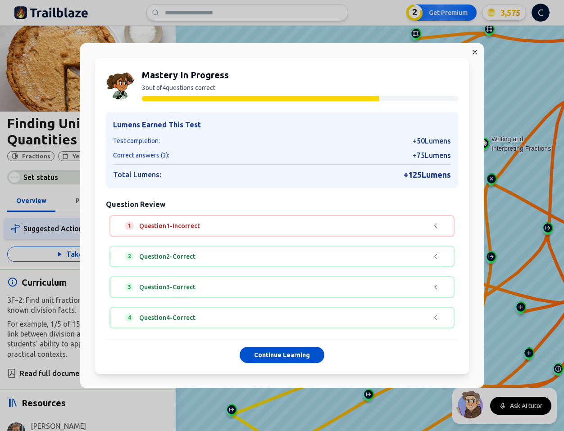
scroll to position [0, 0]
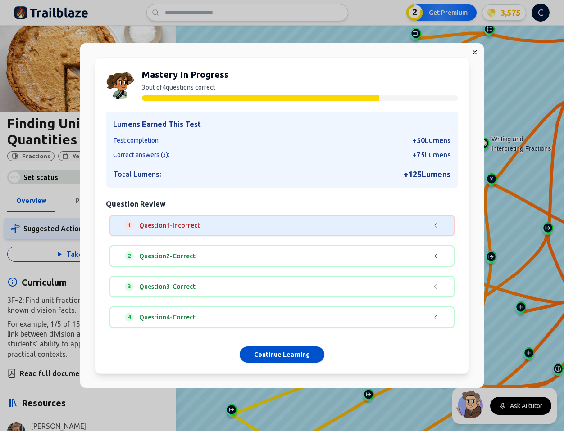
click at [295, 227] on div "1 Question 1 - Incorrect" at bounding box center [276, 225] width 302 height 9
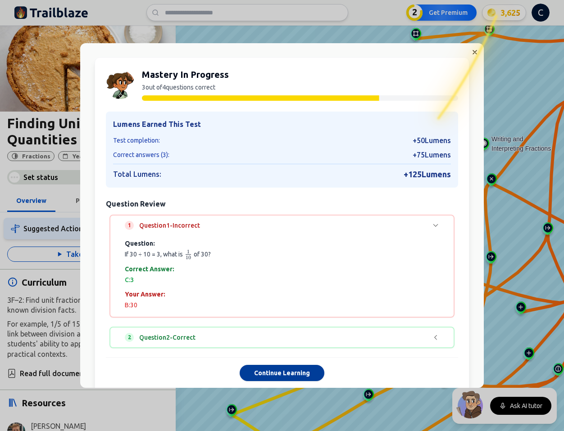
click at [294, 374] on button "Continue Learning" at bounding box center [281, 373] width 85 height 16
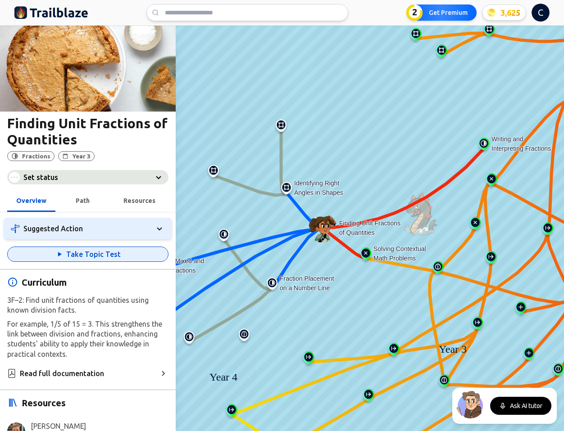
click at [127, 256] on button "Take Topic Test" at bounding box center [87, 254] width 161 height 15
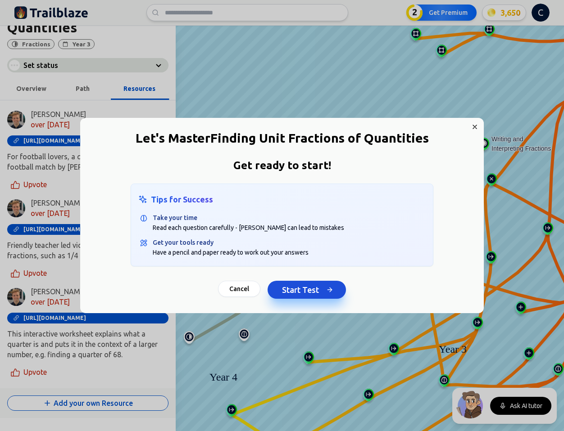
scroll to position [163, 0]
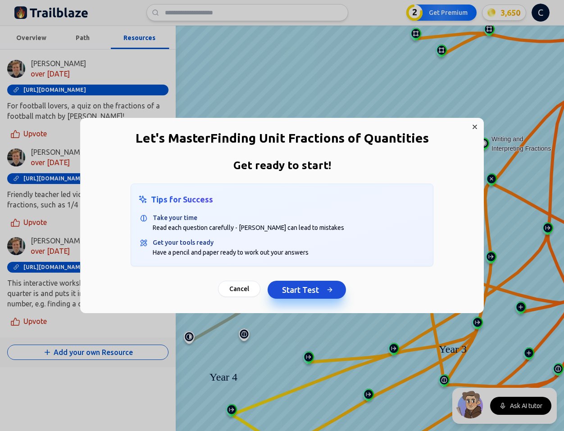
click at [307, 288] on button "Start Test" at bounding box center [306, 290] width 78 height 18
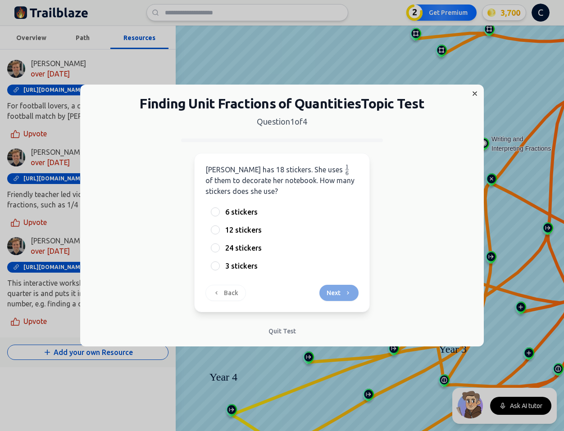
click at [252, 172] on span "[PERSON_NAME] has 18 stickers. She uses" at bounding box center [273, 170] width 137 height 8
click at [287, 182] on span "of them to decorate her notebook. How many stickers does she use?" at bounding box center [279, 185] width 149 height 19
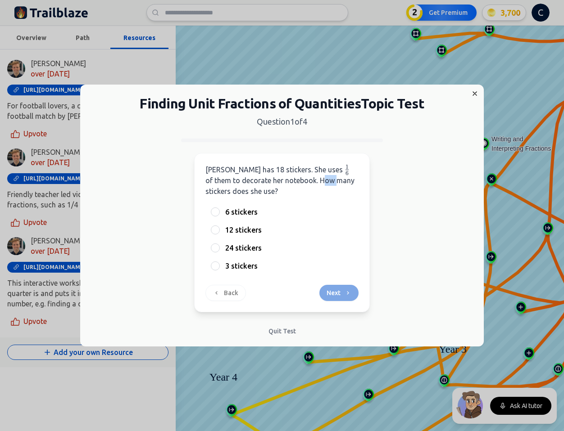
click at [287, 182] on span "of them to decorate her notebook. How many stickers does she use?" at bounding box center [279, 185] width 149 height 19
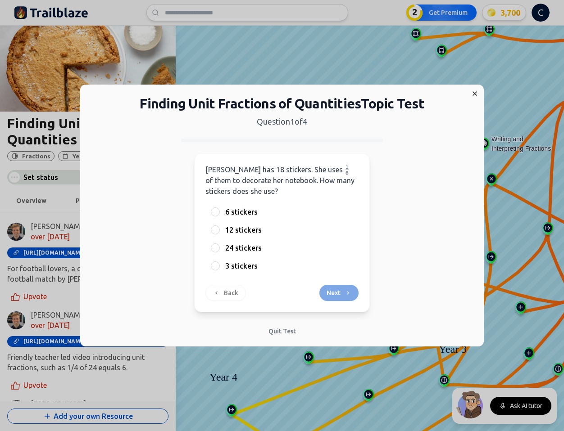
scroll to position [163, 0]
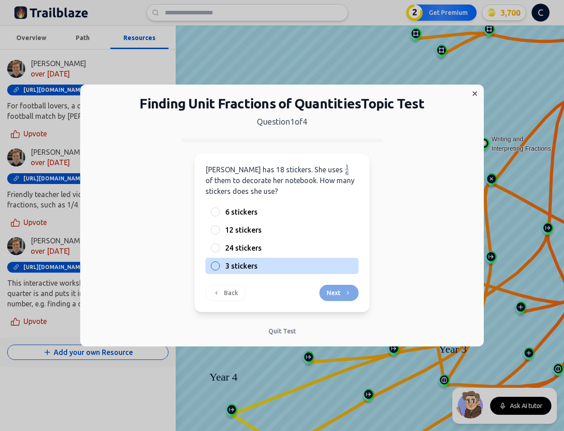
click at [235, 262] on span "3 stickers" at bounding box center [241, 266] width 32 height 11
click at [219, 262] on button "3 stickers" at bounding box center [215, 265] width 7 height 7
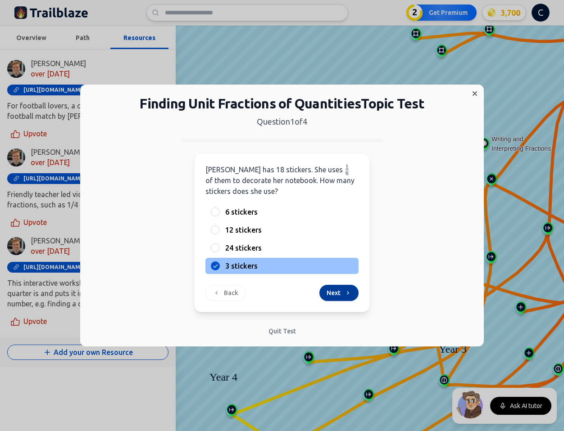
click at [336, 298] on button "Next" at bounding box center [338, 293] width 39 height 16
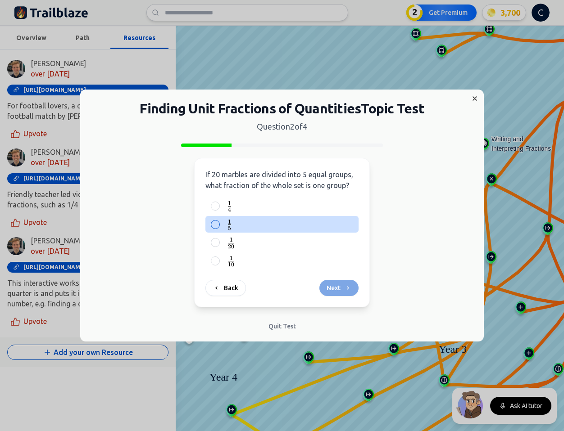
click at [249, 229] on label "1 5 \frac{1}{5} 5 1 ​" at bounding box center [289, 224] width 128 height 11
click at [219, 228] on button "1 5 \frac{1}{5} 5 1 ​" at bounding box center [215, 224] width 7 height 7
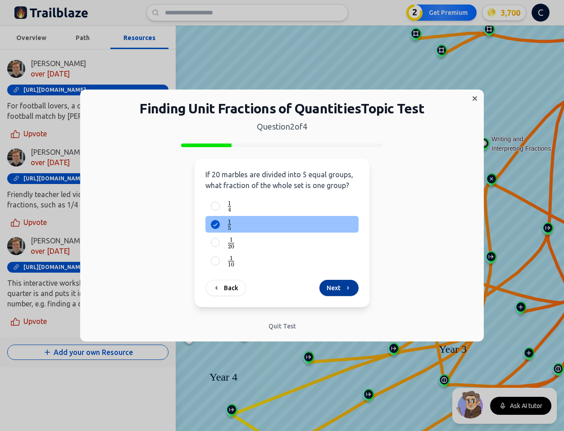
click at [341, 286] on button "Next" at bounding box center [338, 288] width 39 height 16
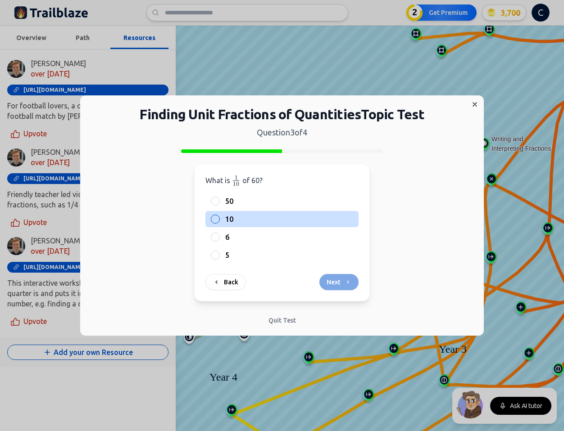
click at [230, 216] on span "10" at bounding box center [229, 219] width 8 height 11
click at [219, 216] on button "10" at bounding box center [215, 219] width 7 height 7
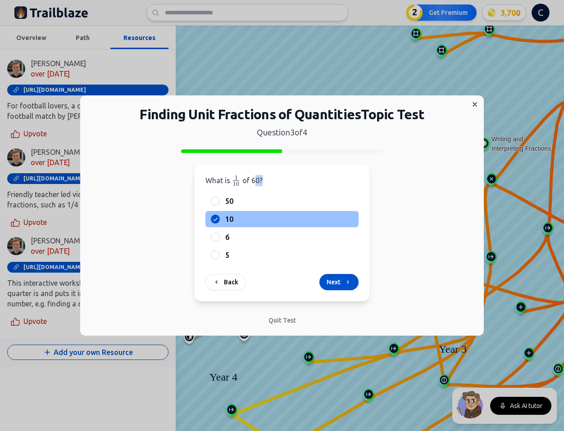
drag, startPoint x: 254, startPoint y: 182, endPoint x: 261, endPoint y: 182, distance: 6.8
click at [261, 182] on span "of 60?" at bounding box center [252, 180] width 20 height 8
click at [234, 245] on div "50 10 6 5" at bounding box center [281, 228] width 153 height 70
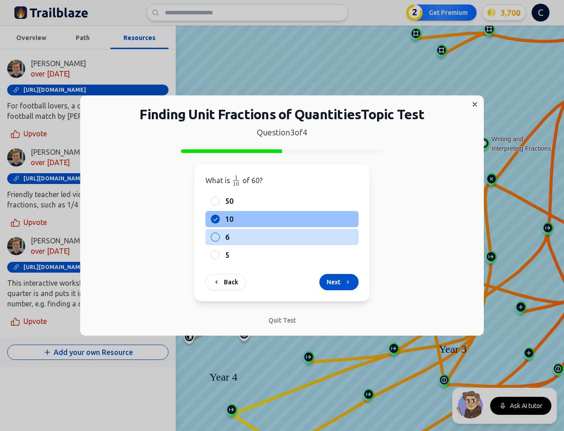
click at [236, 239] on label "6" at bounding box center [289, 237] width 128 height 11
click at [219, 239] on button "6" at bounding box center [215, 237] width 7 height 7
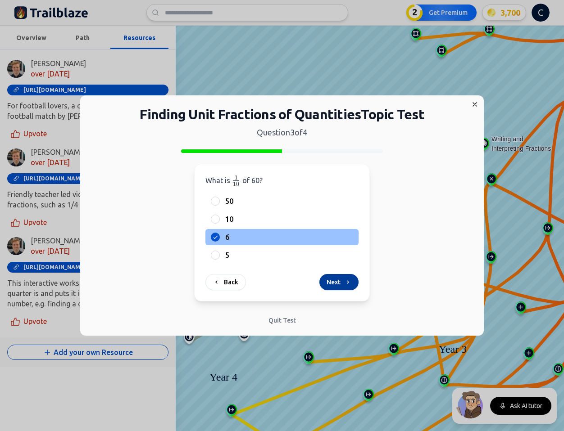
click at [343, 276] on button "Next" at bounding box center [338, 282] width 39 height 16
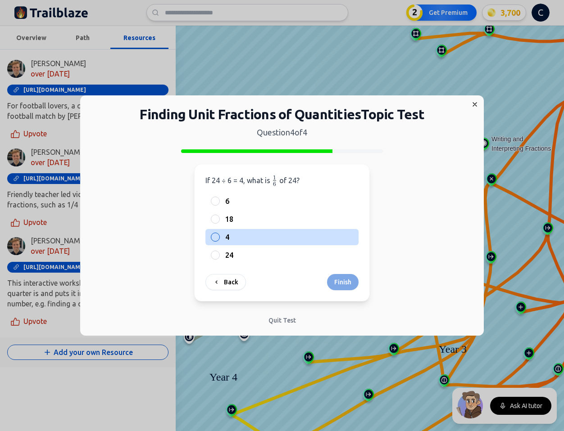
click at [230, 241] on label "4" at bounding box center [289, 237] width 128 height 11
click at [219, 241] on button "4" at bounding box center [215, 237] width 7 height 7
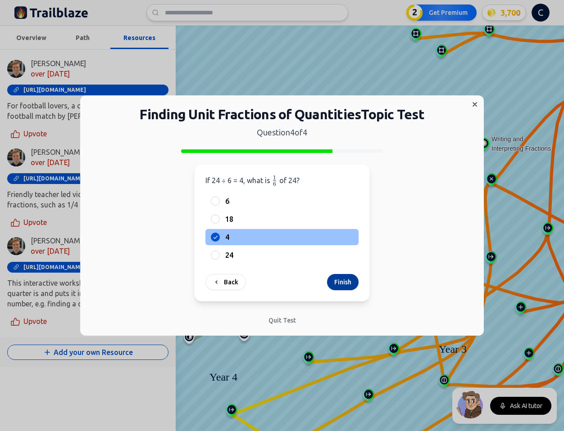
click at [346, 283] on button "Finish" at bounding box center [343, 282] width 32 height 16
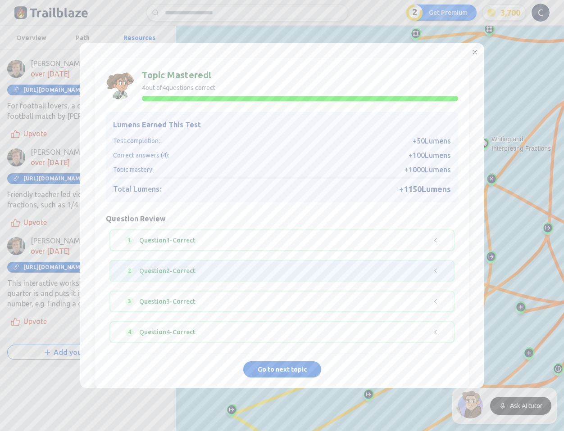
scroll to position [15, 0]
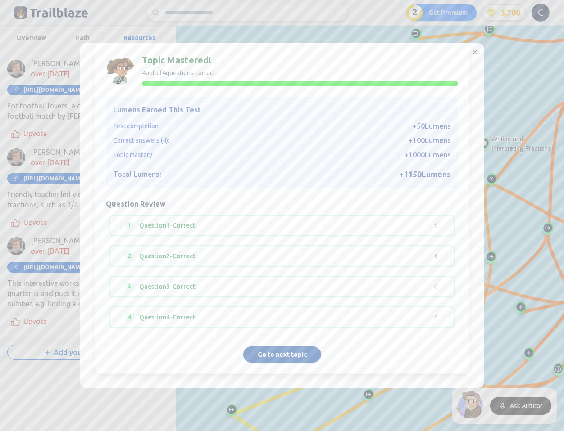
click at [300, 354] on button "Go to next topic" at bounding box center [282, 355] width 78 height 16
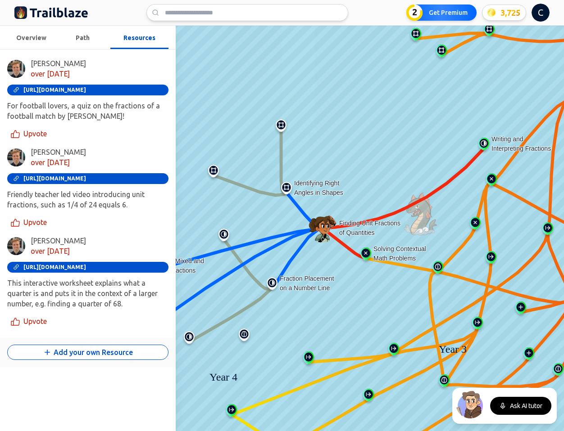
scroll to position [0, 0]
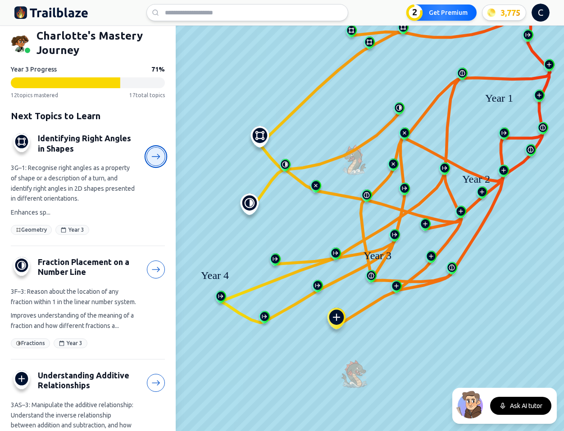
click at [154, 159] on icon at bounding box center [155, 156] width 9 height 9
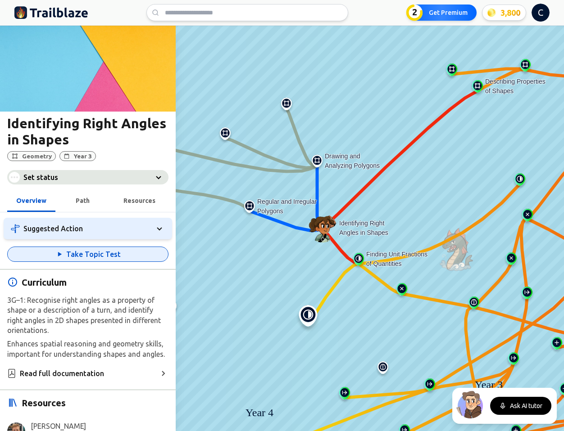
click at [115, 250] on button "Take Topic Test" at bounding box center [87, 254] width 161 height 15
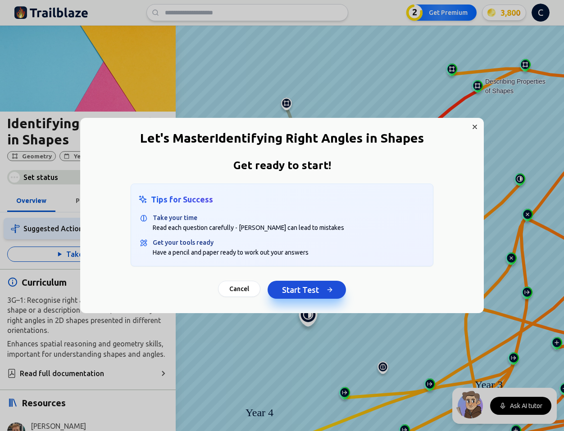
click at [301, 294] on button "Start Test" at bounding box center [306, 290] width 78 height 18
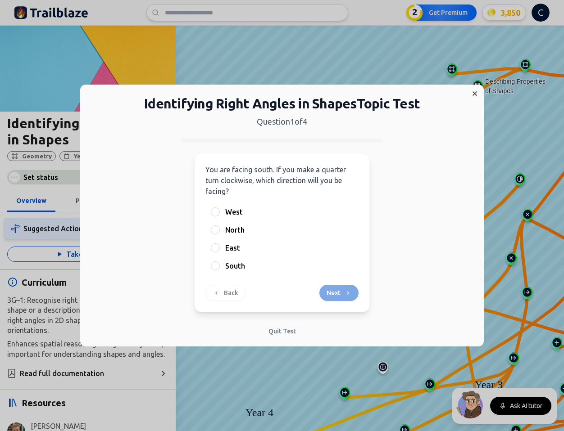
click at [276, 172] on span "You are facing south. If you make a quarter turn clockwise, which direction wil…" at bounding box center [275, 181] width 140 height 30
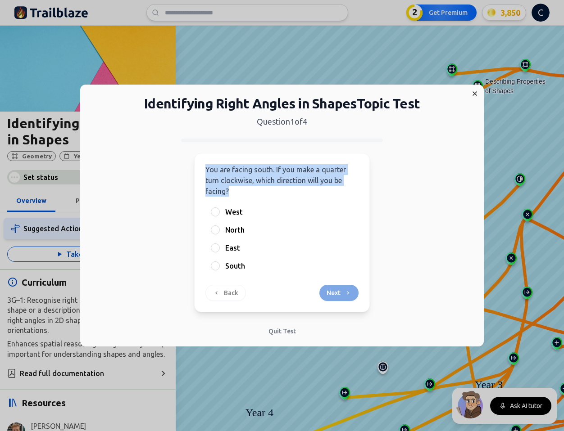
click at [276, 172] on span "You are facing south. If you make a quarter turn clockwise, which direction wil…" at bounding box center [275, 181] width 140 height 30
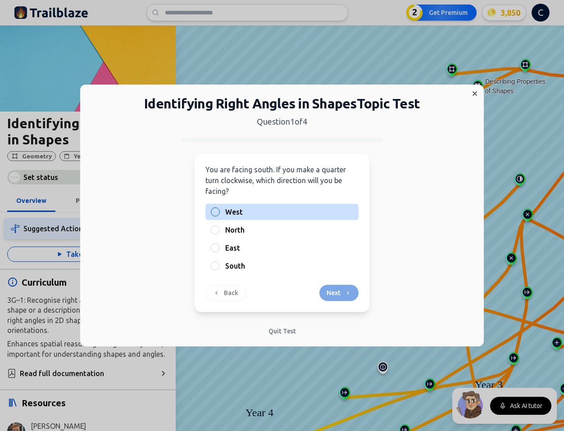
click at [251, 215] on label "West" at bounding box center [289, 212] width 128 height 11
click at [219, 215] on button "West" at bounding box center [215, 211] width 7 height 7
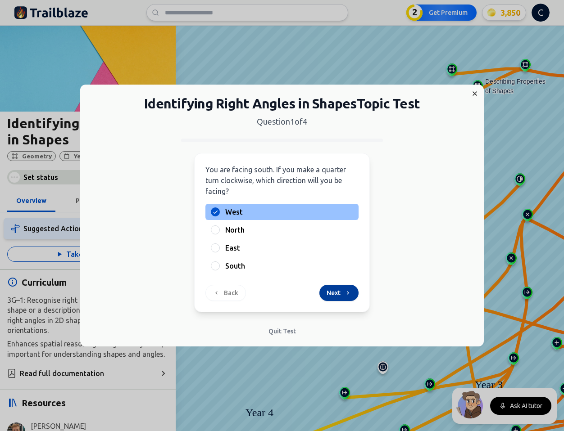
click at [342, 294] on button "Next" at bounding box center [338, 293] width 39 height 16
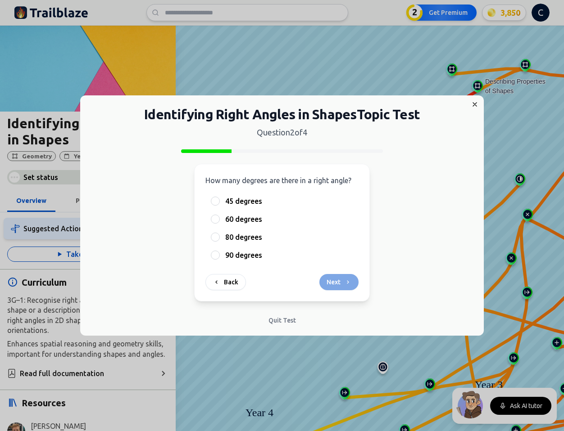
click at [323, 180] on span "How many degrees are there in a right angle?" at bounding box center [278, 180] width 146 height 8
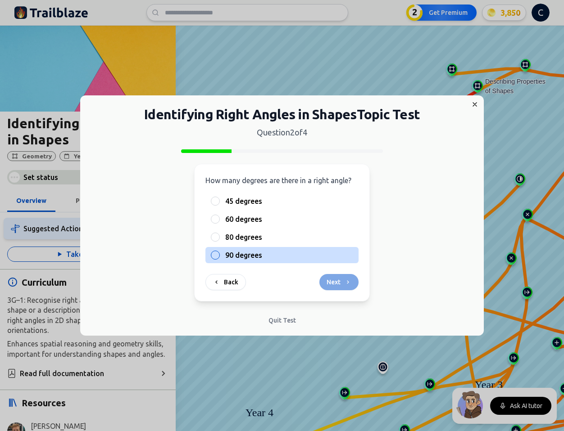
click at [253, 256] on span "90 degrees" at bounding box center [243, 255] width 37 height 11
click at [219, 256] on button "90 degrees" at bounding box center [215, 255] width 7 height 7
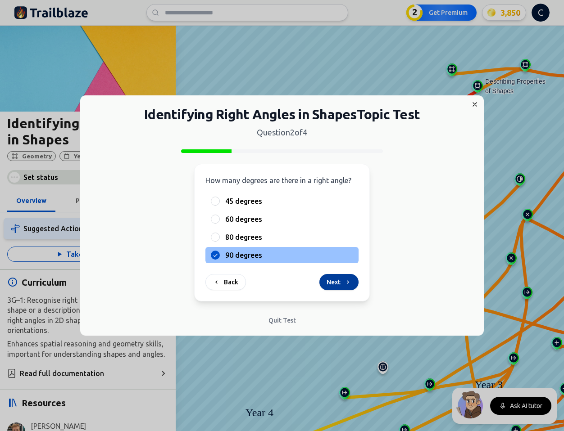
click at [338, 282] on button "Next" at bounding box center [338, 282] width 39 height 16
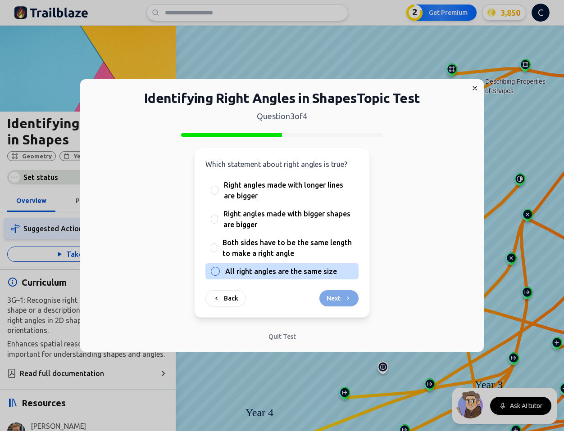
click at [310, 275] on span "All right angles are the same size" at bounding box center [281, 271] width 112 height 11
click at [219, 275] on button "All right angles are the same size" at bounding box center [215, 271] width 7 height 7
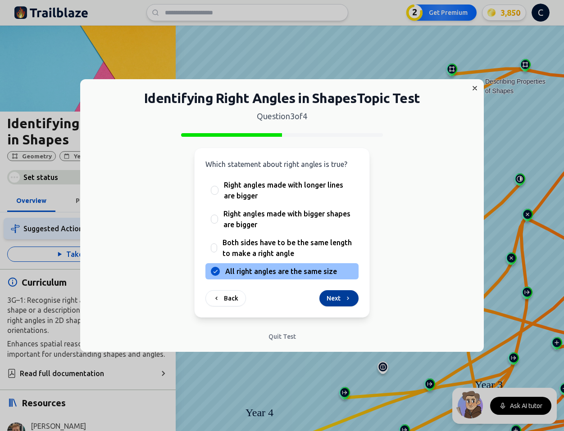
click at [343, 300] on button "Next" at bounding box center [338, 298] width 39 height 16
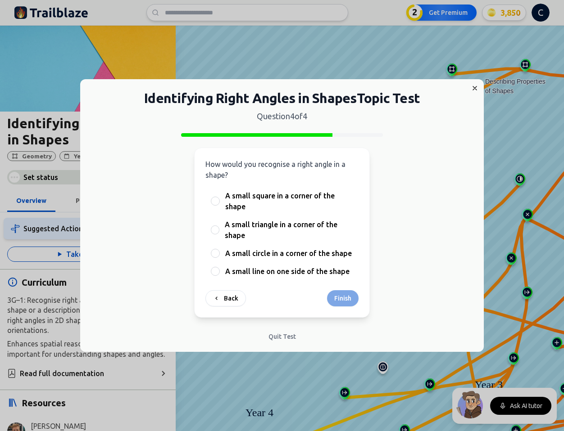
click at [305, 165] on span "How would you recognise a right angle in a shape?" at bounding box center [275, 169] width 140 height 19
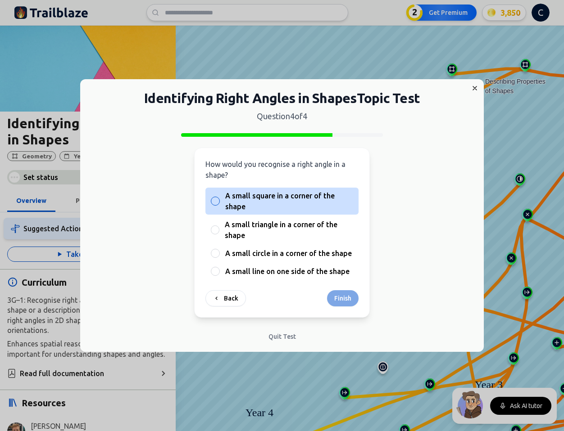
click at [273, 200] on span "A small square in a corner of the shape" at bounding box center [289, 201] width 128 height 22
click at [219, 200] on button "A small square in a corner of the shape" at bounding box center [215, 201] width 7 height 7
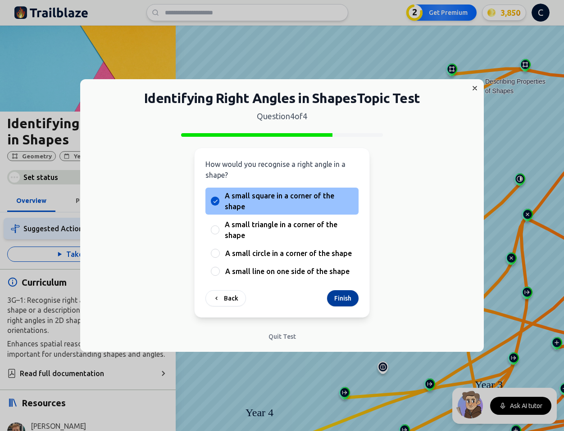
click at [341, 299] on button "Finish" at bounding box center [343, 298] width 32 height 16
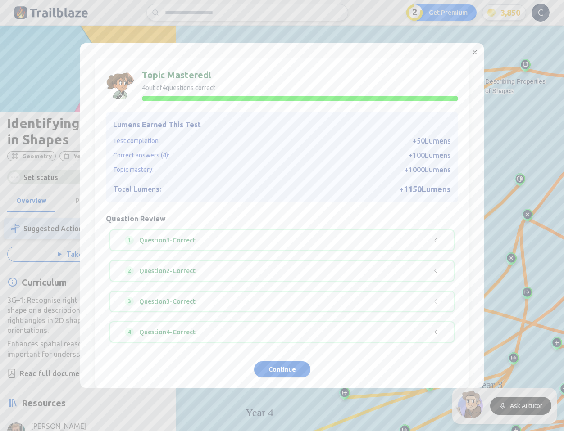
scroll to position [15, 0]
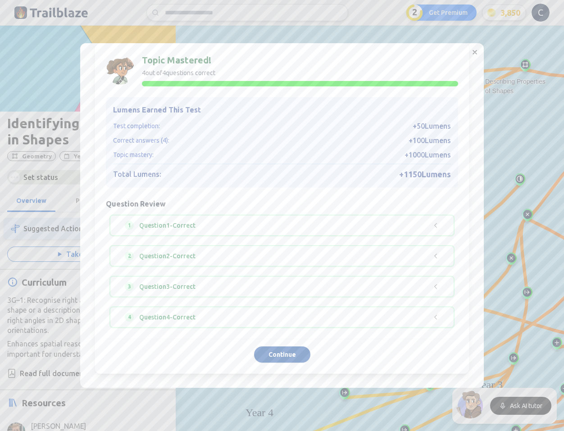
click at [283, 355] on button "Continue" at bounding box center [282, 355] width 56 height 16
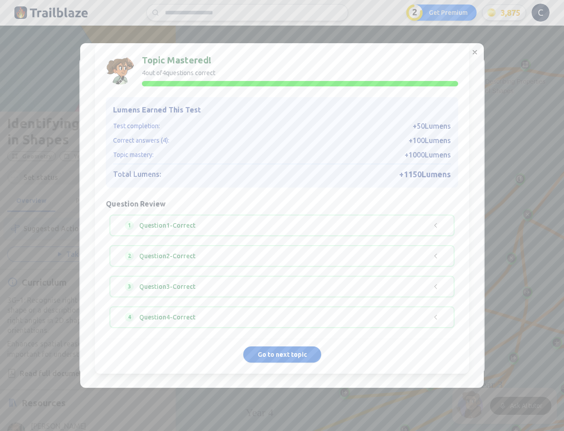
click at [295, 355] on div "Premium £11.99 /month • Everything in Basic, plus: • Unlimited Topics • Persona…" at bounding box center [380, 228] width 186 height 267
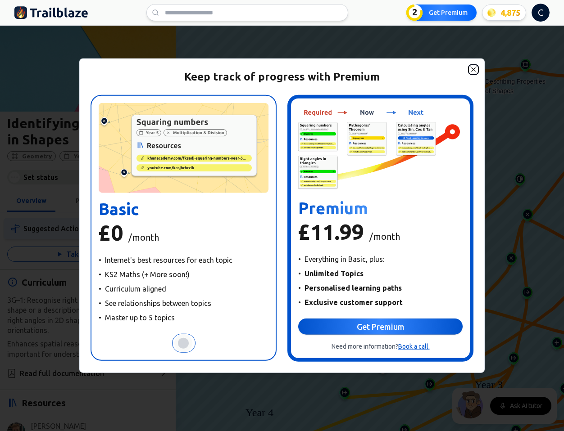
click at [474, 71] on icon "button" at bounding box center [473, 70] width 4 height 4
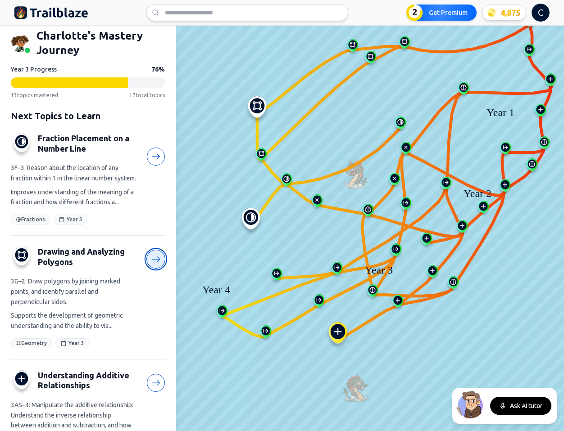
click at [154, 264] on icon at bounding box center [155, 259] width 9 height 9
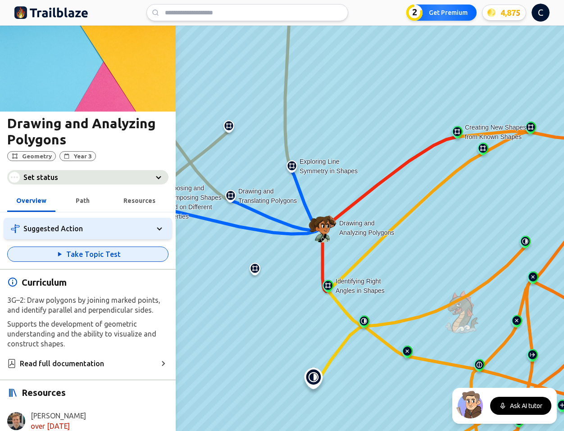
click at [98, 253] on button "Take Topic Test" at bounding box center [87, 254] width 161 height 15
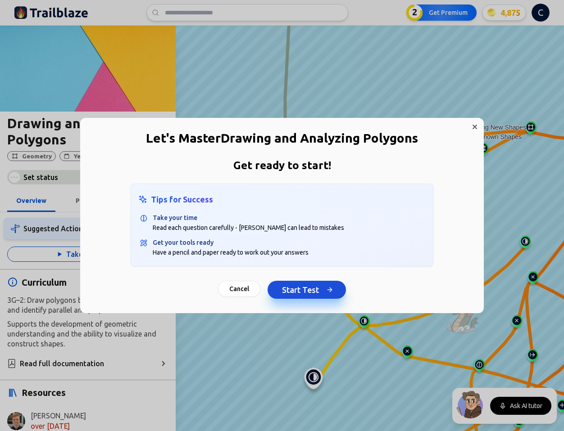
click at [290, 286] on button "Start Test" at bounding box center [306, 290] width 78 height 18
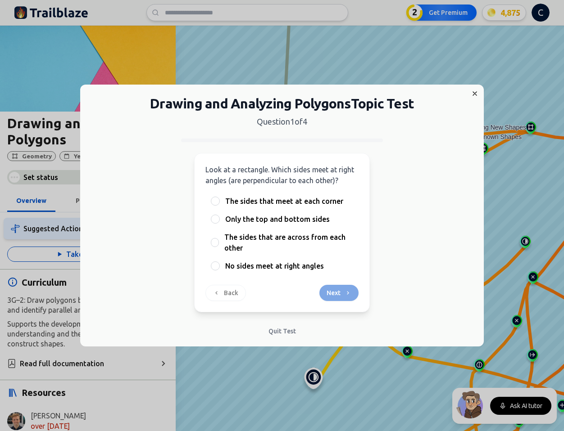
click at [278, 172] on span "Look at a rectangle. Which sides meet at right angles (are perpendicular to eac…" at bounding box center [279, 175] width 149 height 19
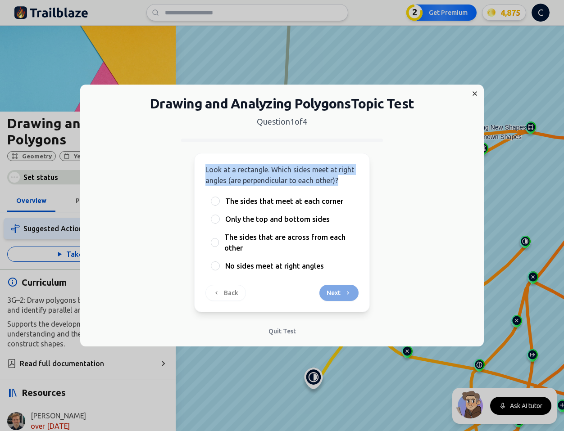
click at [278, 172] on span "Look at a rectangle. Which sides meet at right angles (are perpendicular to eac…" at bounding box center [279, 175] width 149 height 19
click at [277, 178] on span "Look at a rectangle. Which sides meet at right angles (are perpendicular to eac…" at bounding box center [279, 175] width 149 height 19
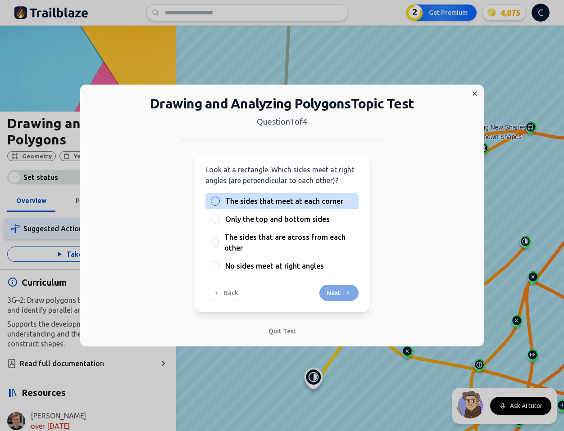
click at [274, 202] on span "The sides that meet at each corner" at bounding box center [284, 201] width 118 height 11
click at [219, 202] on button "The sides that meet at each corner" at bounding box center [215, 201] width 7 height 7
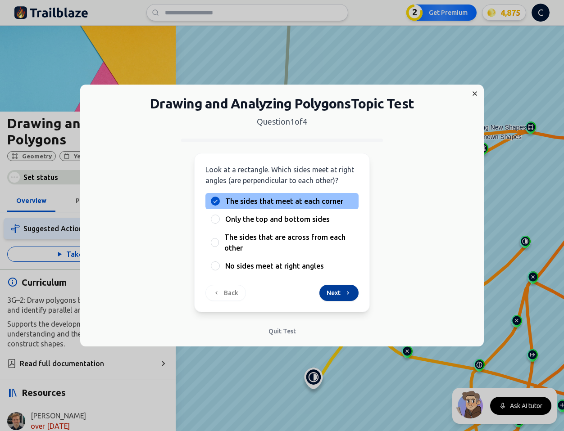
click at [344, 295] on icon at bounding box center [347, 292] width 7 height 7
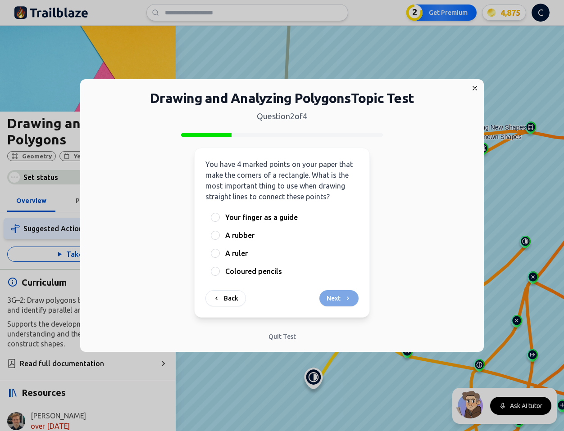
click at [328, 168] on p "You have 4 marked points on your paper that make the corners of a rectangle. Wh…" at bounding box center [281, 180] width 153 height 43
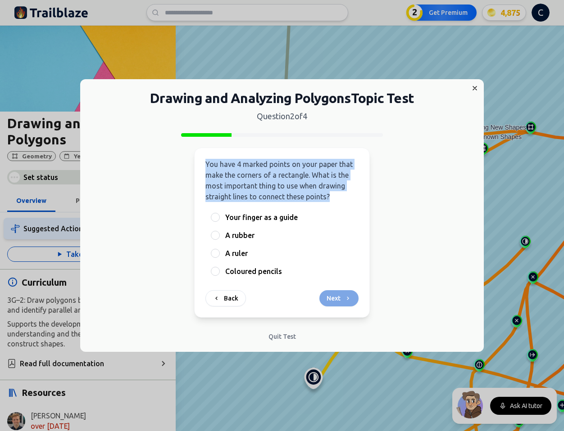
click at [328, 168] on p "You have 4 marked points on your paper that make the corners of a rectangle. Wh…" at bounding box center [281, 180] width 153 height 43
click at [290, 189] on span "You have 4 marked points on your paper that make the corners of a rectangle. Wh…" at bounding box center [278, 180] width 147 height 41
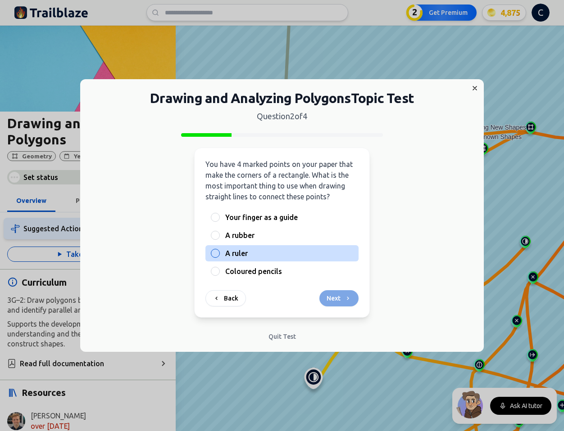
click at [241, 255] on span "A ruler" at bounding box center [236, 253] width 23 height 11
click at [219, 255] on button "A ruler" at bounding box center [215, 253] width 7 height 7
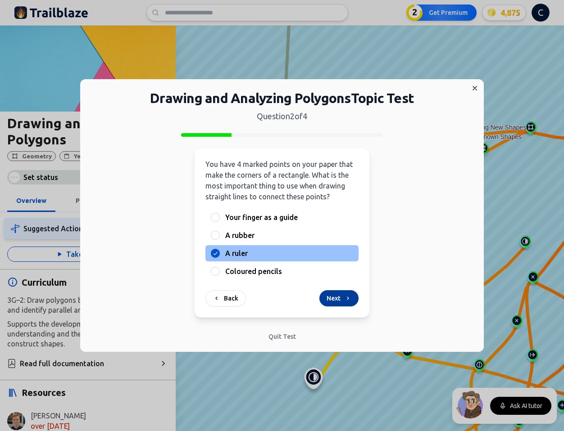
click at [331, 302] on button "Next" at bounding box center [338, 298] width 39 height 16
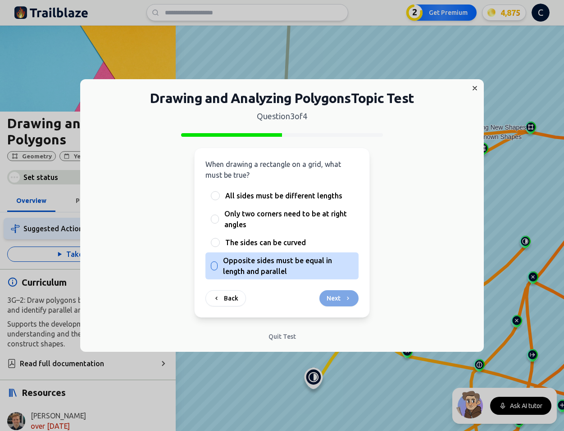
click at [276, 268] on span "Opposite sides must be equal in length and parallel" at bounding box center [288, 266] width 130 height 22
click at [218, 268] on button "Opposite sides must be equal in length and parallel" at bounding box center [214, 265] width 7 height 7
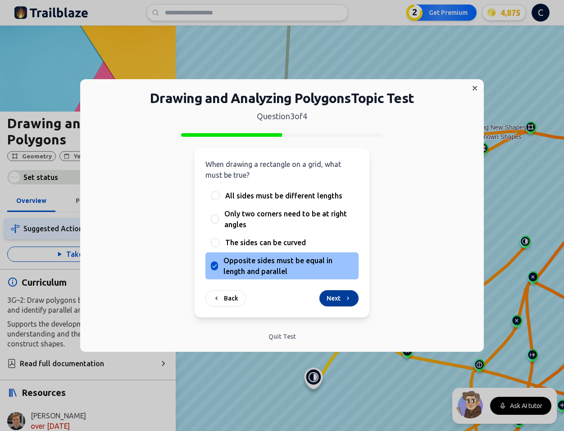
click at [343, 300] on button "Next" at bounding box center [338, 298] width 39 height 16
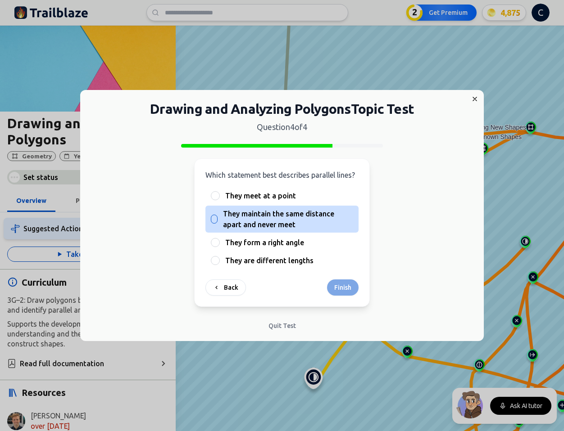
click at [257, 217] on span "They maintain the same distance apart and never meet" at bounding box center [288, 219] width 130 height 22
click at [217, 217] on button "They maintain the same distance apart and never meet" at bounding box center [213, 219] width 7 height 7
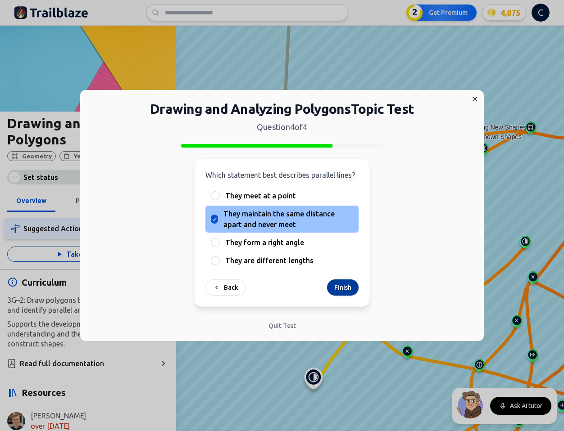
click at [352, 288] on button "Finish" at bounding box center [343, 288] width 32 height 16
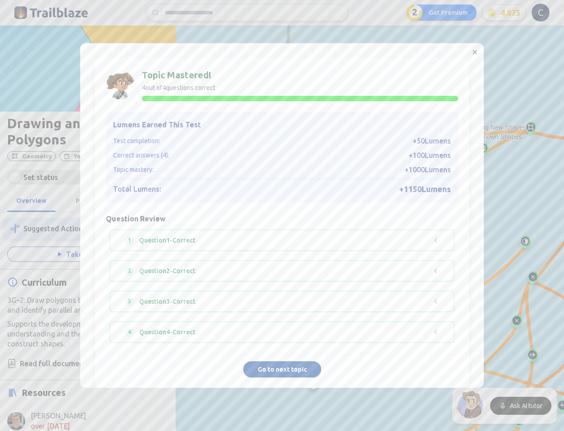
click at [293, 365] on button "Go to next topic" at bounding box center [282, 369] width 78 height 16
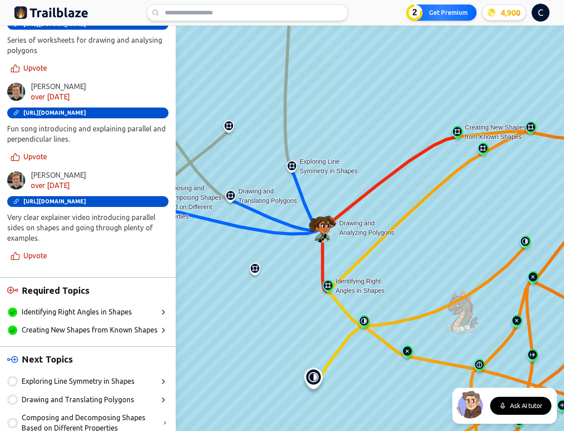
scroll to position [537, 0]
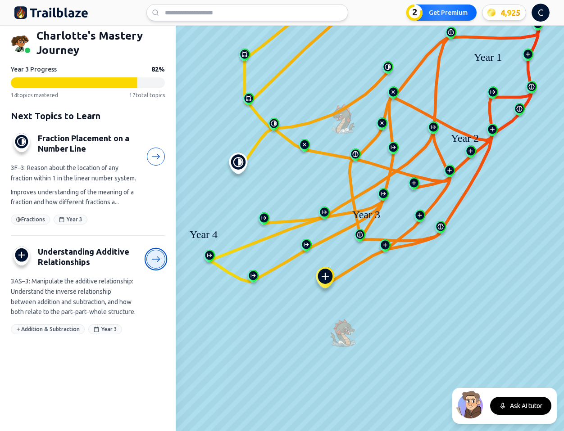
click at [154, 264] on icon at bounding box center [155, 259] width 9 height 9
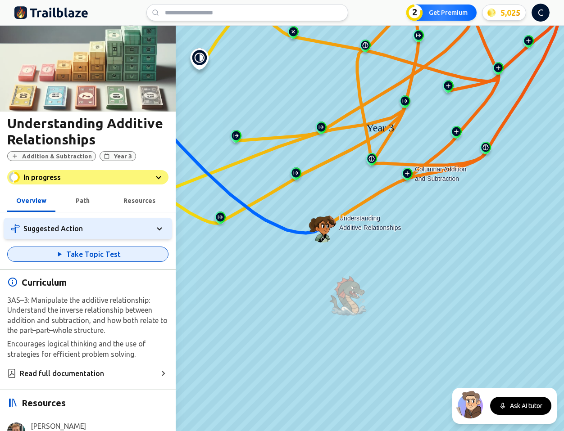
click at [71, 253] on button "Take Topic Test" at bounding box center [87, 254] width 161 height 15
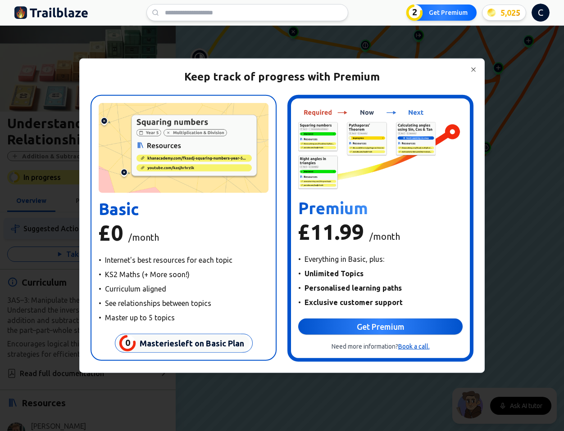
click at [474, 61] on div "Keep track of progress with Premium 0 Masteries left on Basic Plan Basic £0 /mo…" at bounding box center [282, 216] width 404 height 314
click at [474, 69] on icon "button" at bounding box center [473, 69] width 7 height 7
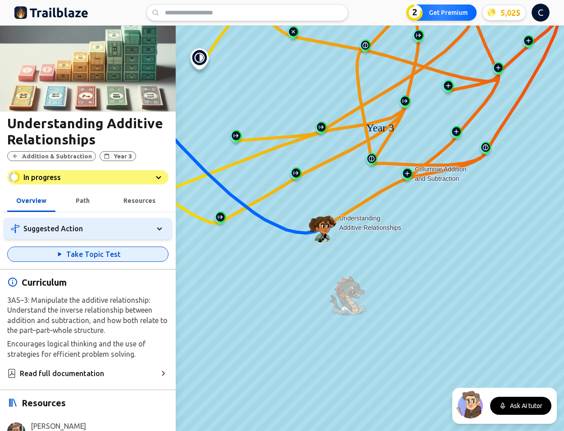
click at [118, 247] on button "Take Topic Test" at bounding box center [87, 254] width 161 height 15
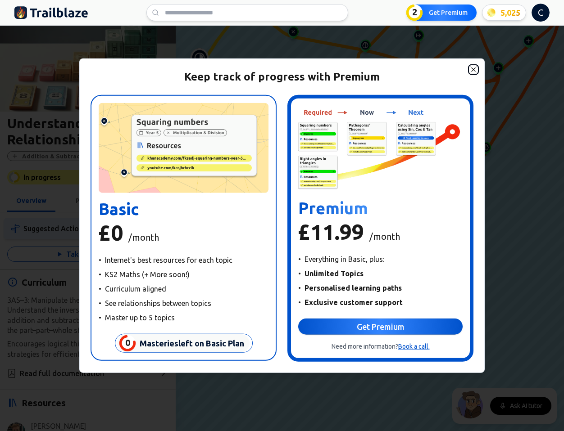
click at [475, 70] on icon "button" at bounding box center [473, 69] width 7 height 7
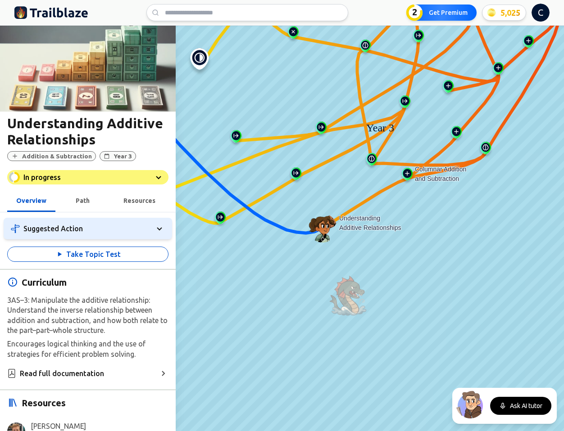
click at [46, 10] on img at bounding box center [51, 12] width 74 height 14
click at [543, 14] on html "We value your privacy We use cookies to enhance your browsing experience, serve…" at bounding box center [282, 215] width 564 height 431
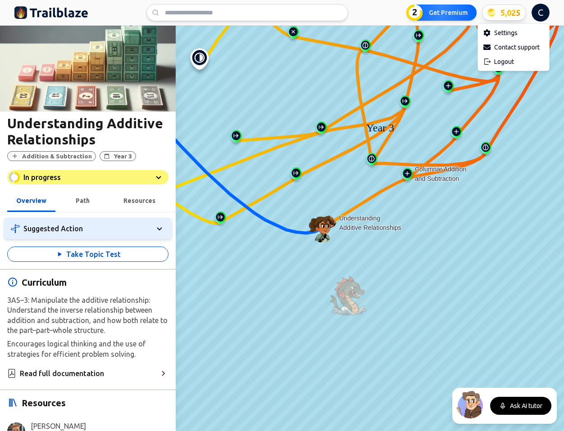
click at [501, 18] on html "We value your privacy We use cookies to enhance your browsing experience, serve…" at bounding box center [282, 215] width 564 height 431
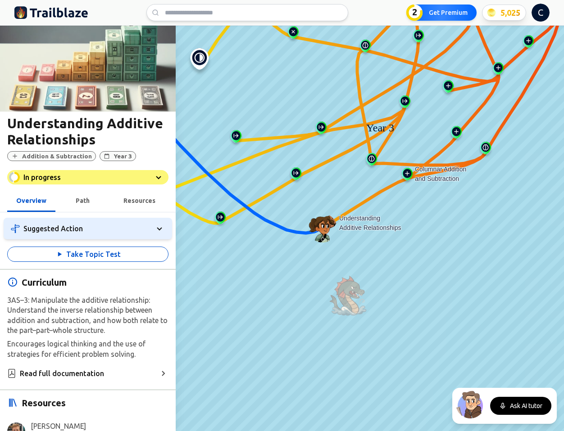
click at [507, 14] on span "5,025" at bounding box center [510, 12] width 20 height 13
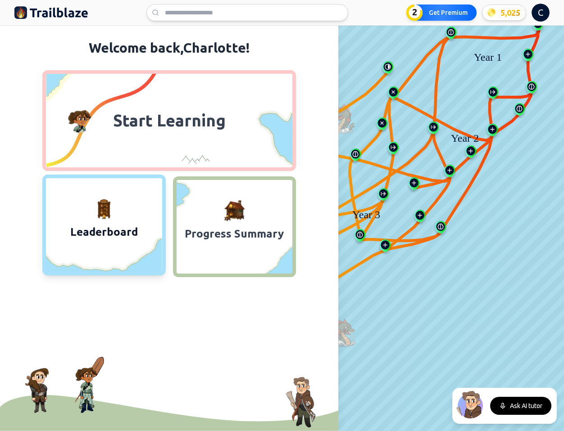
click at [95, 251] on icon at bounding box center [104, 254] width 116 height 36
